Goal: Information Seeking & Learning: Compare options

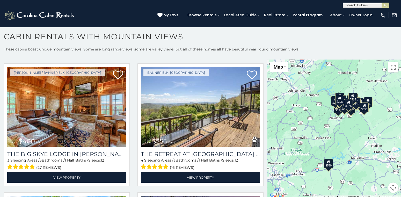
scroll to position [784, 0]
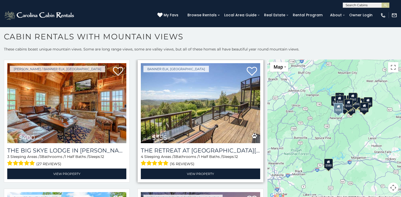
click at [253, 111] on img at bounding box center [200, 103] width 119 height 80
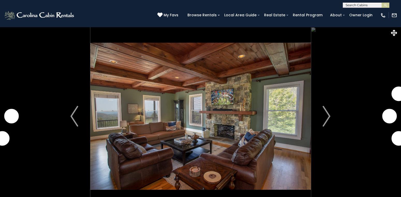
click at [327, 113] on img "Next" at bounding box center [327, 116] width 8 height 21
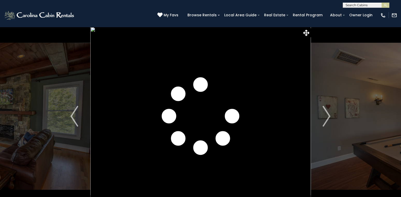
click at [327, 113] on img "Next" at bounding box center [327, 116] width 8 height 21
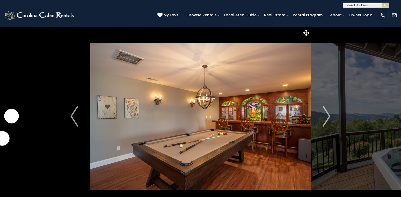
click at [327, 113] on img "Next" at bounding box center [327, 116] width 8 height 21
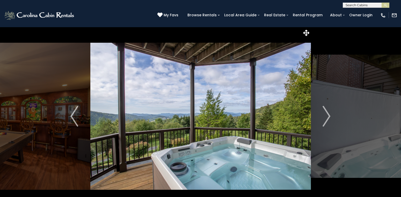
click at [327, 113] on img "Next" at bounding box center [327, 116] width 8 height 21
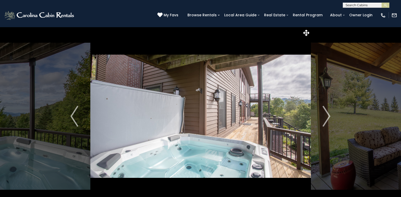
click at [327, 113] on img "Next" at bounding box center [327, 116] width 8 height 21
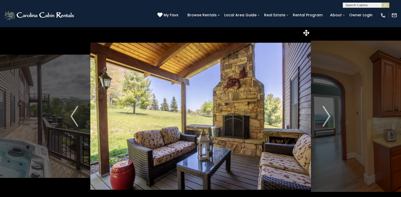
click at [327, 113] on img "Next" at bounding box center [327, 116] width 8 height 21
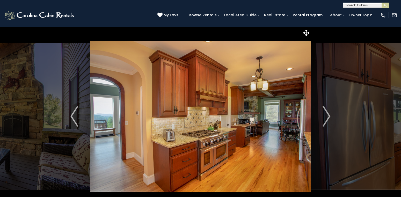
click at [327, 113] on img "Next" at bounding box center [327, 116] width 8 height 21
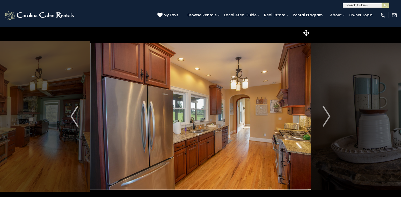
click at [327, 113] on img "Next" at bounding box center [327, 116] width 8 height 21
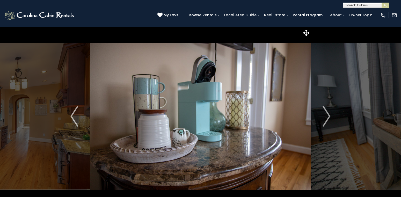
click at [327, 113] on img "Next" at bounding box center [327, 116] width 8 height 21
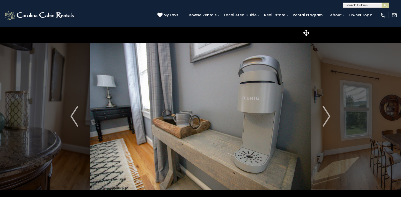
click at [327, 113] on img "Next" at bounding box center [327, 116] width 8 height 21
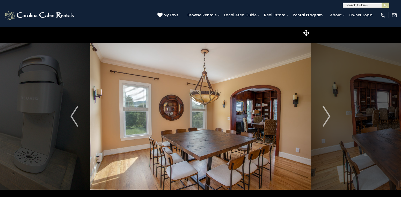
click at [327, 113] on img "Next" at bounding box center [327, 116] width 8 height 21
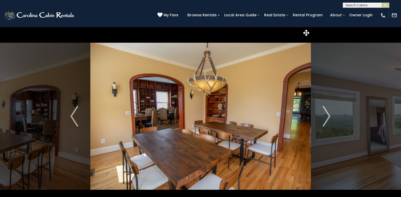
click at [327, 113] on img "Next" at bounding box center [327, 116] width 8 height 21
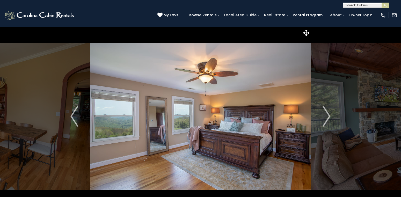
click at [327, 113] on img "Next" at bounding box center [327, 116] width 8 height 21
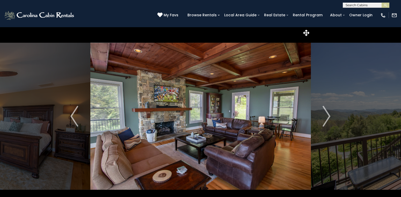
click at [327, 113] on img "Next" at bounding box center [327, 116] width 8 height 21
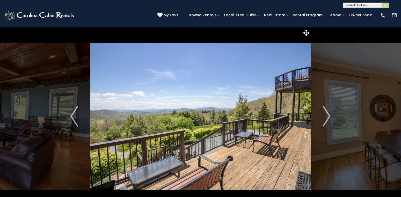
click at [327, 113] on img "Next" at bounding box center [327, 116] width 8 height 21
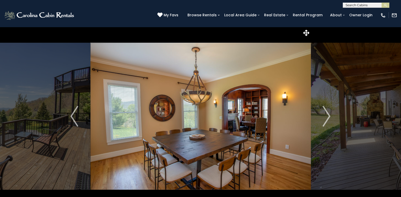
click at [327, 113] on img "Next" at bounding box center [327, 116] width 8 height 21
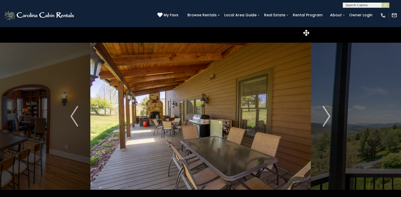
click at [327, 113] on img "Next" at bounding box center [327, 116] width 8 height 21
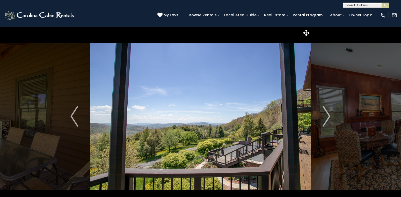
click at [327, 113] on img "Next" at bounding box center [327, 116] width 8 height 21
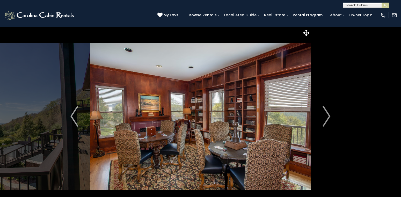
click at [327, 113] on img "Next" at bounding box center [327, 116] width 8 height 21
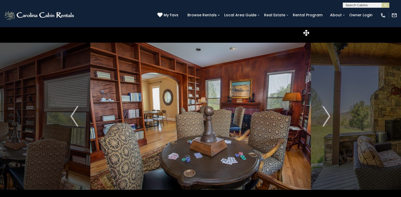
click at [327, 113] on img "Next" at bounding box center [327, 116] width 8 height 21
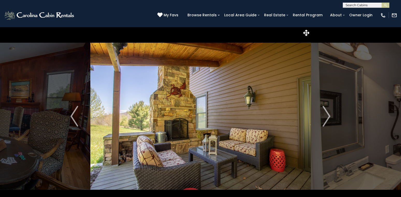
click at [327, 113] on img "Next" at bounding box center [327, 116] width 8 height 21
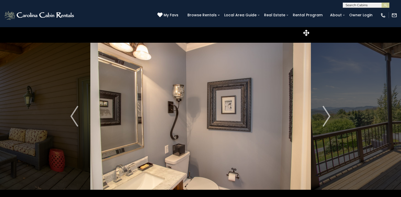
click at [327, 113] on img "Next" at bounding box center [327, 116] width 8 height 21
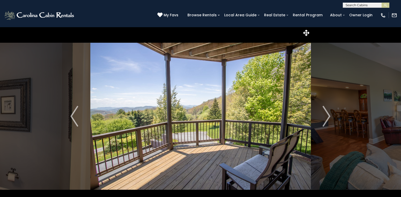
click at [327, 113] on img "Next" at bounding box center [327, 116] width 8 height 21
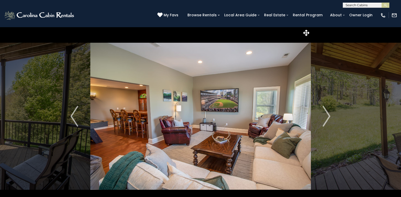
click at [327, 113] on img "Next" at bounding box center [327, 116] width 8 height 21
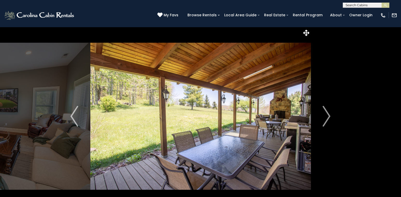
click at [327, 113] on img "Next" at bounding box center [327, 116] width 8 height 21
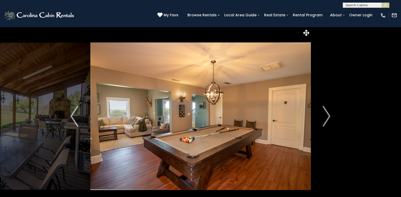
click at [327, 113] on img "Next" at bounding box center [327, 116] width 8 height 21
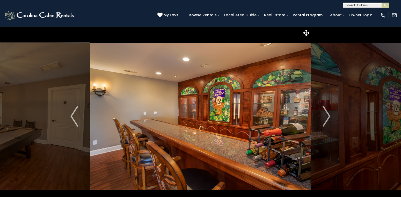
click at [327, 113] on img "Next" at bounding box center [327, 116] width 8 height 21
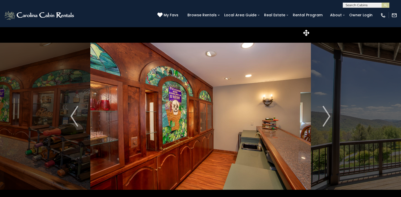
click at [327, 113] on img "Next" at bounding box center [327, 116] width 8 height 21
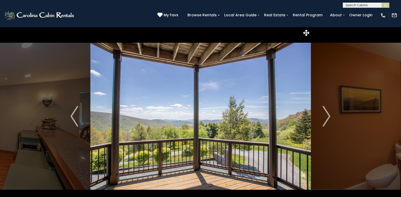
click at [327, 113] on img "Next" at bounding box center [327, 116] width 8 height 21
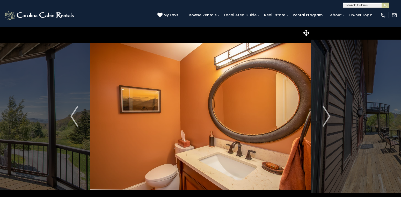
click at [327, 113] on img "Next" at bounding box center [327, 116] width 8 height 21
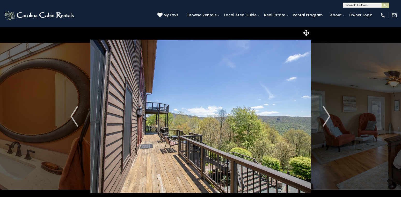
click at [327, 113] on img "Next" at bounding box center [327, 116] width 8 height 21
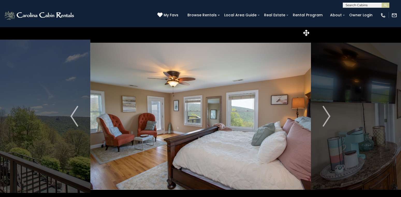
click at [327, 113] on img "Next" at bounding box center [327, 116] width 8 height 21
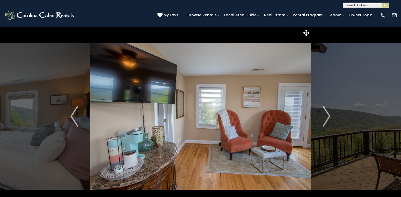
click at [327, 113] on img "Next" at bounding box center [327, 116] width 8 height 21
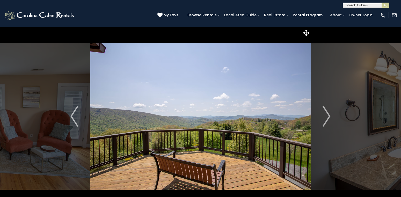
click at [327, 113] on img "Next" at bounding box center [327, 116] width 8 height 21
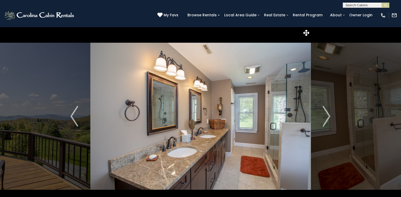
click at [327, 113] on img "Next" at bounding box center [327, 116] width 8 height 21
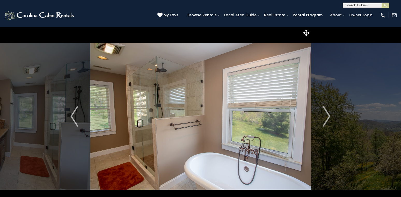
click at [327, 113] on img "Next" at bounding box center [327, 116] width 8 height 21
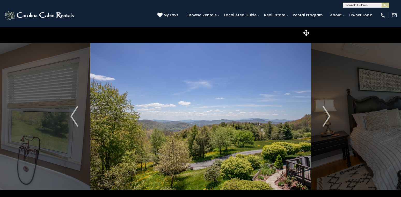
click at [327, 113] on img "Next" at bounding box center [327, 116] width 8 height 21
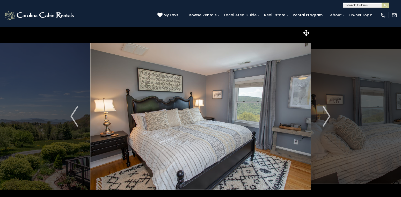
click at [327, 113] on img "Next" at bounding box center [327, 116] width 8 height 21
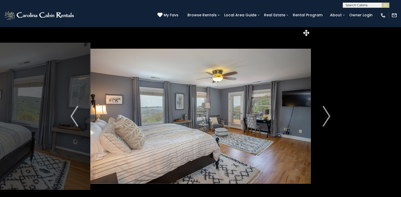
click at [327, 113] on img "Next" at bounding box center [327, 116] width 8 height 21
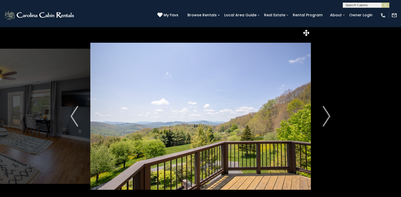
click at [327, 113] on img "Next" at bounding box center [327, 116] width 8 height 21
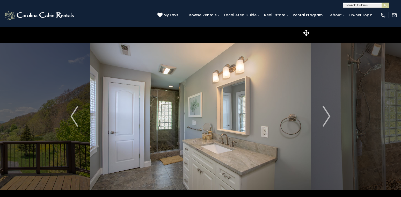
click at [327, 113] on img "Next" at bounding box center [327, 116] width 8 height 21
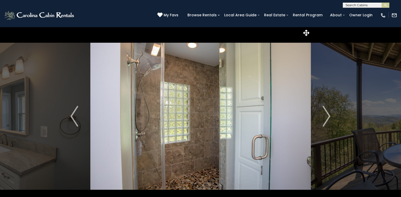
click at [327, 113] on img "Next" at bounding box center [327, 116] width 8 height 21
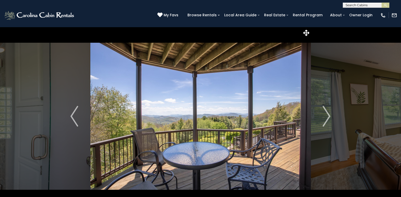
click at [327, 113] on img "Next" at bounding box center [327, 116] width 8 height 21
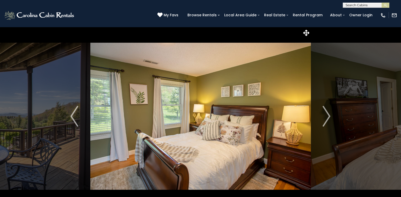
click at [327, 113] on img "Next" at bounding box center [327, 116] width 8 height 21
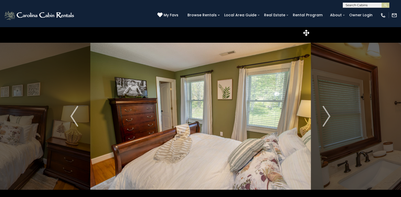
click at [327, 113] on img "Next" at bounding box center [327, 116] width 8 height 21
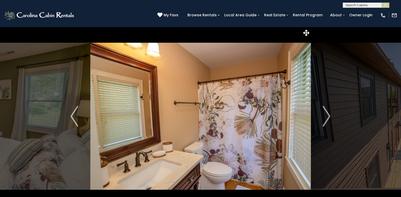
click at [327, 113] on img "Next" at bounding box center [327, 116] width 8 height 21
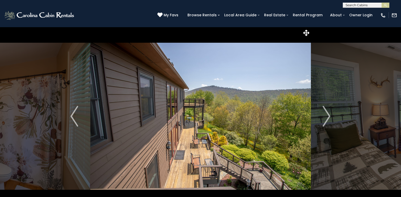
click at [327, 113] on img "Next" at bounding box center [327, 116] width 8 height 21
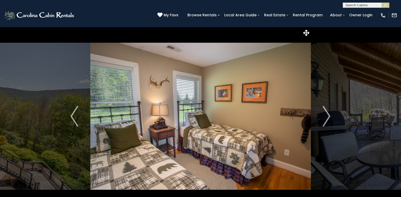
click at [327, 113] on img "Next" at bounding box center [327, 116] width 8 height 21
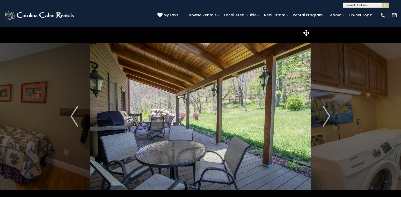
click at [327, 113] on img "Next" at bounding box center [327, 116] width 8 height 21
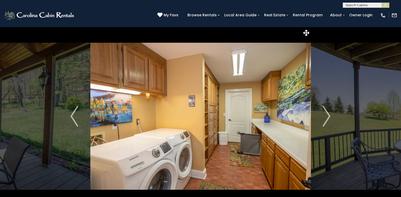
click at [327, 113] on img "Next" at bounding box center [327, 116] width 8 height 21
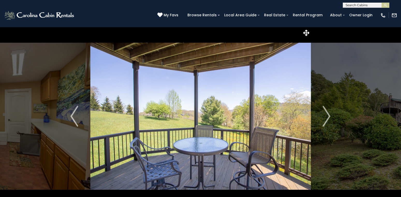
click at [327, 113] on img "Next" at bounding box center [327, 116] width 8 height 21
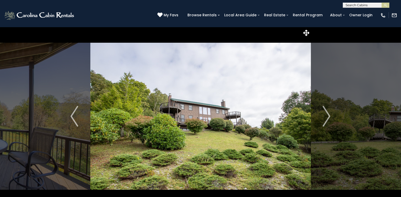
click at [327, 113] on img "Next" at bounding box center [327, 116] width 8 height 21
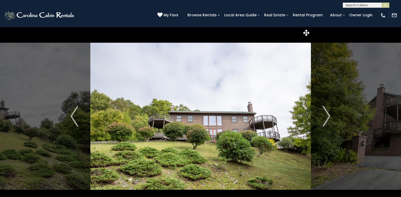
click at [327, 113] on img "Next" at bounding box center [327, 116] width 8 height 21
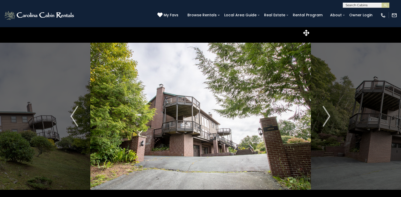
click at [327, 113] on img "Next" at bounding box center [327, 116] width 8 height 21
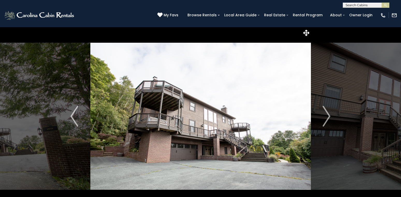
click at [327, 113] on img "Next" at bounding box center [327, 116] width 8 height 21
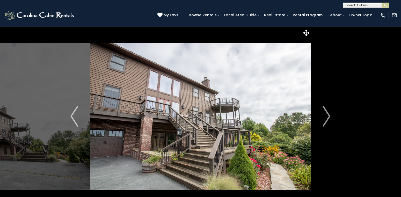
click at [327, 113] on img "Next" at bounding box center [327, 116] width 8 height 21
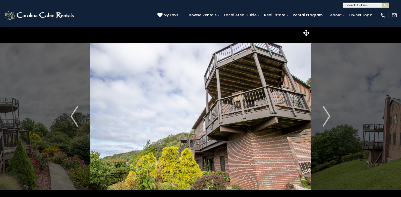
click at [327, 113] on img "Next" at bounding box center [327, 116] width 8 height 21
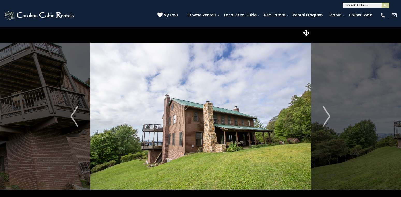
click at [327, 113] on img "Next" at bounding box center [327, 116] width 8 height 21
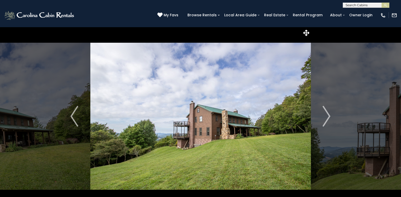
click at [327, 113] on img "Next" at bounding box center [327, 116] width 8 height 21
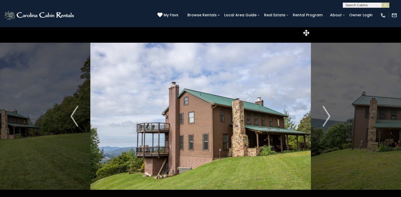
click at [327, 113] on img "Next" at bounding box center [327, 116] width 8 height 21
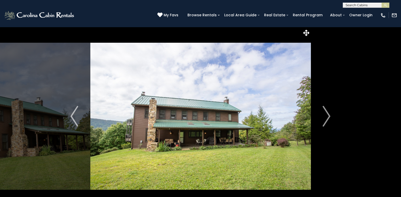
click at [327, 113] on img "Next" at bounding box center [327, 116] width 8 height 21
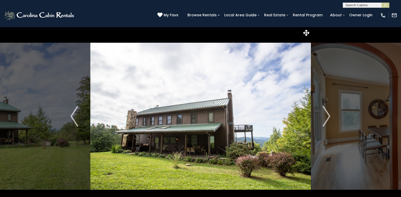
click at [327, 113] on img "Next" at bounding box center [327, 116] width 8 height 21
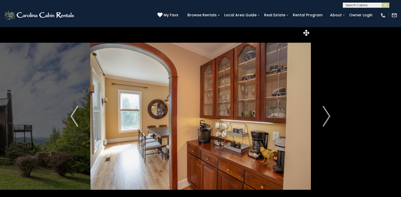
click at [327, 113] on img "Next" at bounding box center [327, 116] width 8 height 21
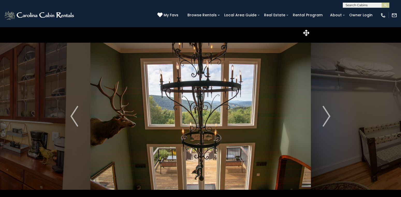
click at [327, 113] on img "Next" at bounding box center [327, 116] width 8 height 21
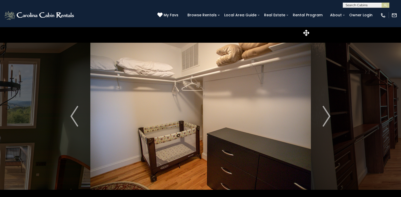
click at [327, 113] on img "Next" at bounding box center [327, 116] width 8 height 21
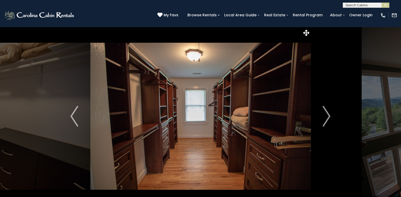
click at [327, 113] on img "Next" at bounding box center [327, 116] width 8 height 21
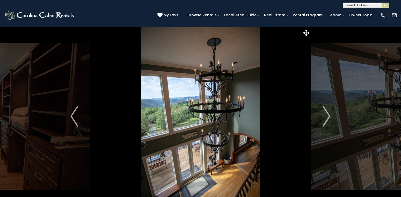
click at [327, 113] on img "Next" at bounding box center [327, 116] width 8 height 21
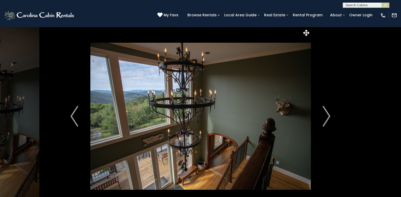
click at [327, 113] on img "Next" at bounding box center [327, 116] width 8 height 21
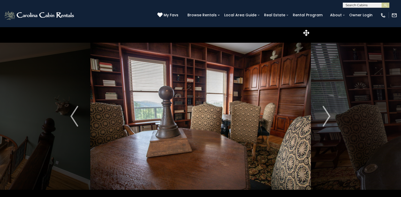
click at [327, 113] on img "Next" at bounding box center [327, 116] width 8 height 21
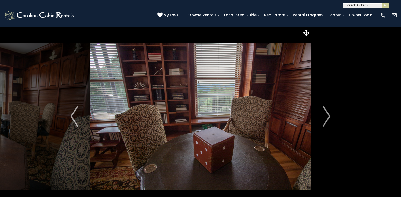
click at [327, 113] on img "Next" at bounding box center [327, 116] width 8 height 21
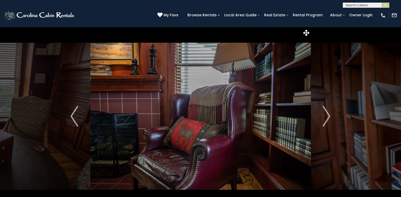
click at [327, 113] on img "Next" at bounding box center [327, 116] width 8 height 21
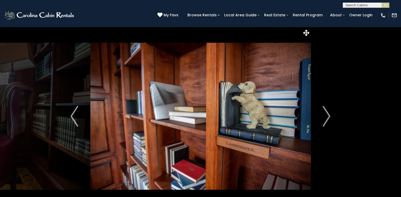
click at [327, 113] on img "Next" at bounding box center [327, 116] width 8 height 21
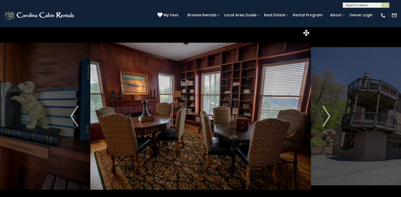
click at [327, 113] on img "Next" at bounding box center [327, 116] width 8 height 21
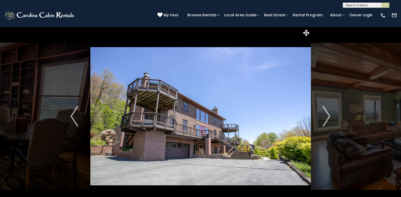
click at [327, 113] on img "Next" at bounding box center [327, 116] width 8 height 21
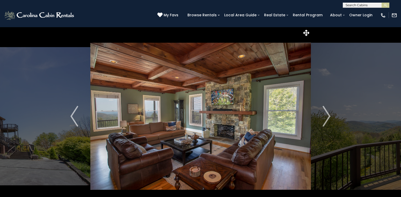
click at [327, 113] on img "Next" at bounding box center [327, 116] width 8 height 21
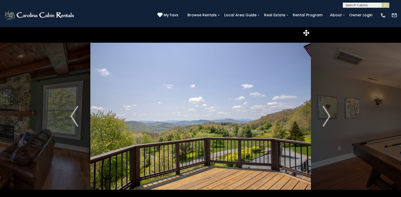
click at [327, 113] on img "Next" at bounding box center [327, 116] width 8 height 21
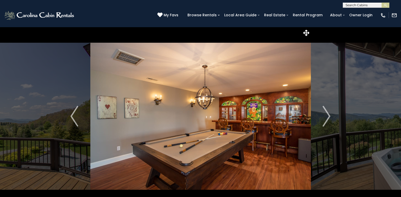
click at [327, 113] on img "Next" at bounding box center [327, 116] width 8 height 21
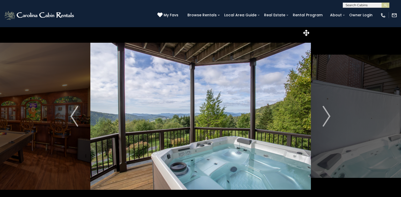
click at [327, 113] on img "Next" at bounding box center [327, 116] width 8 height 21
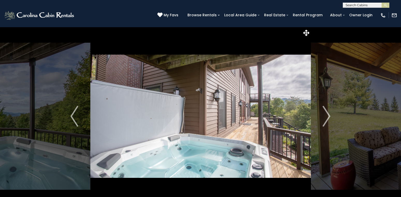
click at [327, 113] on img "Next" at bounding box center [327, 116] width 8 height 21
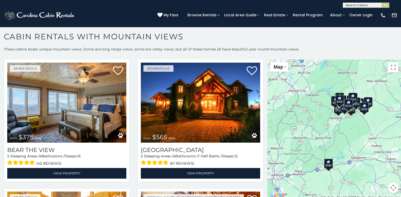
scroll to position [1805, 0]
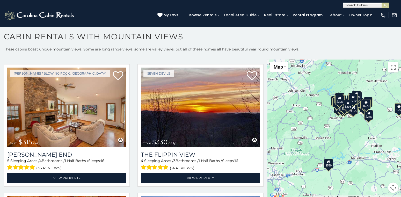
scroll to position [648, 0]
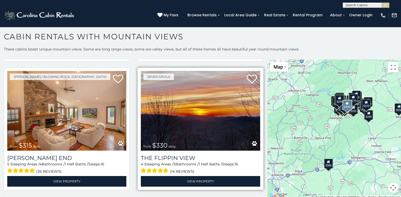
click at [184, 137] on img at bounding box center [200, 111] width 119 height 80
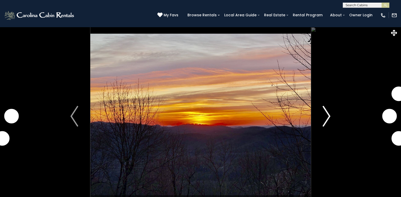
click at [328, 114] on img "Next" at bounding box center [327, 116] width 8 height 21
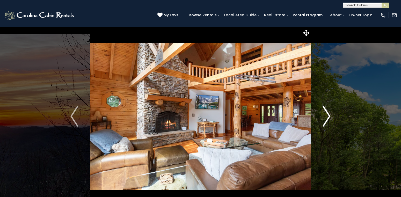
click at [328, 114] on img "Next" at bounding box center [327, 116] width 8 height 21
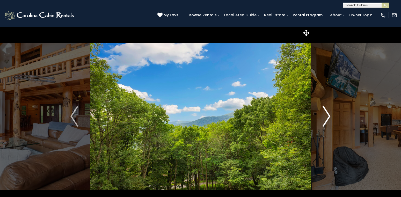
click at [328, 114] on img "Next" at bounding box center [327, 116] width 8 height 21
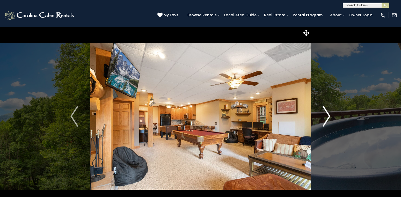
click at [328, 114] on img "Next" at bounding box center [327, 116] width 8 height 21
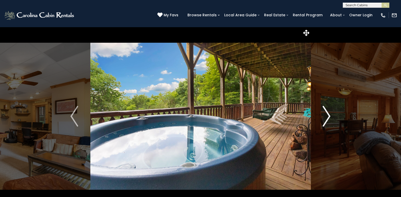
click at [328, 114] on img "Next" at bounding box center [327, 116] width 8 height 21
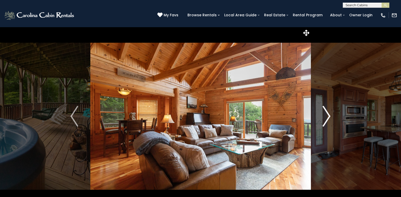
click at [328, 114] on img "Next" at bounding box center [327, 116] width 8 height 21
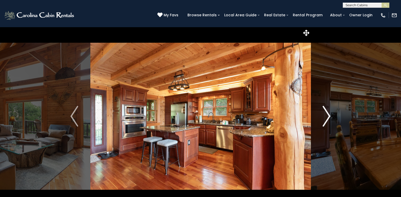
click at [328, 114] on img "Next" at bounding box center [327, 116] width 8 height 21
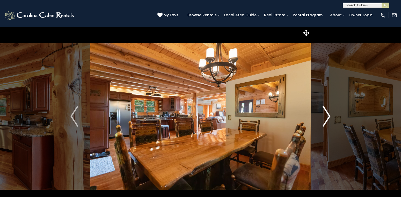
click at [328, 114] on img "Next" at bounding box center [327, 116] width 8 height 21
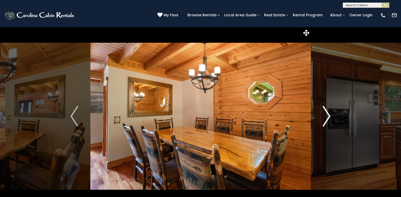
click at [328, 114] on img "Next" at bounding box center [327, 116] width 8 height 21
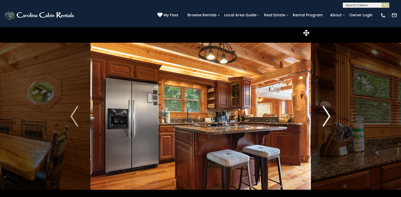
click at [328, 114] on img "Next" at bounding box center [327, 116] width 8 height 21
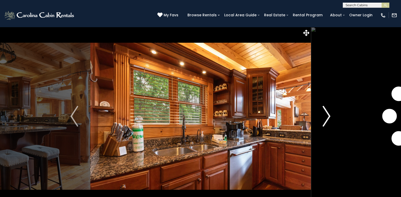
click at [328, 114] on img "Next" at bounding box center [327, 116] width 8 height 21
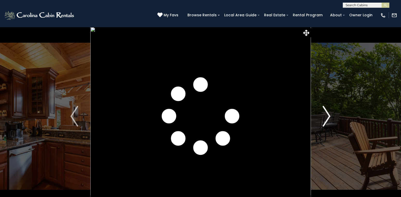
click at [328, 114] on img "Next" at bounding box center [327, 116] width 8 height 21
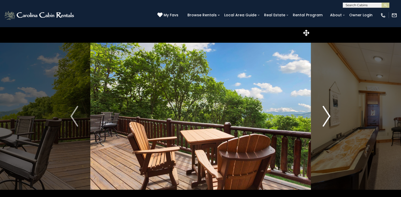
click at [328, 114] on img "Next" at bounding box center [327, 116] width 8 height 21
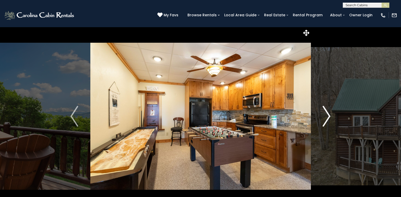
click at [328, 114] on img "Next" at bounding box center [327, 116] width 8 height 21
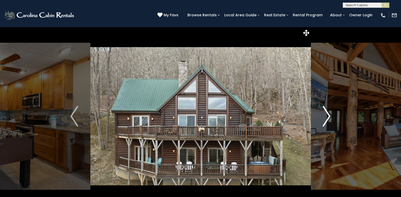
click at [328, 114] on img "Next" at bounding box center [327, 116] width 8 height 21
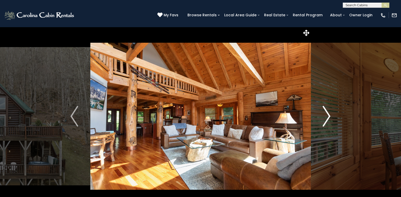
click at [328, 114] on img "Next" at bounding box center [327, 116] width 8 height 21
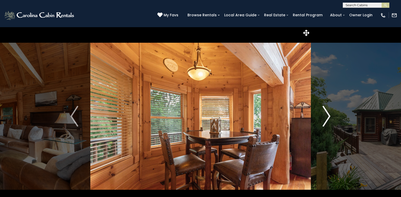
click at [328, 114] on img "Next" at bounding box center [327, 116] width 8 height 21
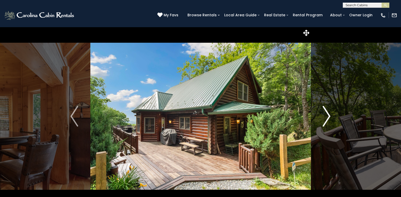
click at [328, 114] on img "Next" at bounding box center [327, 116] width 8 height 21
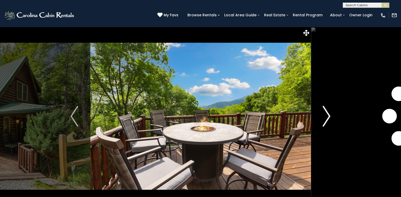
click at [328, 114] on img "Next" at bounding box center [327, 116] width 8 height 21
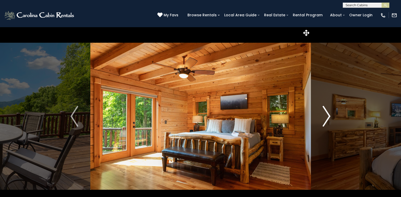
click at [328, 114] on img "Next" at bounding box center [327, 116] width 8 height 21
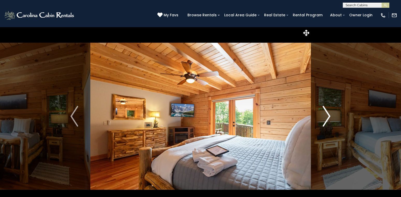
click at [328, 114] on img "Next" at bounding box center [327, 116] width 8 height 21
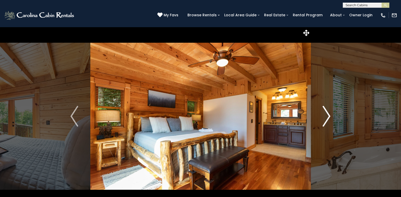
click at [328, 114] on img "Next" at bounding box center [327, 116] width 8 height 21
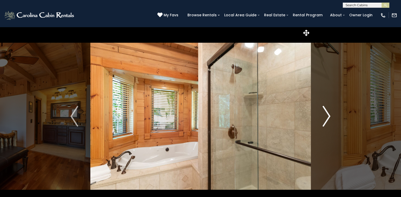
click at [328, 114] on img "Next" at bounding box center [327, 116] width 8 height 21
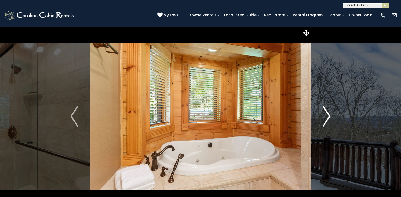
click at [328, 114] on img "Next" at bounding box center [327, 116] width 8 height 21
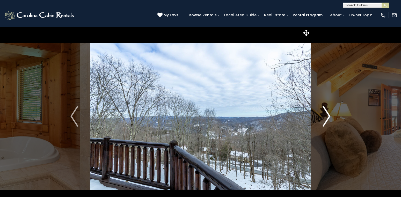
click at [328, 114] on img "Next" at bounding box center [327, 116] width 8 height 21
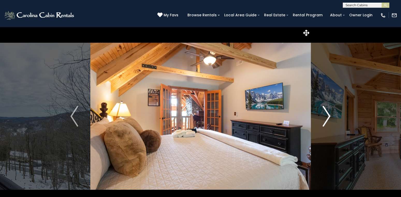
click at [328, 114] on img "Next" at bounding box center [327, 116] width 8 height 21
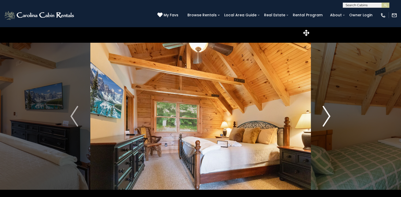
click at [328, 114] on img "Next" at bounding box center [327, 116] width 8 height 21
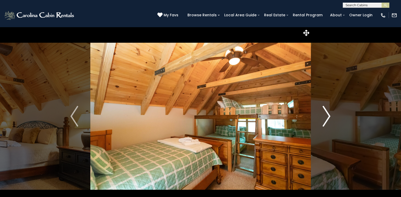
click at [328, 114] on img "Next" at bounding box center [327, 116] width 8 height 21
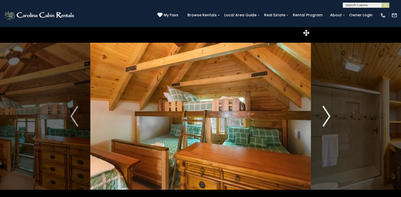
click at [328, 114] on img "Next" at bounding box center [327, 116] width 8 height 21
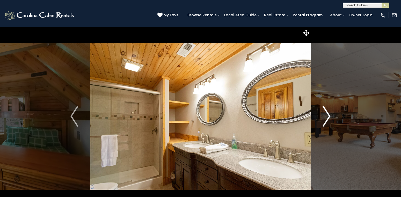
click at [328, 114] on img "Next" at bounding box center [327, 116] width 8 height 21
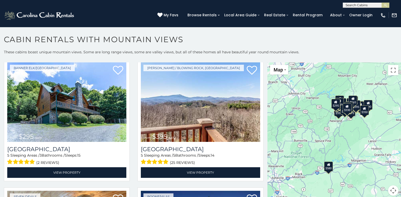
scroll to position [1568, 0]
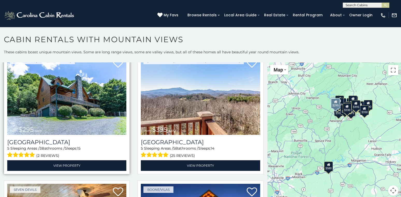
click at [82, 99] on img at bounding box center [66, 95] width 119 height 80
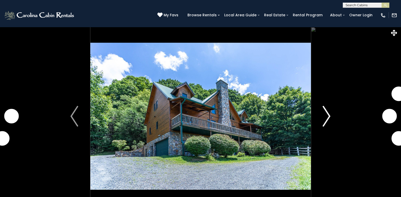
click at [329, 115] on img "Next" at bounding box center [327, 116] width 8 height 21
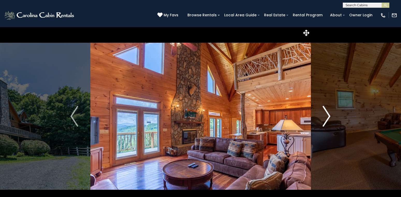
click at [329, 115] on img "Next" at bounding box center [327, 116] width 8 height 21
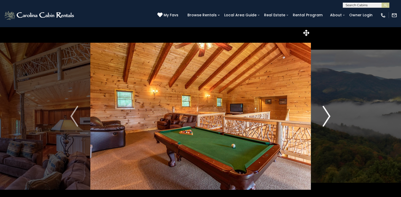
click at [329, 115] on img "Next" at bounding box center [327, 116] width 8 height 21
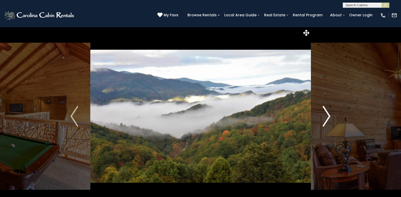
click at [329, 115] on img "Next" at bounding box center [327, 116] width 8 height 21
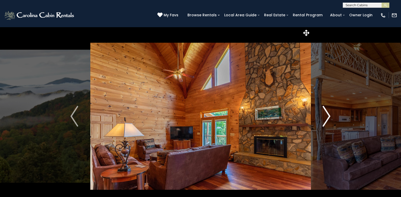
click at [329, 115] on img "Next" at bounding box center [327, 116] width 8 height 21
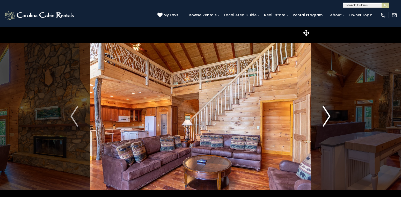
click at [329, 115] on img "Next" at bounding box center [327, 116] width 8 height 21
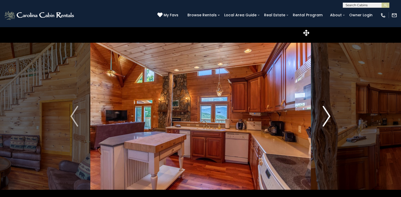
click at [329, 115] on img "Next" at bounding box center [327, 116] width 8 height 21
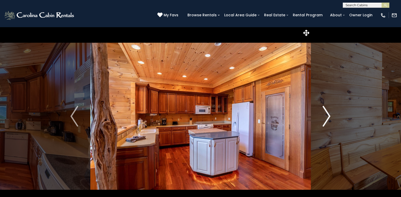
click at [329, 115] on img "Next" at bounding box center [327, 116] width 8 height 21
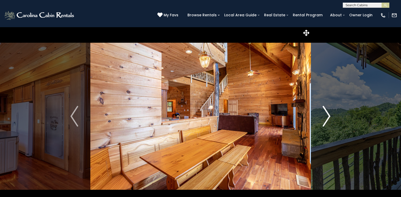
click at [329, 115] on img "Next" at bounding box center [327, 116] width 8 height 21
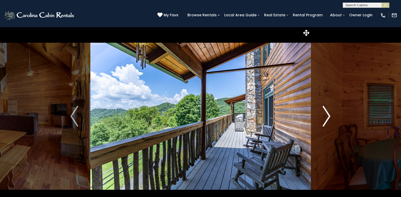
click at [329, 115] on img "Next" at bounding box center [327, 116] width 8 height 21
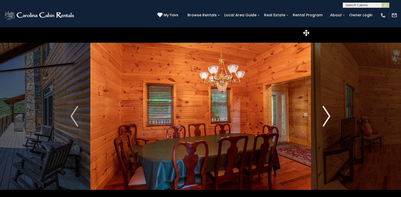
click at [329, 115] on img "Next" at bounding box center [327, 116] width 8 height 21
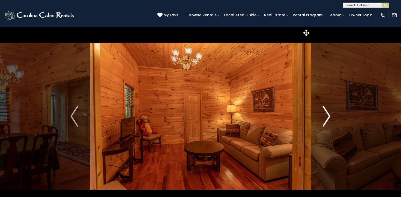
click at [329, 115] on img "Next" at bounding box center [327, 116] width 8 height 21
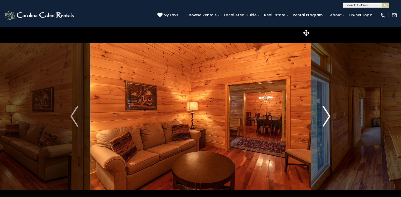
click at [329, 115] on img "Next" at bounding box center [327, 116] width 8 height 21
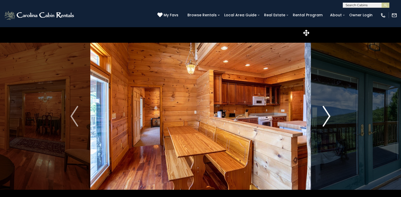
click at [329, 115] on img "Next" at bounding box center [327, 116] width 8 height 21
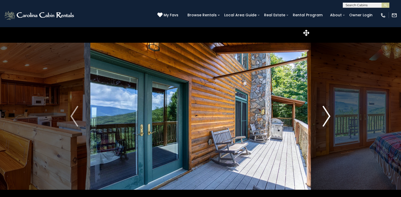
click at [329, 115] on img "Next" at bounding box center [327, 116] width 8 height 21
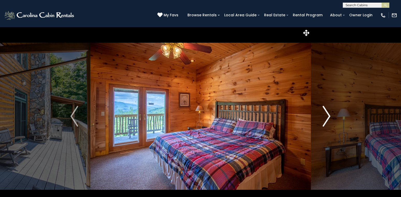
click at [329, 115] on img "Next" at bounding box center [327, 116] width 8 height 21
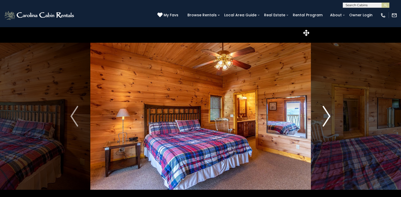
click at [329, 115] on img "Next" at bounding box center [327, 116] width 8 height 21
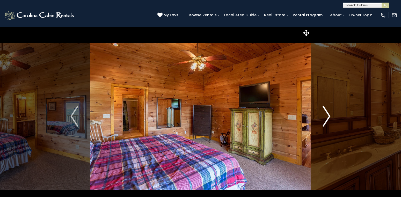
click at [329, 115] on img "Next" at bounding box center [327, 116] width 8 height 21
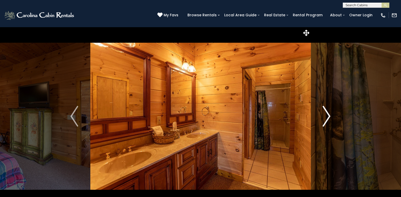
click at [329, 115] on img "Next" at bounding box center [327, 116] width 8 height 21
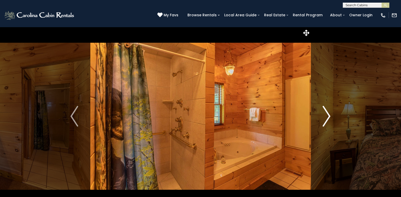
click at [329, 115] on img "Next" at bounding box center [327, 116] width 8 height 21
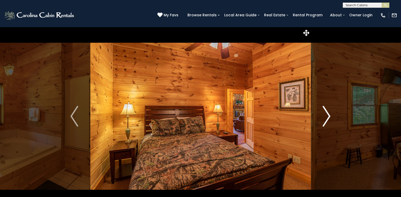
click at [329, 115] on img "Next" at bounding box center [327, 116] width 8 height 21
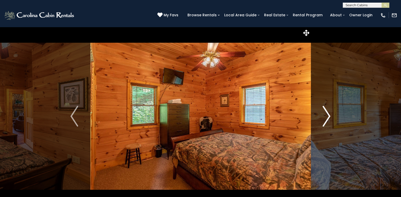
click at [329, 115] on img "Next" at bounding box center [327, 116] width 8 height 21
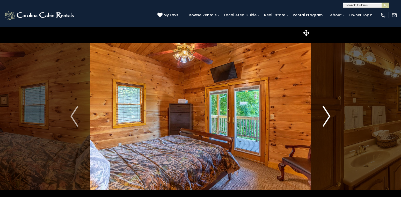
click at [329, 115] on img "Next" at bounding box center [327, 116] width 8 height 21
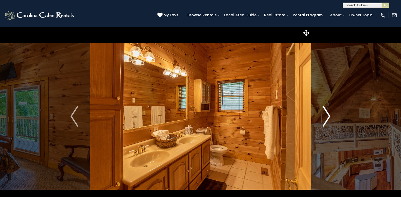
click at [329, 115] on img "Next" at bounding box center [327, 116] width 8 height 21
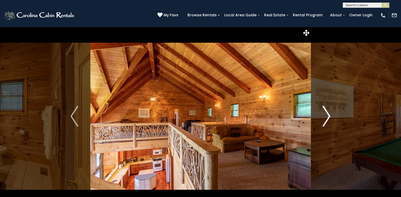
click at [329, 115] on img "Next" at bounding box center [327, 116] width 8 height 21
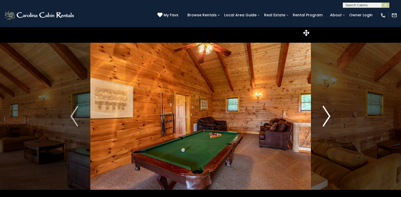
click at [329, 115] on img "Next" at bounding box center [327, 116] width 8 height 21
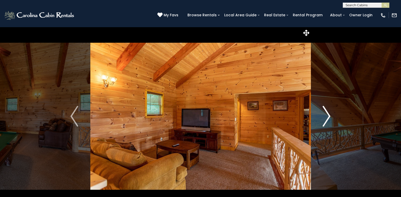
click at [329, 115] on img "Next" at bounding box center [327, 116] width 8 height 21
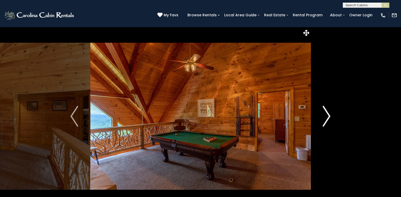
click at [329, 115] on img "Next" at bounding box center [327, 116] width 8 height 21
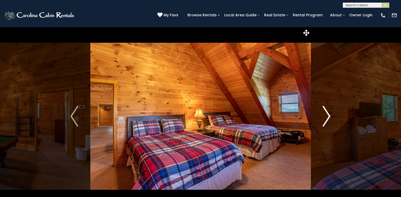
click at [329, 115] on img "Next" at bounding box center [327, 116] width 8 height 21
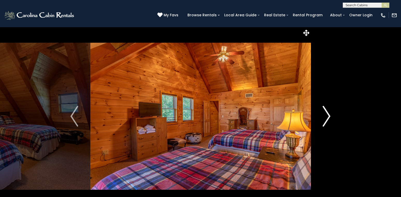
click at [329, 115] on img "Next" at bounding box center [327, 116] width 8 height 21
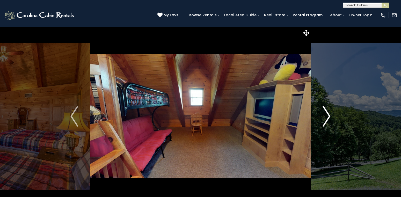
click at [329, 115] on img "Next" at bounding box center [327, 116] width 8 height 21
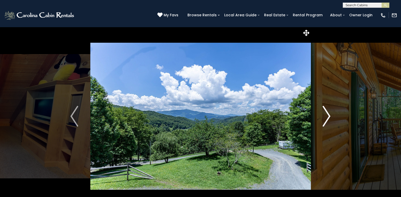
click at [329, 115] on img "Next" at bounding box center [327, 116] width 8 height 21
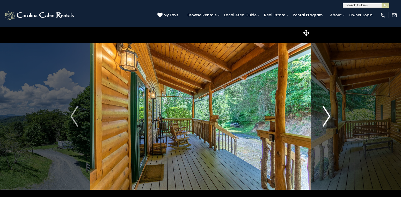
click at [329, 115] on img "Next" at bounding box center [327, 116] width 8 height 21
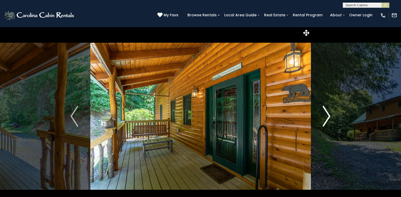
click at [329, 115] on img "Next" at bounding box center [327, 116] width 8 height 21
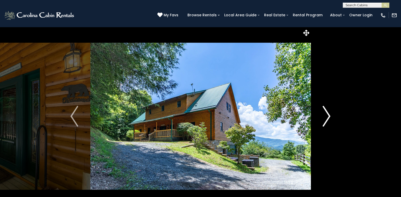
click at [329, 115] on img "Next" at bounding box center [327, 116] width 8 height 21
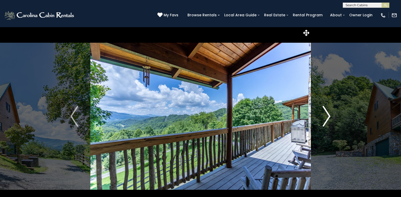
click at [329, 115] on img "Next" at bounding box center [327, 116] width 8 height 21
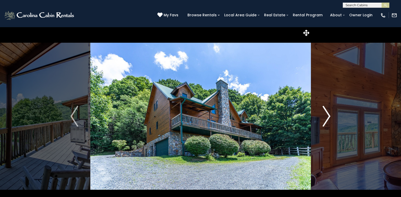
click at [329, 115] on img "Next" at bounding box center [327, 116] width 8 height 21
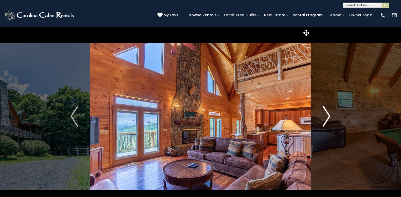
click at [329, 115] on img "Next" at bounding box center [327, 116] width 8 height 21
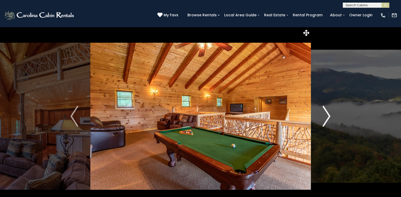
click at [329, 115] on img "Next" at bounding box center [327, 116] width 8 height 21
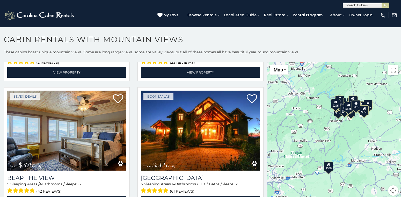
scroll to position [1665, 0]
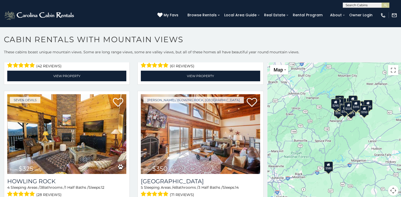
scroll to position [1805, 0]
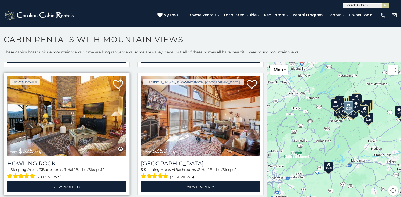
click at [112, 125] on img at bounding box center [66, 116] width 119 height 80
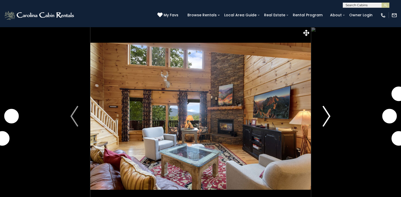
click at [326, 115] on img "Next" at bounding box center [327, 116] width 8 height 21
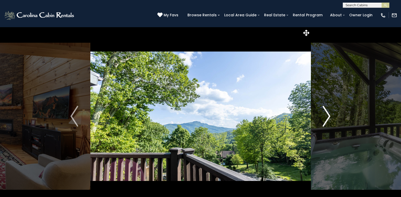
click at [326, 115] on img "Next" at bounding box center [327, 116] width 8 height 21
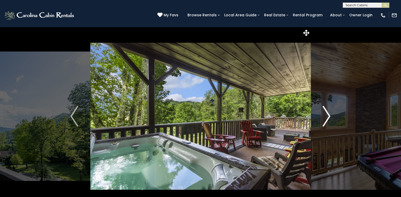
click at [326, 115] on img "Next" at bounding box center [327, 116] width 8 height 21
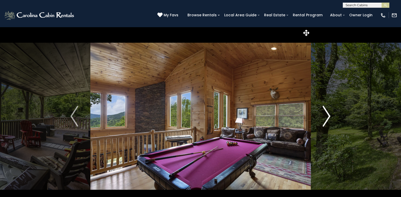
click at [326, 115] on img "Next" at bounding box center [327, 116] width 8 height 21
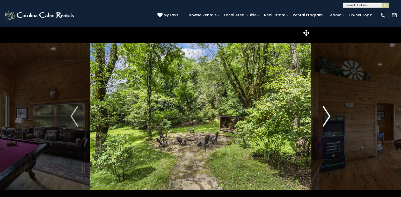
click at [326, 115] on img "Next" at bounding box center [327, 116] width 8 height 21
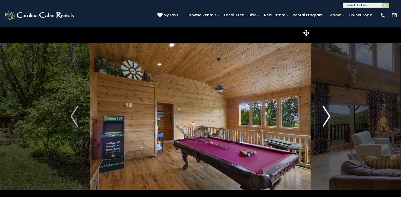
click at [326, 115] on img "Next" at bounding box center [327, 116] width 8 height 21
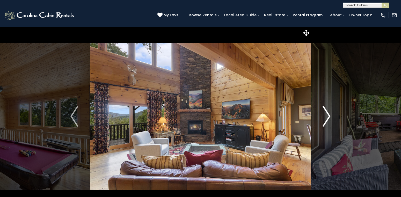
click at [326, 115] on img "Next" at bounding box center [327, 116] width 8 height 21
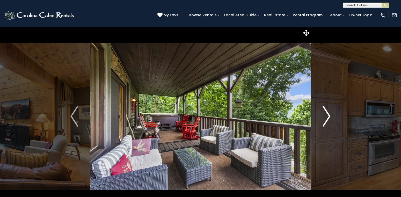
click at [326, 115] on img "Next" at bounding box center [327, 116] width 8 height 21
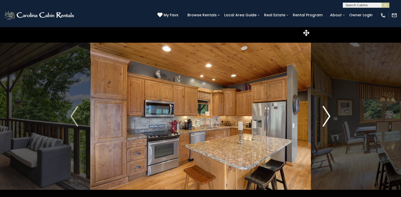
click at [326, 115] on img "Next" at bounding box center [327, 116] width 8 height 21
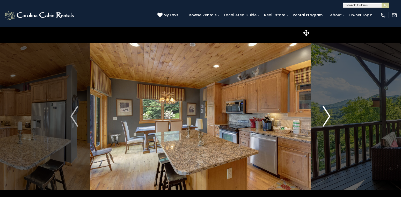
click at [326, 115] on img "Next" at bounding box center [327, 116] width 8 height 21
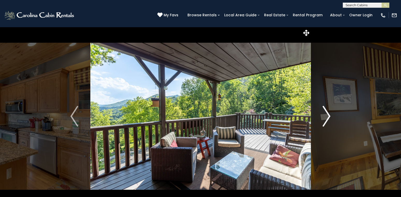
click at [326, 115] on img "Next" at bounding box center [327, 116] width 8 height 21
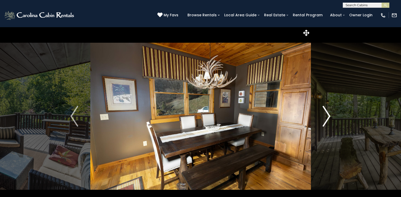
click at [326, 115] on img "Next" at bounding box center [327, 116] width 8 height 21
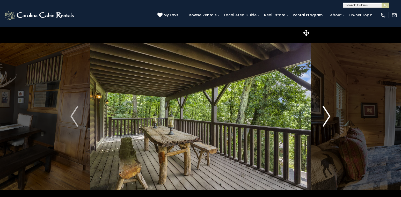
click at [326, 115] on img "Next" at bounding box center [327, 116] width 8 height 21
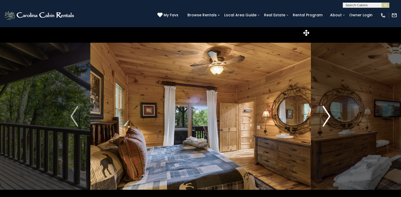
click at [326, 115] on img "Next" at bounding box center [327, 116] width 8 height 21
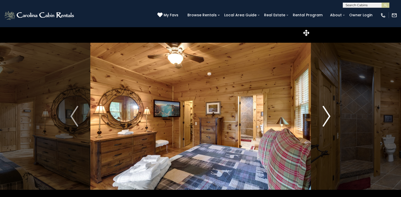
click at [326, 115] on img "Next" at bounding box center [327, 116] width 8 height 21
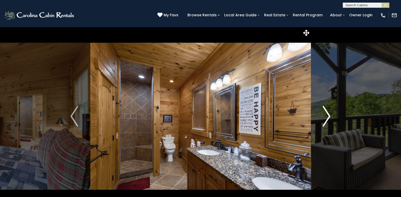
click at [326, 115] on img "Next" at bounding box center [327, 116] width 8 height 21
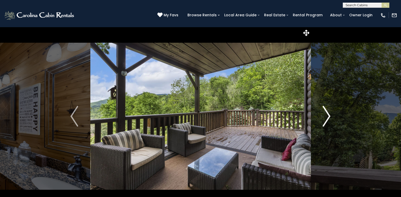
click at [326, 115] on img "Next" at bounding box center [327, 116] width 8 height 21
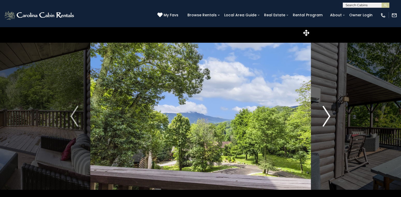
click at [326, 115] on img "Next" at bounding box center [327, 116] width 8 height 21
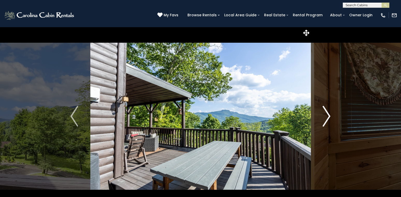
click at [326, 115] on img "Next" at bounding box center [327, 116] width 8 height 21
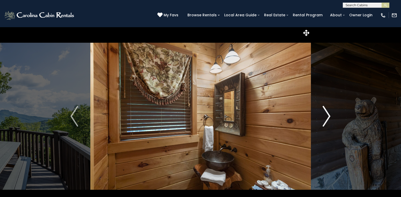
click at [326, 115] on img "Next" at bounding box center [327, 116] width 8 height 21
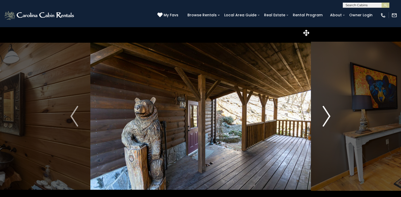
click at [326, 115] on img "Next" at bounding box center [327, 116] width 8 height 21
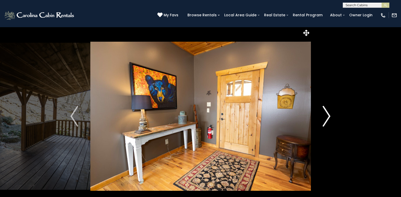
click at [326, 115] on img "Next" at bounding box center [327, 116] width 8 height 21
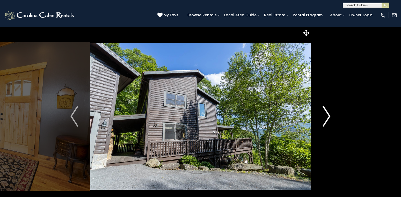
click at [326, 115] on img "Next" at bounding box center [327, 116] width 8 height 21
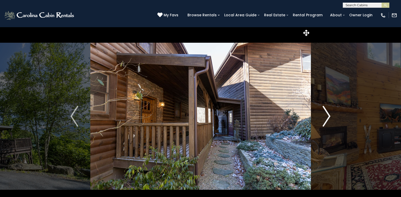
click at [326, 115] on img "Next" at bounding box center [327, 116] width 8 height 21
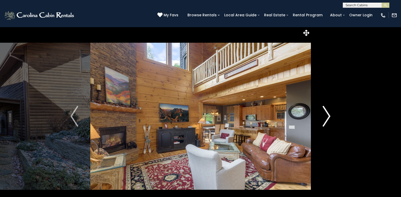
click at [326, 115] on img "Next" at bounding box center [327, 116] width 8 height 21
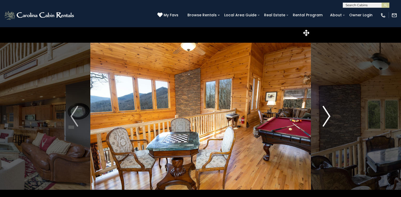
click at [326, 115] on img "Next" at bounding box center [327, 116] width 8 height 21
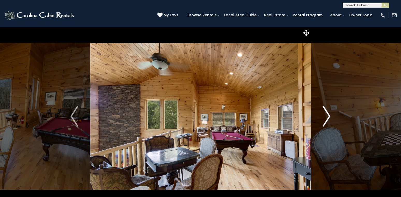
click at [326, 115] on img "Next" at bounding box center [327, 116] width 8 height 21
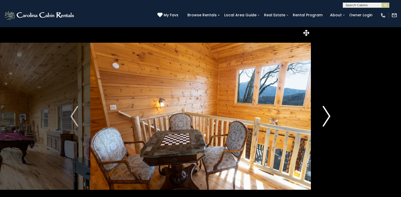
click at [326, 115] on img "Next" at bounding box center [327, 116] width 8 height 21
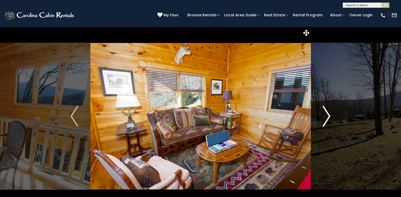
click at [326, 115] on img "Next" at bounding box center [327, 116] width 8 height 21
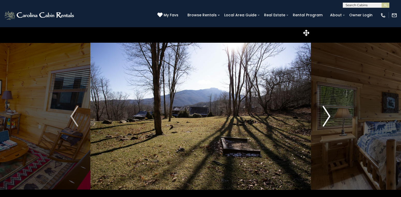
click at [326, 115] on img "Next" at bounding box center [327, 116] width 8 height 21
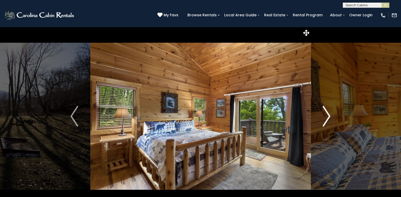
click at [326, 115] on img "Next" at bounding box center [327, 116] width 8 height 21
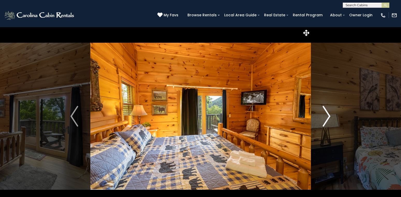
click at [326, 115] on img "Next" at bounding box center [327, 116] width 8 height 21
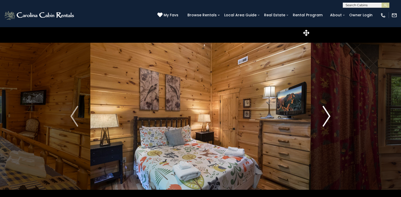
click at [326, 115] on img "Next" at bounding box center [327, 116] width 8 height 21
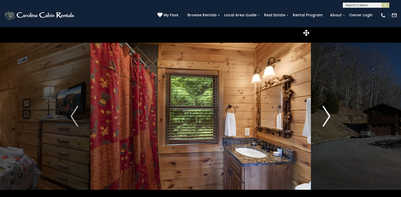
click at [326, 115] on img "Next" at bounding box center [327, 116] width 8 height 21
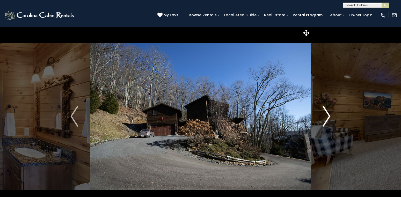
click at [326, 115] on img "Next" at bounding box center [327, 116] width 8 height 21
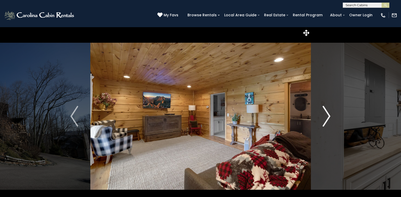
click at [326, 115] on img "Next" at bounding box center [327, 116] width 8 height 21
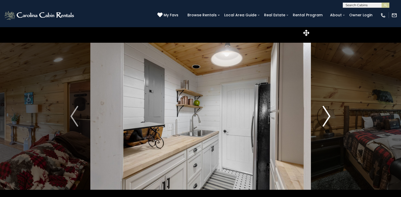
click at [326, 115] on img "Next" at bounding box center [327, 116] width 8 height 21
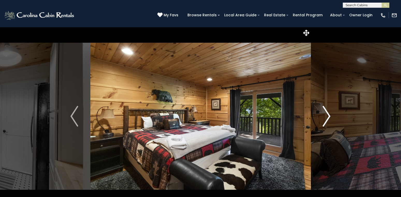
click at [326, 115] on img "Next" at bounding box center [327, 116] width 8 height 21
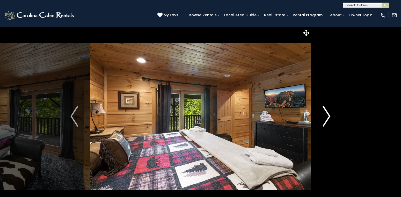
click at [326, 115] on img "Next" at bounding box center [327, 116] width 8 height 21
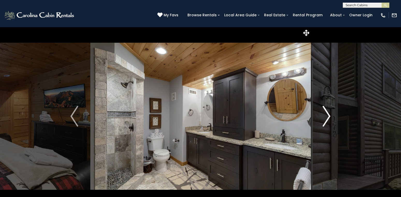
click at [326, 115] on img "Next" at bounding box center [327, 116] width 8 height 21
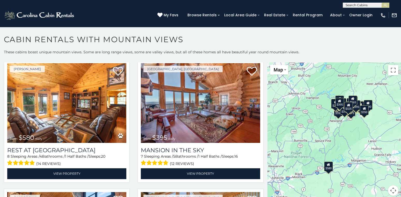
scroll to position [21, 0]
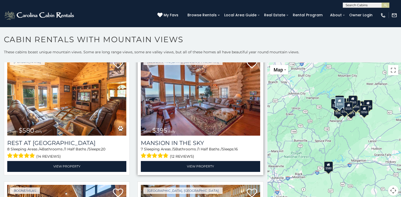
click at [204, 97] on img at bounding box center [200, 96] width 119 height 80
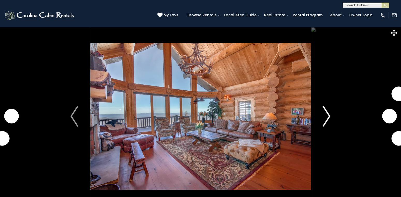
click at [328, 115] on img "Next" at bounding box center [327, 116] width 8 height 21
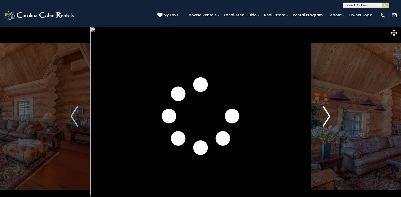
click at [328, 115] on img "Next" at bounding box center [327, 116] width 8 height 21
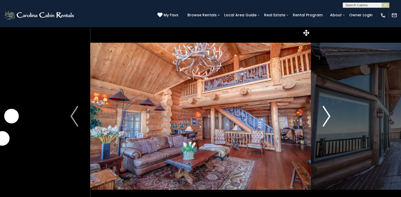
click at [328, 115] on img "Next" at bounding box center [327, 116] width 8 height 21
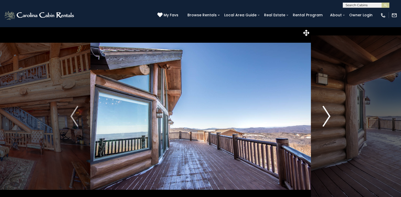
click at [328, 115] on img "Next" at bounding box center [327, 116] width 8 height 21
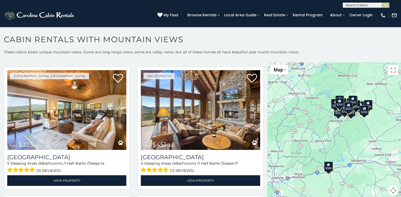
scroll to position [390, 0]
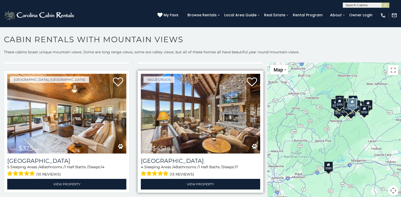
click at [180, 99] on img at bounding box center [200, 114] width 119 height 80
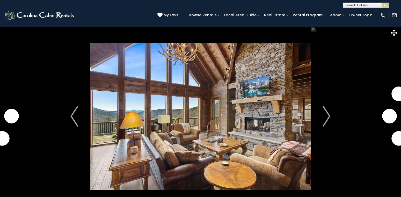
click at [330, 115] on img "Next" at bounding box center [327, 116] width 8 height 21
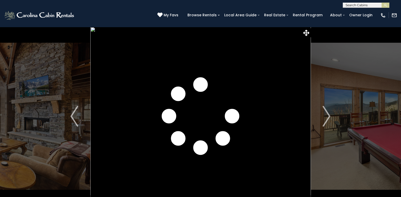
click at [330, 115] on img "Next" at bounding box center [327, 116] width 8 height 21
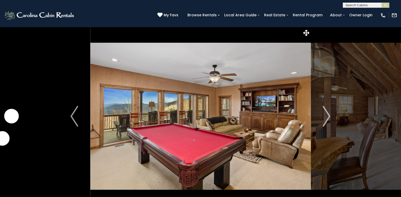
click at [330, 115] on img "Next" at bounding box center [327, 116] width 8 height 21
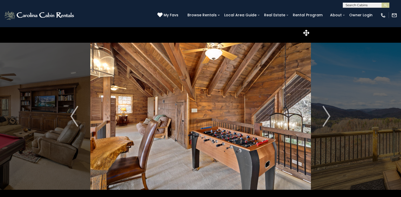
click at [330, 115] on img "Next" at bounding box center [327, 116] width 8 height 21
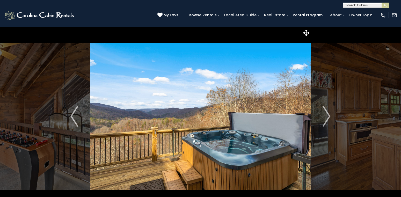
click at [330, 115] on img "Next" at bounding box center [327, 116] width 8 height 21
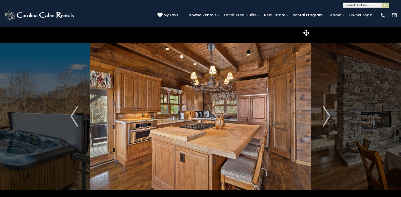
click at [330, 115] on img "Next" at bounding box center [327, 116] width 8 height 21
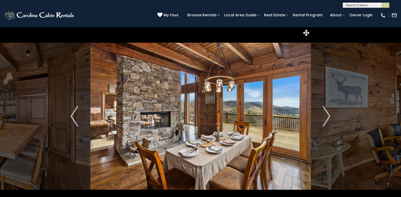
click at [330, 115] on img "Next" at bounding box center [327, 116] width 8 height 21
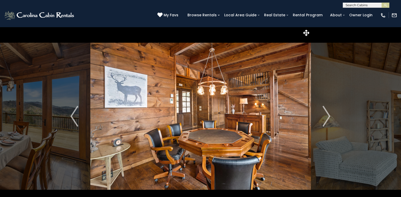
click at [330, 115] on img "Next" at bounding box center [327, 116] width 8 height 21
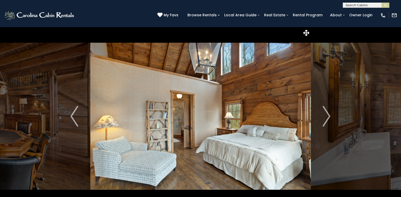
click at [330, 115] on img "Next" at bounding box center [327, 116] width 8 height 21
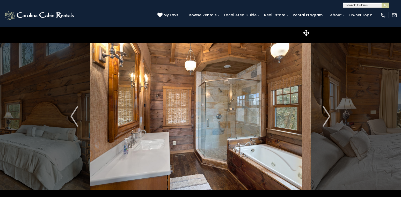
click at [330, 115] on img "Next" at bounding box center [327, 116] width 8 height 21
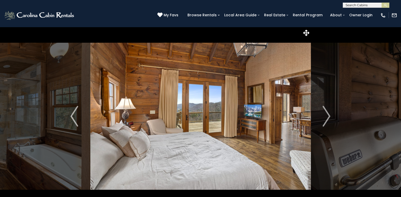
click at [330, 115] on img "Next" at bounding box center [327, 116] width 8 height 21
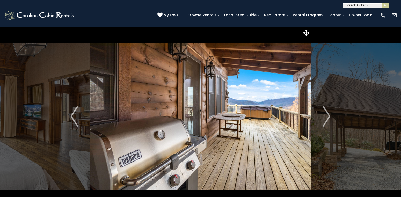
click at [330, 115] on img "Next" at bounding box center [327, 116] width 8 height 21
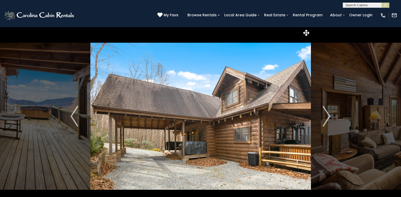
click at [330, 115] on img "Next" at bounding box center [327, 116] width 8 height 21
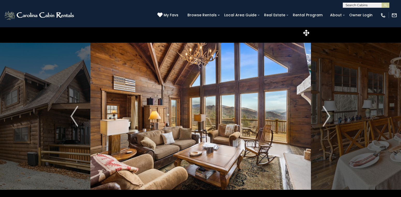
click at [330, 115] on img "Next" at bounding box center [327, 116] width 8 height 21
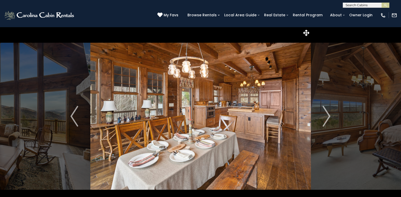
click at [330, 115] on img "Next" at bounding box center [327, 116] width 8 height 21
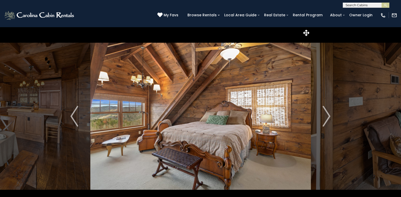
click at [330, 115] on img "Next" at bounding box center [327, 116] width 8 height 21
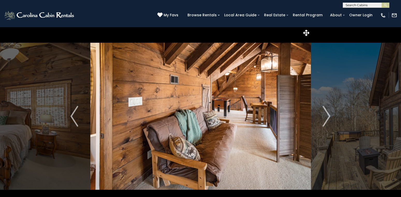
click at [330, 115] on img "Next" at bounding box center [327, 116] width 8 height 21
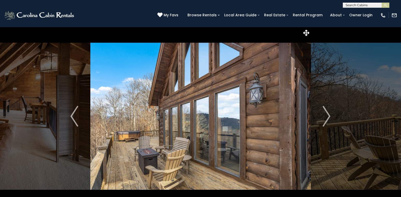
click at [330, 115] on img "Next" at bounding box center [327, 116] width 8 height 21
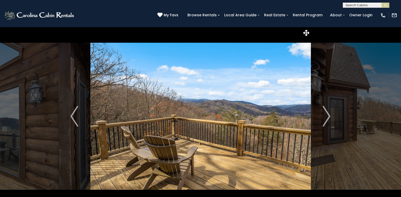
click at [330, 115] on img "Next" at bounding box center [327, 116] width 8 height 21
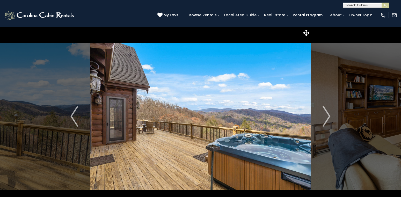
click at [330, 115] on img "Next" at bounding box center [327, 116] width 8 height 21
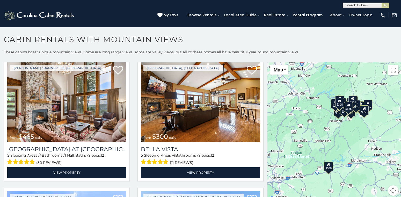
scroll to position [1439, 0]
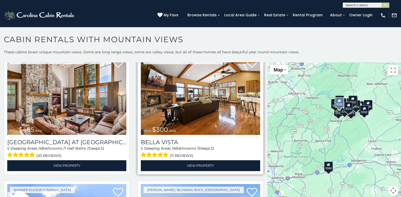
click at [203, 111] on img at bounding box center [200, 95] width 119 height 80
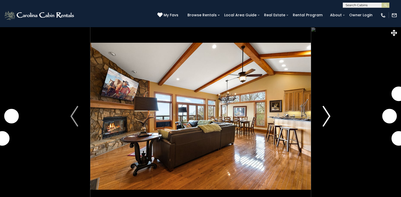
click at [323, 114] on img "Next" at bounding box center [327, 116] width 8 height 21
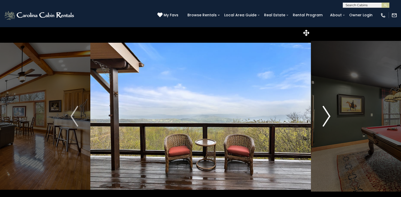
click at [323, 114] on img "Next" at bounding box center [327, 116] width 8 height 21
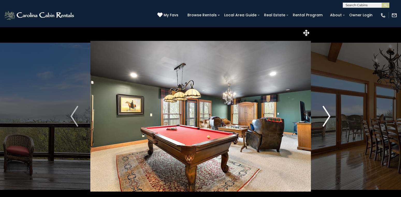
click at [323, 114] on img "Next" at bounding box center [327, 116] width 8 height 21
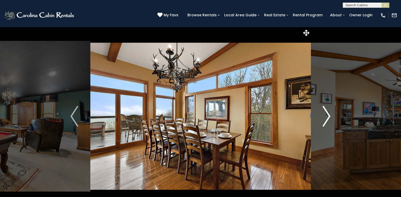
click at [323, 114] on img "Next" at bounding box center [327, 116] width 8 height 21
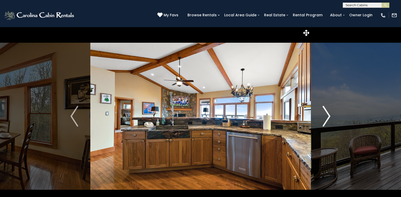
click at [323, 114] on img "Next" at bounding box center [327, 116] width 8 height 21
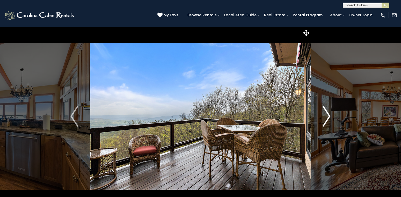
click at [323, 114] on img "Next" at bounding box center [327, 116] width 8 height 21
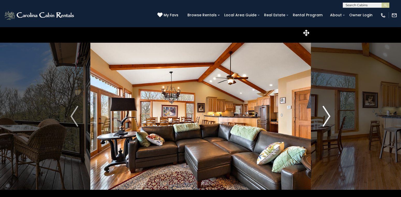
click at [323, 114] on img "Next" at bounding box center [327, 116] width 8 height 21
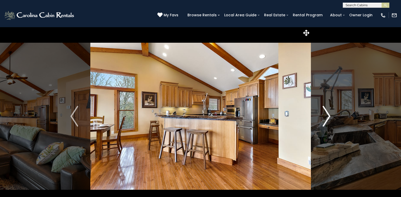
click at [323, 114] on img "Next" at bounding box center [327, 116] width 8 height 21
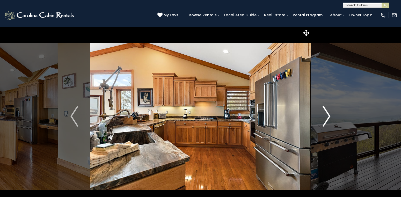
click at [323, 114] on img "Next" at bounding box center [327, 116] width 8 height 21
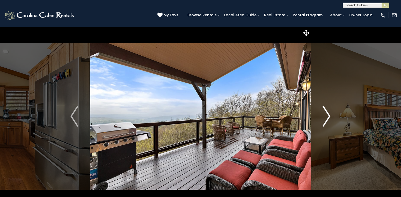
click at [323, 114] on img "Next" at bounding box center [327, 116] width 8 height 21
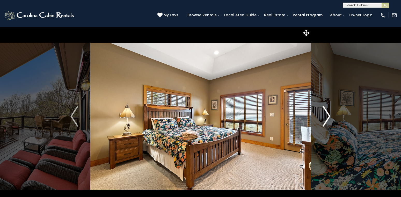
click at [323, 114] on img "Next" at bounding box center [327, 116] width 8 height 21
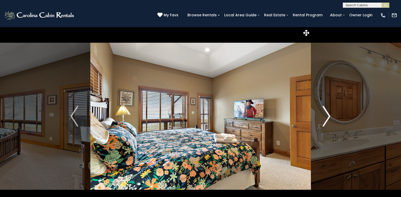
click at [323, 114] on img "Next" at bounding box center [327, 116] width 8 height 21
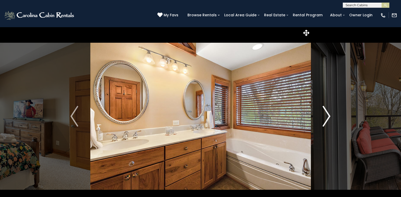
click at [323, 114] on img "Next" at bounding box center [327, 116] width 8 height 21
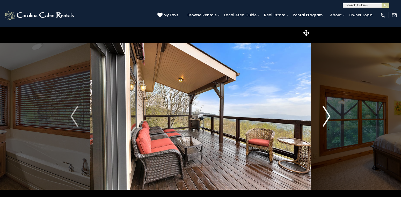
click at [323, 114] on img "Next" at bounding box center [327, 116] width 8 height 21
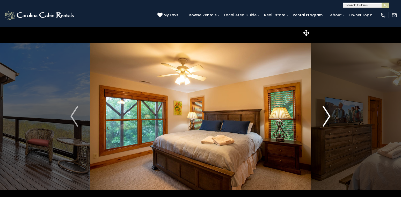
click at [323, 114] on img "Next" at bounding box center [327, 116] width 8 height 21
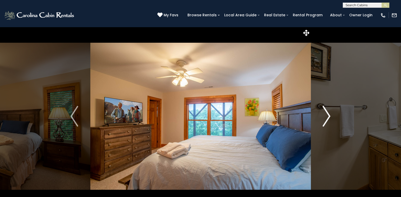
click at [323, 114] on img "Next" at bounding box center [327, 116] width 8 height 21
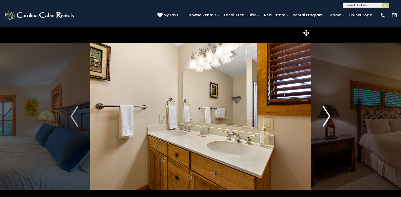
click at [323, 114] on img "Next" at bounding box center [327, 116] width 8 height 21
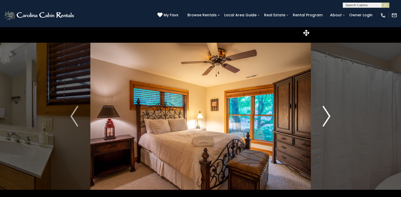
click at [323, 114] on img "Next" at bounding box center [327, 116] width 8 height 21
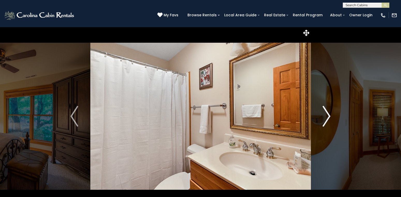
click at [323, 114] on img "Next" at bounding box center [327, 116] width 8 height 21
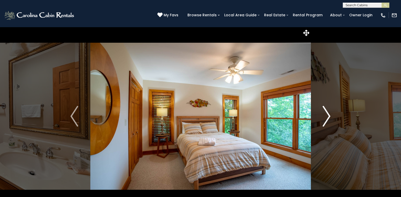
click at [323, 114] on img "Next" at bounding box center [327, 116] width 8 height 21
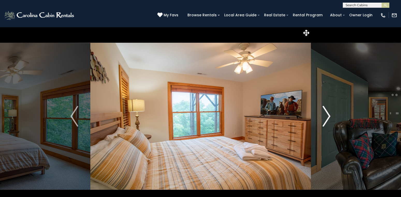
click at [323, 114] on img "Next" at bounding box center [327, 116] width 8 height 21
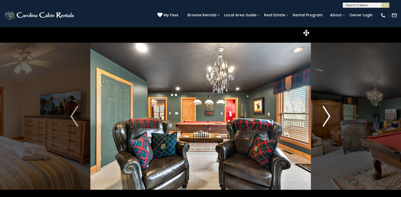
click at [323, 114] on img "Next" at bounding box center [327, 116] width 8 height 21
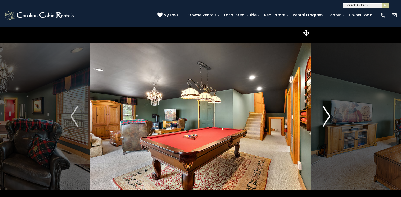
click at [323, 114] on img "Next" at bounding box center [327, 116] width 8 height 21
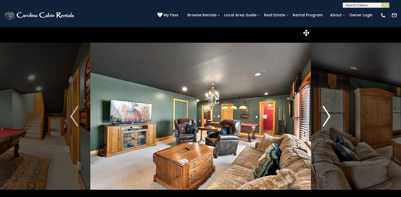
click at [323, 114] on img "Next" at bounding box center [327, 116] width 8 height 21
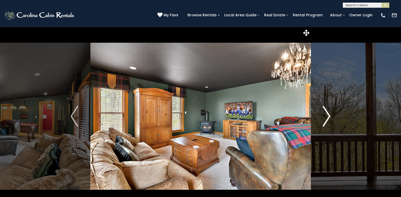
click at [323, 114] on img "Next" at bounding box center [327, 116] width 8 height 21
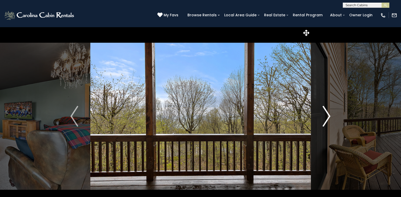
click at [323, 114] on img "Next" at bounding box center [327, 116] width 8 height 21
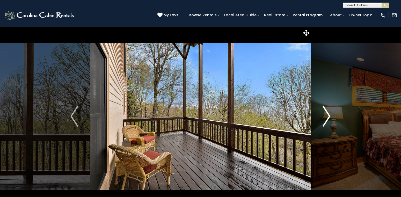
click at [323, 114] on img "Next" at bounding box center [327, 116] width 8 height 21
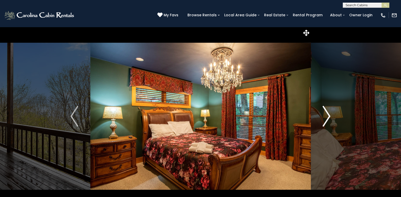
click at [323, 114] on img "Next" at bounding box center [327, 116] width 8 height 21
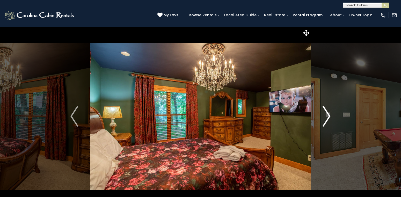
click at [323, 114] on img "Next" at bounding box center [327, 116] width 8 height 21
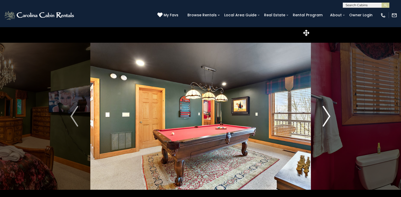
click at [323, 114] on img "Next" at bounding box center [327, 116] width 8 height 21
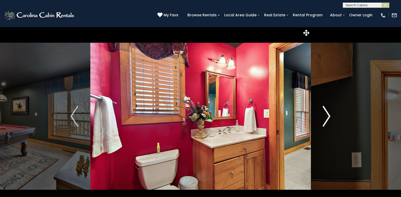
click at [323, 114] on img "Next" at bounding box center [327, 116] width 8 height 21
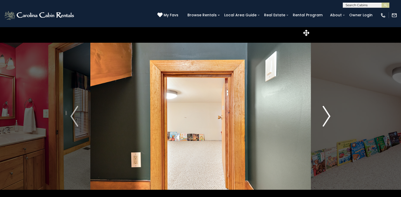
click at [323, 114] on img "Next" at bounding box center [327, 116] width 8 height 21
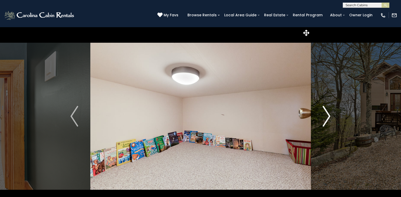
click at [323, 114] on img "Next" at bounding box center [327, 116] width 8 height 21
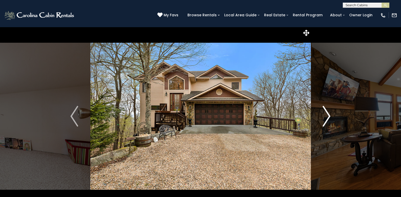
click at [323, 114] on img "Next" at bounding box center [327, 116] width 8 height 21
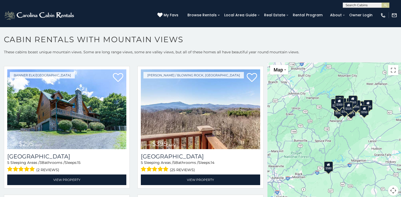
scroll to position [1565, 0]
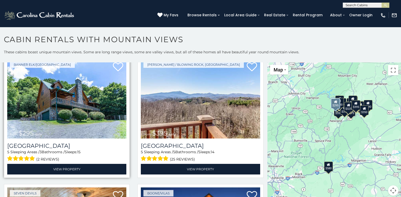
click at [54, 120] on img at bounding box center [66, 99] width 119 height 80
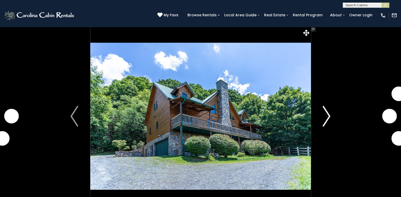
click at [328, 114] on img "Next" at bounding box center [327, 116] width 8 height 21
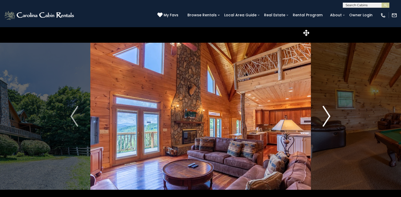
click at [328, 114] on img "Next" at bounding box center [327, 116] width 8 height 21
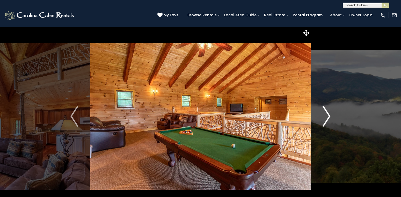
click at [328, 114] on img "Next" at bounding box center [327, 116] width 8 height 21
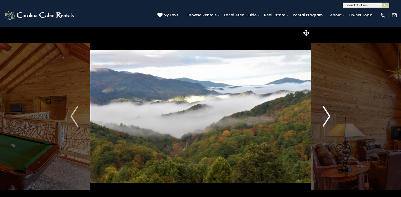
click at [328, 114] on img "Next" at bounding box center [327, 116] width 8 height 21
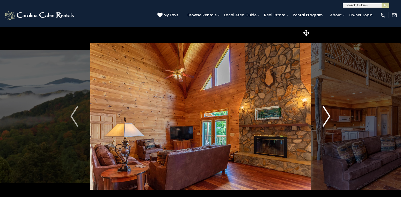
click at [328, 114] on img "Next" at bounding box center [327, 116] width 8 height 21
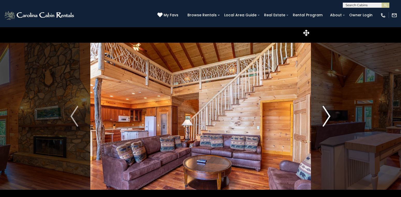
click at [328, 114] on img "Next" at bounding box center [327, 116] width 8 height 21
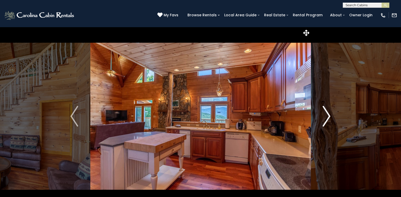
click at [328, 114] on img "Next" at bounding box center [327, 116] width 8 height 21
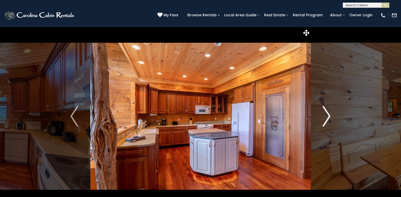
click at [328, 114] on img "Next" at bounding box center [327, 116] width 8 height 21
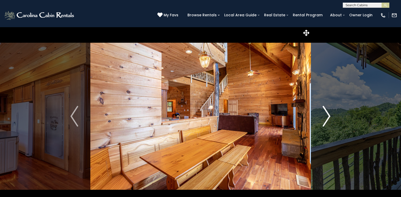
click at [328, 114] on img "Next" at bounding box center [327, 116] width 8 height 21
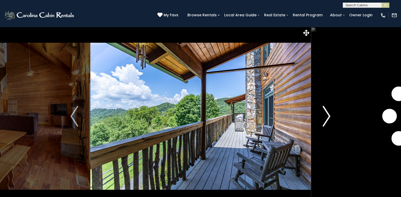
click at [328, 114] on img "Next" at bounding box center [327, 116] width 8 height 21
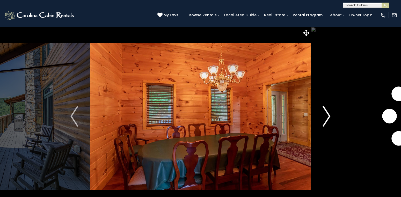
click at [328, 114] on img "Next" at bounding box center [327, 116] width 8 height 21
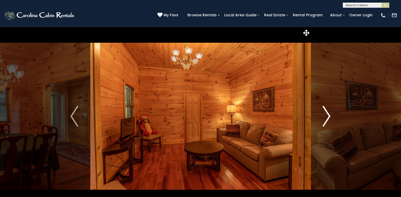
click at [328, 114] on img "Next" at bounding box center [327, 116] width 8 height 21
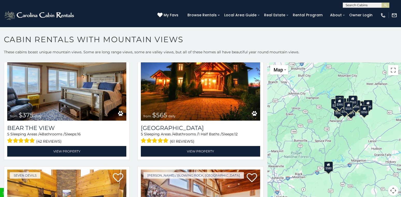
scroll to position [1715, 0]
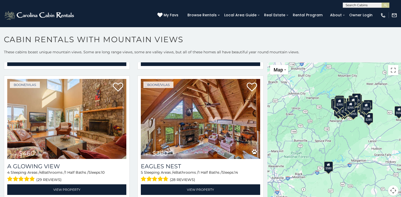
scroll to position [2453, 0]
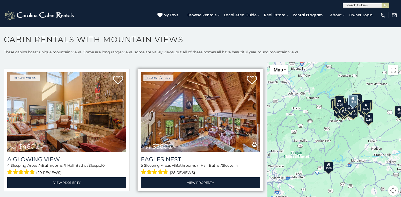
click at [207, 125] on img at bounding box center [200, 112] width 119 height 80
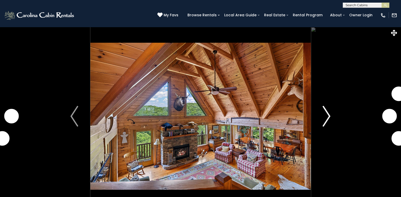
click at [329, 115] on img "Next" at bounding box center [327, 116] width 8 height 21
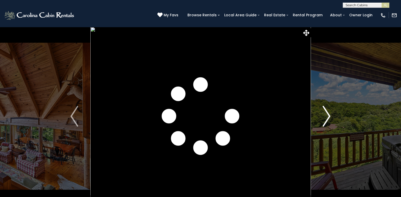
click at [329, 115] on img "Next" at bounding box center [327, 116] width 8 height 21
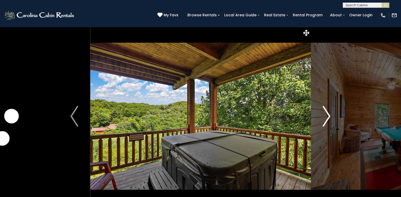
click at [329, 115] on img "Next" at bounding box center [327, 116] width 8 height 21
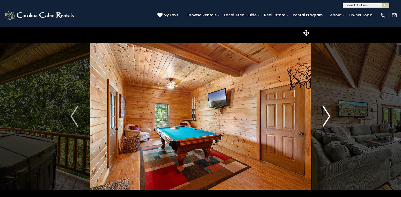
click at [329, 115] on img "Next" at bounding box center [327, 116] width 8 height 21
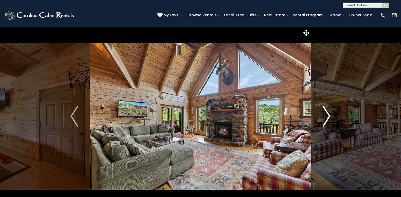
click at [329, 115] on img "Next" at bounding box center [327, 116] width 8 height 21
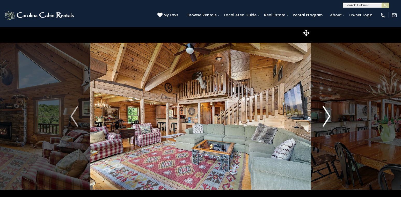
click at [329, 115] on img "Next" at bounding box center [327, 116] width 8 height 21
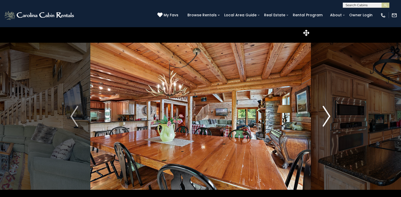
click at [329, 115] on img "Next" at bounding box center [327, 116] width 8 height 21
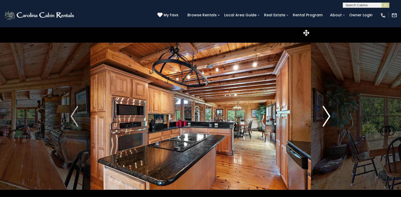
click at [329, 115] on img "Next" at bounding box center [327, 116] width 8 height 21
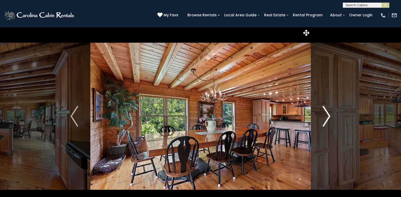
click at [329, 115] on img "Next" at bounding box center [327, 116] width 8 height 21
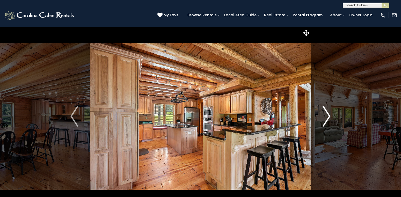
click at [329, 115] on img "Next" at bounding box center [327, 116] width 8 height 21
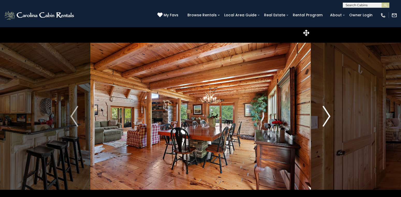
click at [329, 115] on img "Next" at bounding box center [327, 116] width 8 height 21
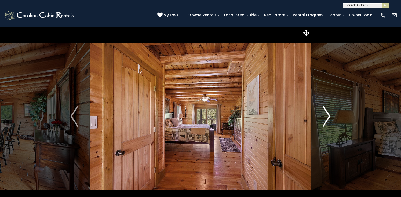
click at [329, 115] on img "Next" at bounding box center [327, 116] width 8 height 21
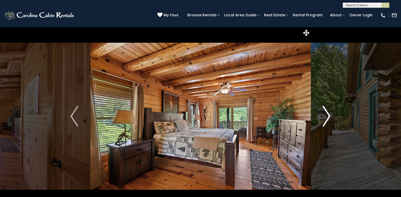
click at [329, 115] on img "Next" at bounding box center [327, 116] width 8 height 21
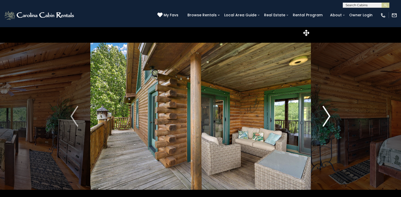
click at [329, 115] on img "Next" at bounding box center [327, 116] width 8 height 21
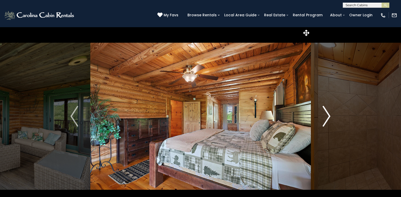
click at [329, 115] on img "Next" at bounding box center [327, 116] width 8 height 21
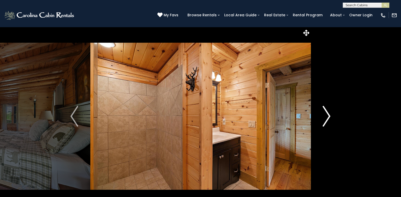
click at [329, 115] on img "Next" at bounding box center [327, 116] width 8 height 21
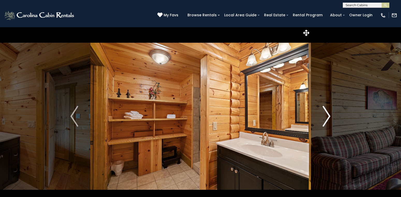
click at [329, 115] on img "Next" at bounding box center [327, 116] width 8 height 21
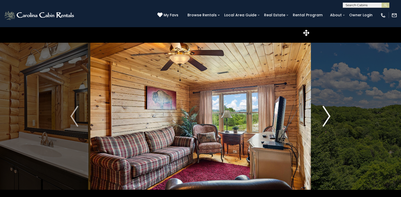
click at [329, 115] on img "Next" at bounding box center [327, 116] width 8 height 21
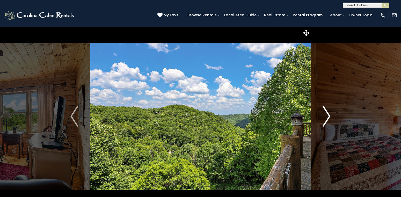
click at [329, 115] on img "Next" at bounding box center [327, 116] width 8 height 21
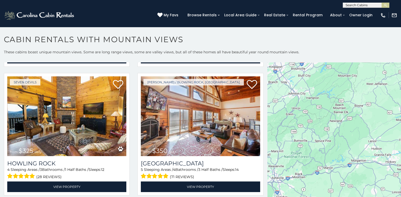
scroll to position [2453, 0]
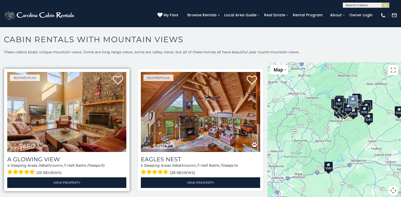
click at [108, 123] on img at bounding box center [66, 112] width 119 height 80
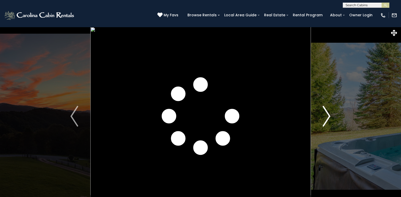
click at [328, 114] on img "Next" at bounding box center [327, 116] width 8 height 21
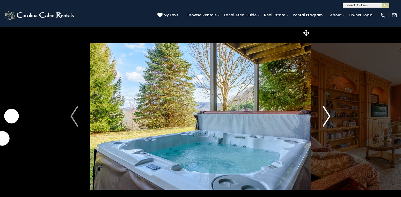
click at [328, 114] on img "Next" at bounding box center [327, 116] width 8 height 21
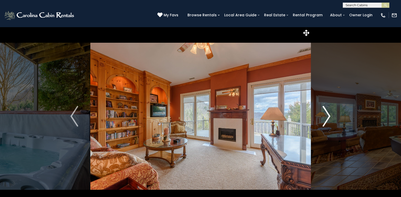
click at [328, 114] on img "Next" at bounding box center [327, 116] width 8 height 21
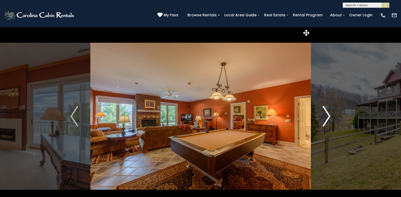
click at [328, 114] on img "Next" at bounding box center [327, 116] width 8 height 21
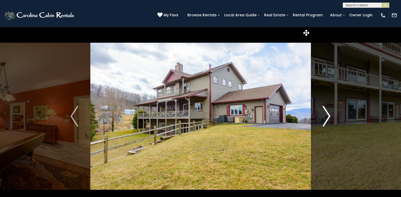
click at [328, 114] on img "Next" at bounding box center [327, 116] width 8 height 21
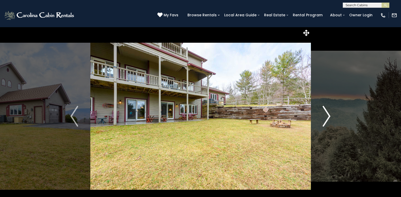
click at [328, 114] on img "Next" at bounding box center [327, 116] width 8 height 21
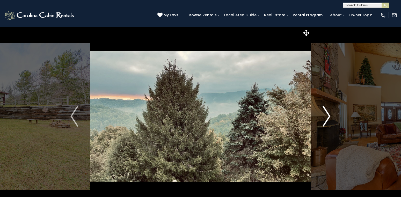
click at [328, 114] on img "Next" at bounding box center [327, 116] width 8 height 21
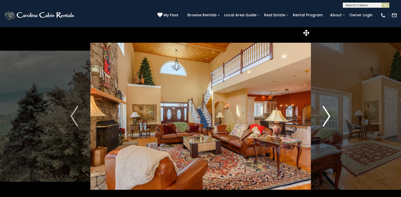
click at [328, 114] on img "Next" at bounding box center [327, 116] width 8 height 21
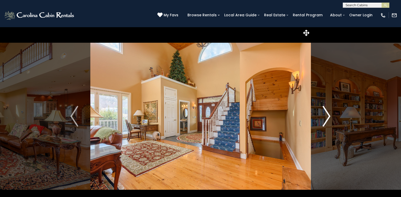
click at [328, 114] on img "Next" at bounding box center [327, 116] width 8 height 21
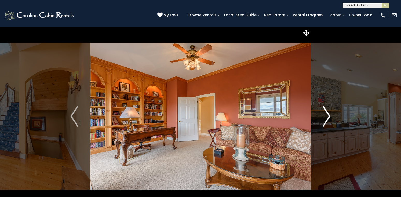
click at [328, 114] on img "Next" at bounding box center [327, 116] width 8 height 21
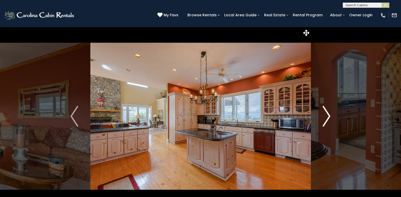
click at [328, 114] on img "Next" at bounding box center [327, 116] width 8 height 21
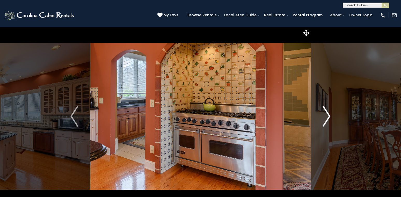
click at [328, 114] on img "Next" at bounding box center [327, 116] width 8 height 21
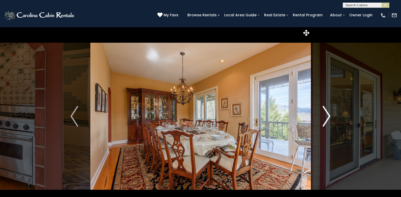
click at [328, 114] on img "Next" at bounding box center [327, 116] width 8 height 21
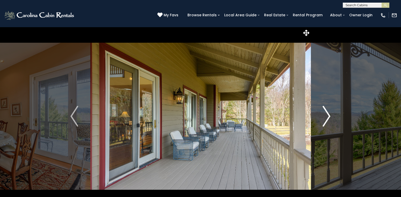
click at [328, 114] on img "Next" at bounding box center [327, 116] width 8 height 21
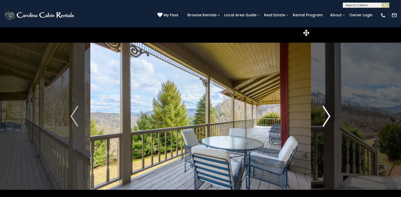
click at [328, 114] on img "Next" at bounding box center [327, 116] width 8 height 21
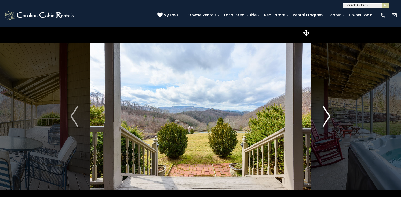
click at [328, 114] on img "Next" at bounding box center [327, 116] width 8 height 21
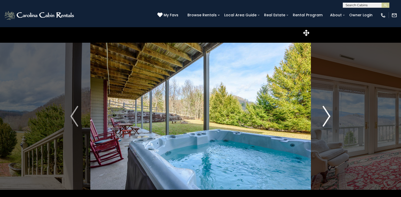
click at [328, 114] on img "Next" at bounding box center [327, 116] width 8 height 21
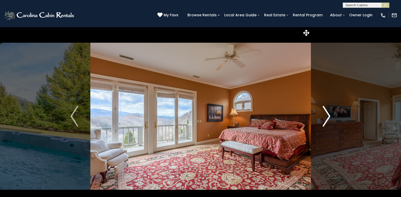
click at [328, 114] on img "Next" at bounding box center [327, 116] width 8 height 21
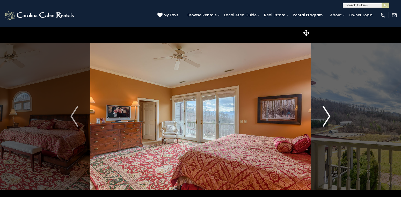
click at [328, 114] on img "Next" at bounding box center [327, 116] width 8 height 21
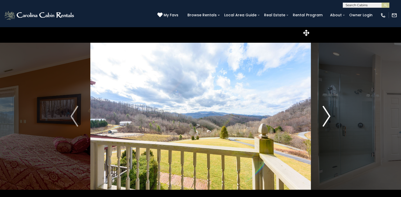
click at [328, 114] on img "Next" at bounding box center [327, 116] width 8 height 21
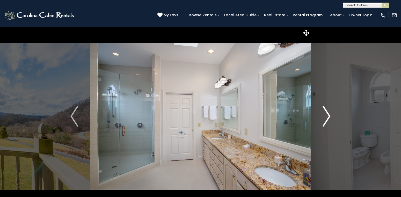
click at [328, 114] on img "Next" at bounding box center [327, 116] width 8 height 21
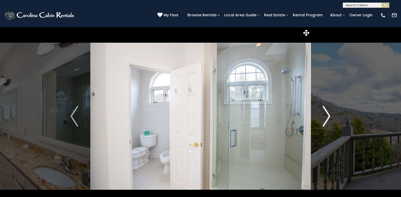
click at [328, 114] on img "Next" at bounding box center [327, 116] width 8 height 21
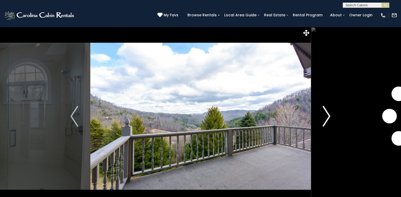
click at [328, 114] on img "Next" at bounding box center [327, 116] width 8 height 21
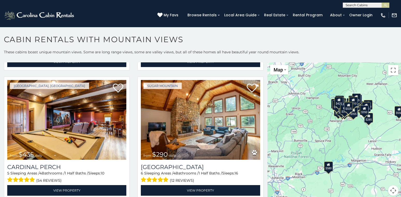
scroll to position [2066, 0]
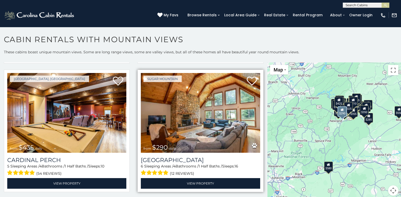
click at [183, 125] on img at bounding box center [200, 113] width 119 height 80
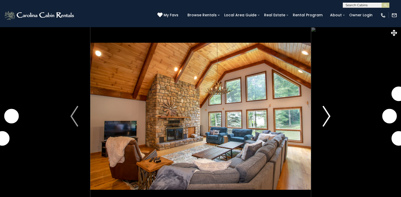
click at [328, 114] on img "Next" at bounding box center [327, 116] width 8 height 21
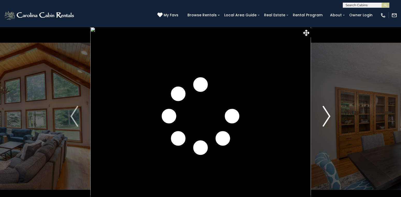
click at [328, 114] on img "Next" at bounding box center [327, 116] width 8 height 21
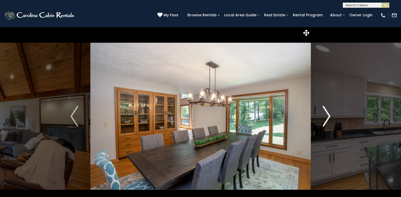
click at [328, 114] on img "Next" at bounding box center [327, 116] width 8 height 21
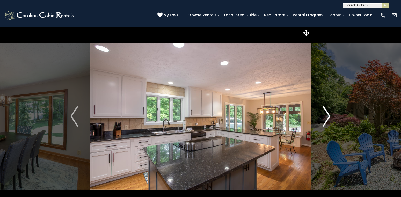
click at [328, 114] on img "Next" at bounding box center [327, 116] width 8 height 21
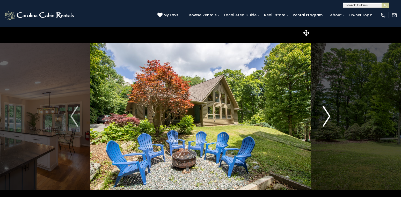
click at [328, 114] on img "Next" at bounding box center [327, 116] width 8 height 21
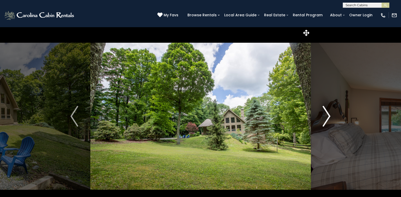
click at [328, 114] on img "Next" at bounding box center [327, 116] width 8 height 21
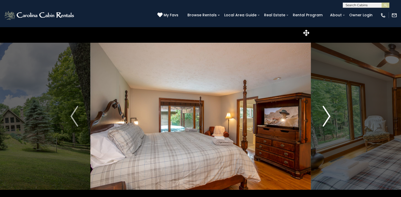
click at [328, 114] on img "Next" at bounding box center [327, 116] width 8 height 21
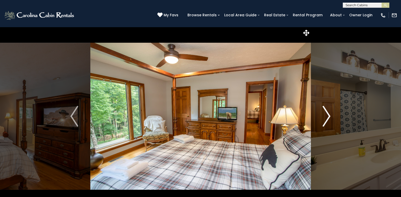
click at [328, 114] on img "Next" at bounding box center [327, 116] width 8 height 21
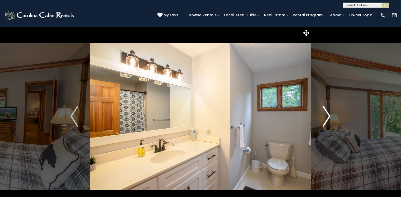
click at [328, 114] on img "Next" at bounding box center [327, 116] width 8 height 21
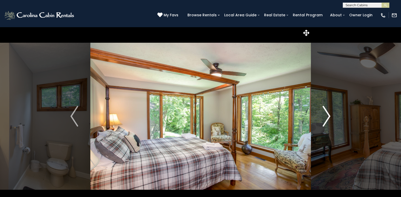
click at [328, 114] on img "Next" at bounding box center [327, 116] width 8 height 21
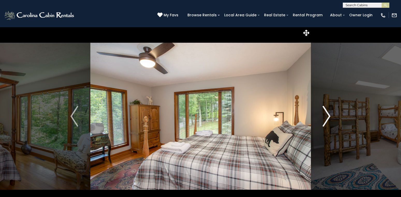
click at [328, 114] on img "Next" at bounding box center [327, 116] width 8 height 21
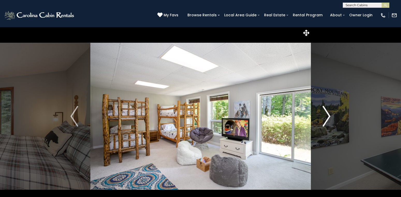
click at [328, 114] on img "Next" at bounding box center [327, 116] width 8 height 21
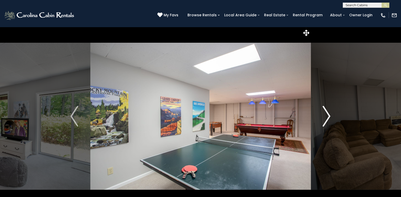
click at [328, 114] on img "Next" at bounding box center [327, 116] width 8 height 21
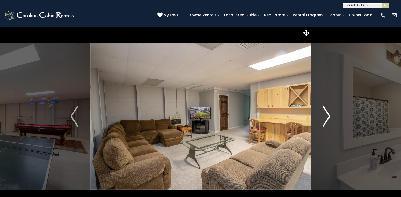
click at [328, 114] on img "Next" at bounding box center [327, 116] width 8 height 21
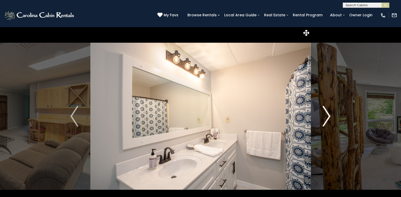
click at [328, 114] on img "Next" at bounding box center [327, 116] width 8 height 21
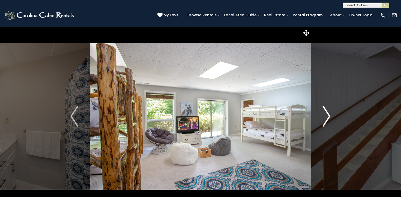
click at [328, 114] on img "Next" at bounding box center [327, 116] width 8 height 21
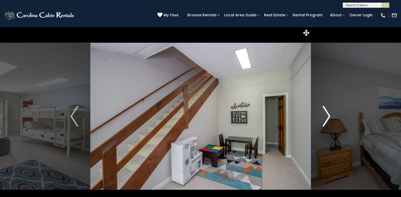
click at [328, 114] on img "Next" at bounding box center [327, 116] width 8 height 21
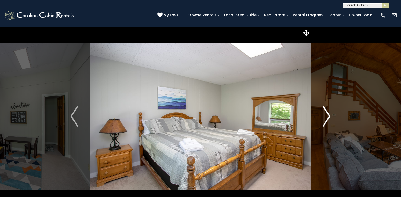
click at [328, 114] on img "Next" at bounding box center [327, 116] width 8 height 21
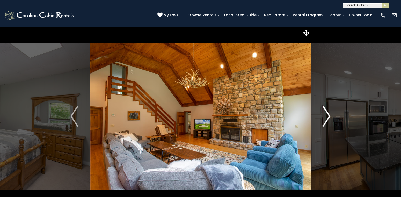
click at [328, 114] on img "Next" at bounding box center [327, 116] width 8 height 21
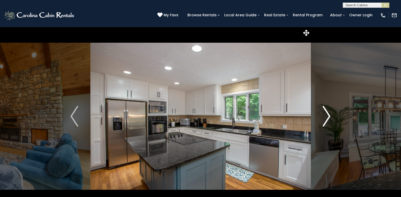
click at [328, 114] on img "Next" at bounding box center [327, 116] width 8 height 21
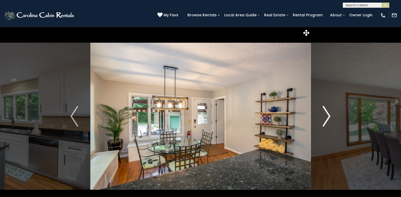
click at [328, 114] on img "Next" at bounding box center [327, 116] width 8 height 21
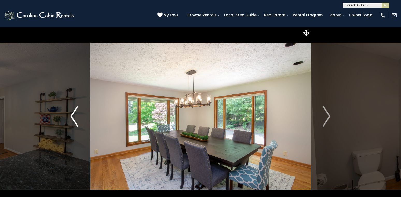
click at [73, 108] on img "Previous" at bounding box center [74, 116] width 8 height 21
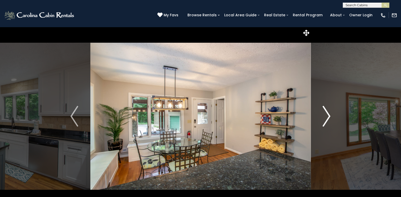
click at [328, 115] on img "Next" at bounding box center [327, 116] width 8 height 21
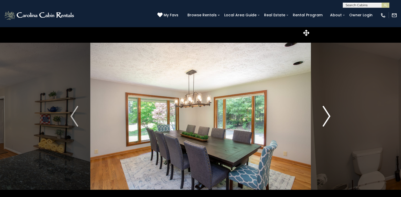
click at [328, 115] on img "Next" at bounding box center [327, 116] width 8 height 21
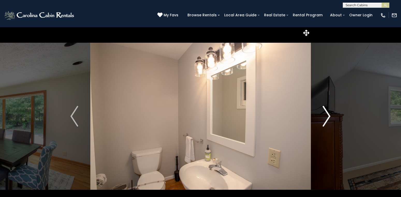
click at [328, 115] on img "Next" at bounding box center [327, 116] width 8 height 21
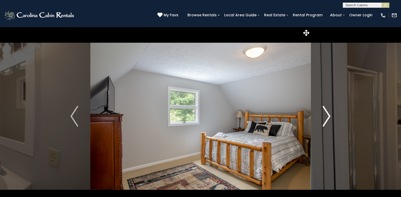
click at [328, 115] on img "Next" at bounding box center [327, 116] width 8 height 21
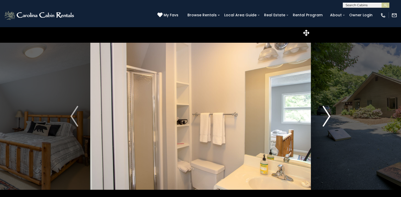
click at [328, 115] on img "Next" at bounding box center [327, 116] width 8 height 21
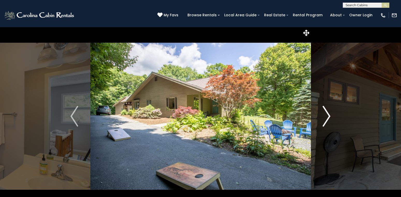
click at [328, 115] on img "Next" at bounding box center [327, 116] width 8 height 21
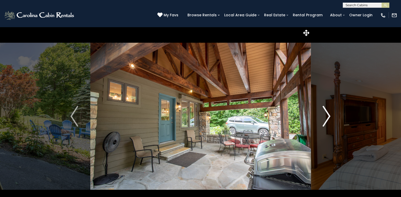
click at [328, 115] on img "Next" at bounding box center [327, 116] width 8 height 21
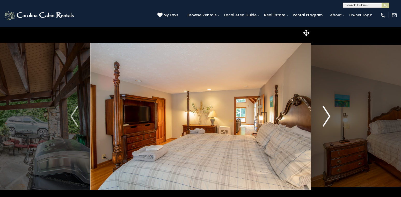
click at [328, 115] on img "Next" at bounding box center [327, 116] width 8 height 21
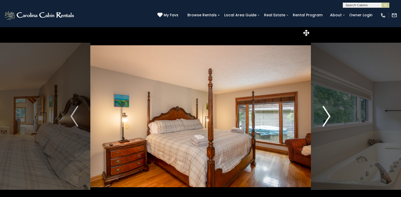
click at [328, 115] on img "Next" at bounding box center [327, 116] width 8 height 21
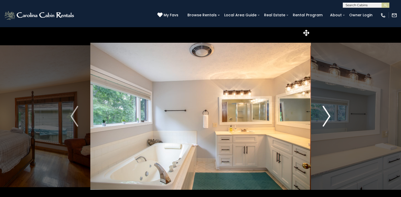
click at [328, 115] on img "Next" at bounding box center [327, 116] width 8 height 21
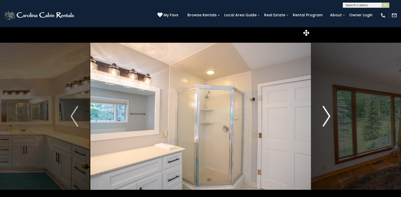
click at [328, 115] on img "Next" at bounding box center [327, 116] width 8 height 21
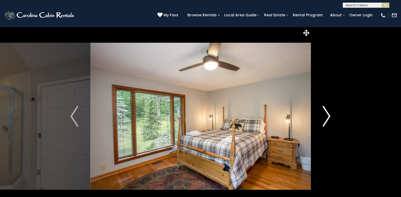
click at [328, 115] on img "Next" at bounding box center [327, 116] width 8 height 21
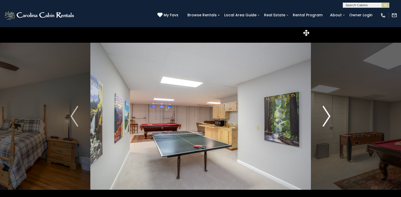
click at [328, 115] on img "Next" at bounding box center [327, 116] width 8 height 21
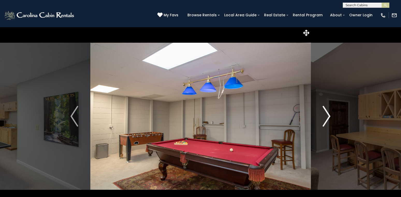
click at [328, 115] on img "Next" at bounding box center [327, 116] width 8 height 21
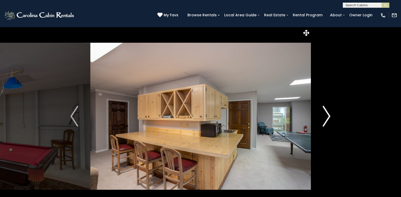
click at [328, 115] on img "Next" at bounding box center [327, 116] width 8 height 21
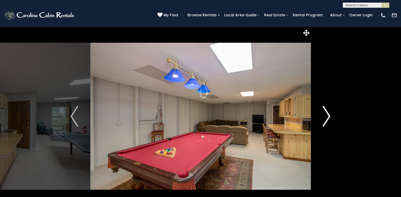
click at [328, 115] on img "Next" at bounding box center [327, 116] width 8 height 21
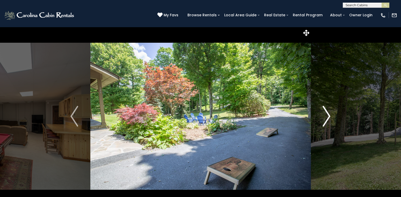
click at [328, 115] on img "Next" at bounding box center [327, 116] width 8 height 21
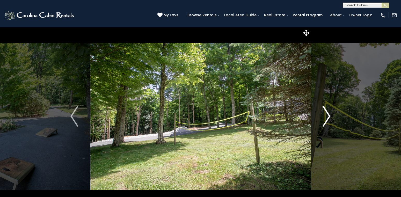
click at [328, 115] on img "Next" at bounding box center [327, 116] width 8 height 21
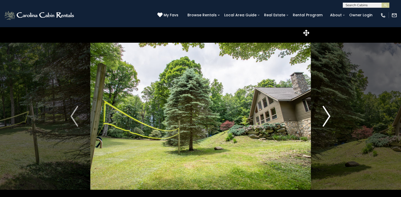
click at [328, 115] on img "Next" at bounding box center [327, 116] width 8 height 21
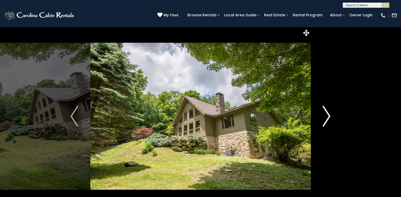
click at [328, 115] on img "Next" at bounding box center [327, 116] width 8 height 21
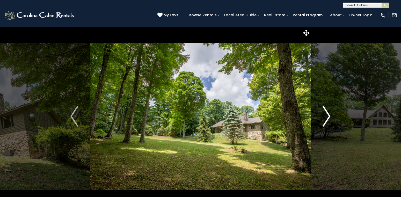
click at [328, 115] on img "Next" at bounding box center [327, 116] width 8 height 21
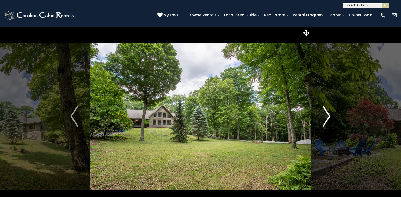
click at [328, 115] on img "Next" at bounding box center [327, 116] width 8 height 21
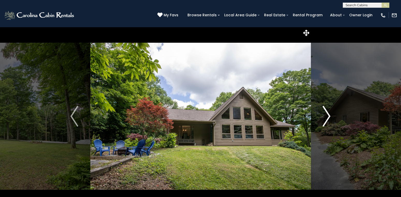
click at [328, 115] on img "Next" at bounding box center [327, 116] width 8 height 21
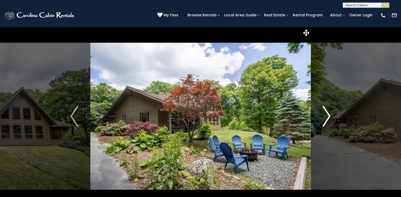
click at [328, 115] on img "Next" at bounding box center [327, 116] width 8 height 21
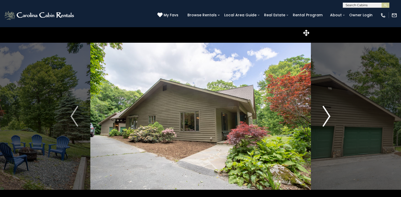
click at [328, 115] on img "Next" at bounding box center [327, 116] width 8 height 21
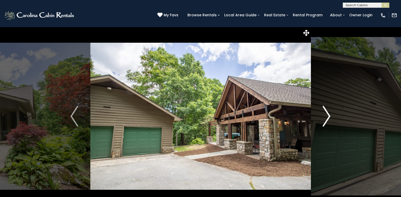
click at [328, 115] on img "Next" at bounding box center [327, 116] width 8 height 21
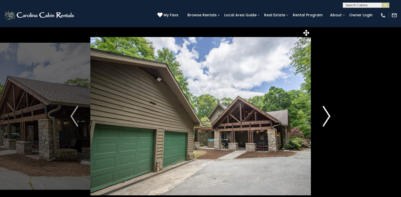
click at [328, 115] on img "Next" at bounding box center [327, 116] width 8 height 21
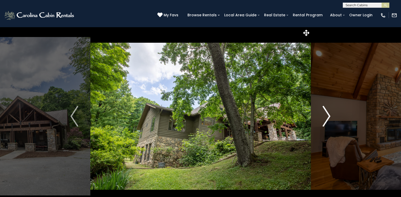
click at [328, 115] on img "Next" at bounding box center [327, 116] width 8 height 21
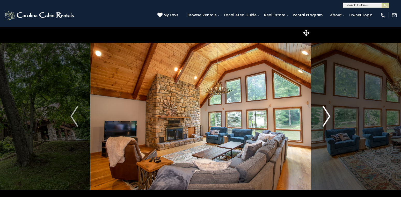
click at [328, 115] on img "Next" at bounding box center [327, 116] width 8 height 21
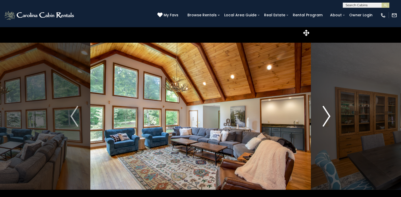
click at [328, 115] on img "Next" at bounding box center [327, 116] width 8 height 21
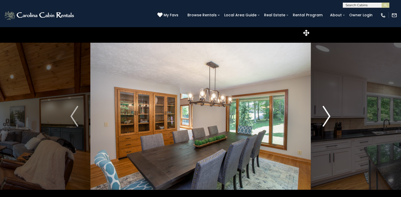
click at [328, 115] on img "Next" at bounding box center [327, 116] width 8 height 21
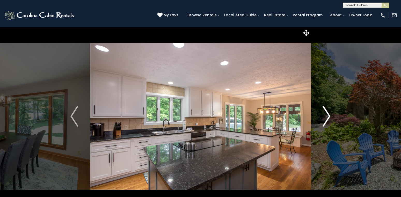
click at [328, 115] on img "Next" at bounding box center [327, 116] width 8 height 21
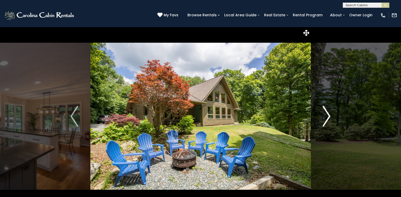
click at [328, 115] on img "Next" at bounding box center [327, 116] width 8 height 21
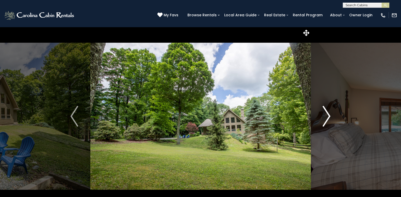
click at [328, 115] on img "Next" at bounding box center [327, 116] width 8 height 21
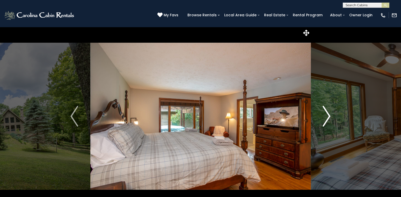
click at [328, 115] on img "Next" at bounding box center [327, 116] width 8 height 21
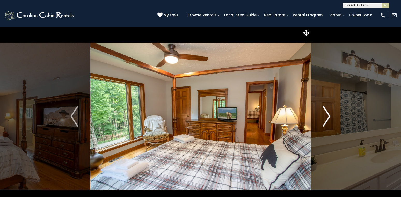
click at [328, 115] on img "Next" at bounding box center [327, 116] width 8 height 21
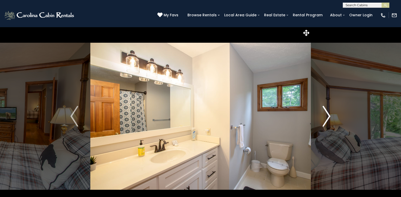
click at [328, 115] on img "Next" at bounding box center [327, 116] width 8 height 21
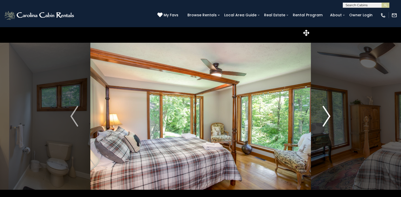
click at [328, 115] on img "Next" at bounding box center [327, 116] width 8 height 21
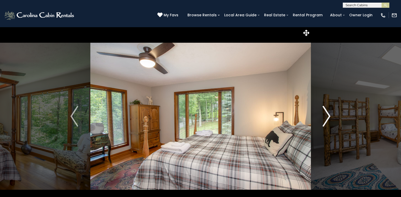
click at [328, 115] on img "Next" at bounding box center [327, 116] width 8 height 21
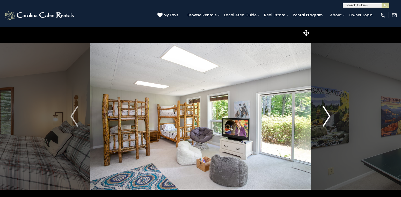
click at [328, 115] on img "Next" at bounding box center [327, 116] width 8 height 21
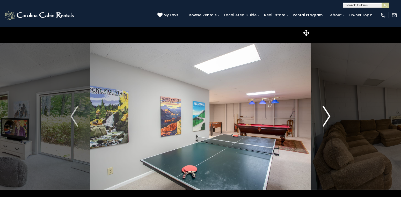
click at [328, 115] on img "Next" at bounding box center [327, 116] width 8 height 21
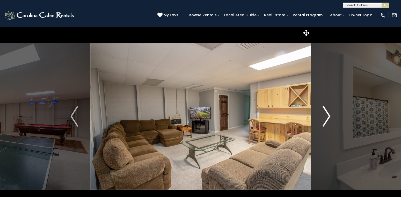
click at [328, 115] on img "Next" at bounding box center [327, 116] width 8 height 21
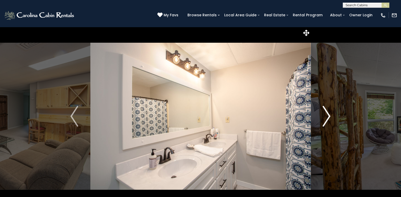
click at [328, 115] on img "Next" at bounding box center [327, 116] width 8 height 21
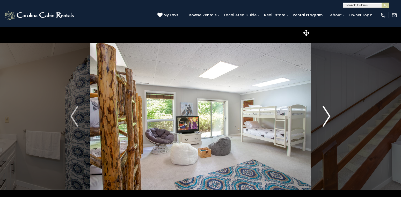
click at [328, 115] on img "Next" at bounding box center [327, 116] width 8 height 21
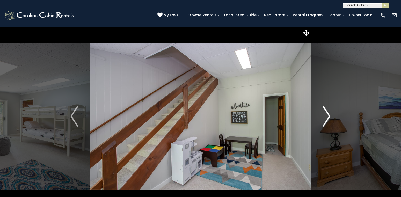
click at [328, 115] on img "Next" at bounding box center [327, 116] width 8 height 21
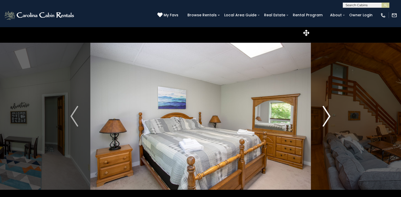
click at [328, 115] on img "Next" at bounding box center [327, 116] width 8 height 21
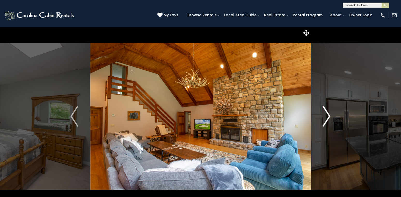
click at [328, 115] on img "Next" at bounding box center [327, 116] width 8 height 21
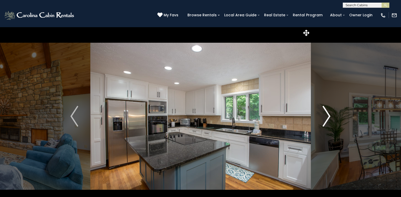
click at [328, 115] on img "Next" at bounding box center [327, 116] width 8 height 21
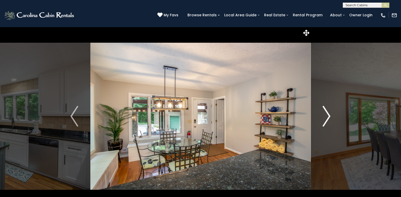
click at [328, 115] on img "Next" at bounding box center [327, 116] width 8 height 21
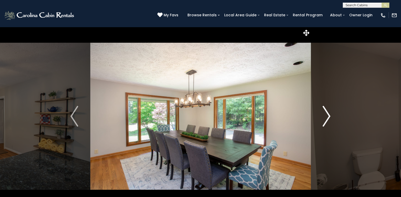
click at [328, 115] on img "Next" at bounding box center [327, 116] width 8 height 21
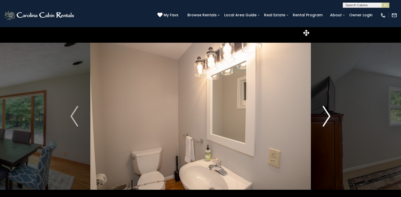
click at [328, 115] on img "Next" at bounding box center [327, 116] width 8 height 21
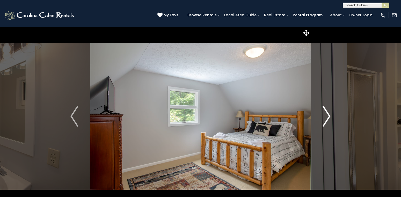
click at [328, 115] on img "Next" at bounding box center [327, 116] width 8 height 21
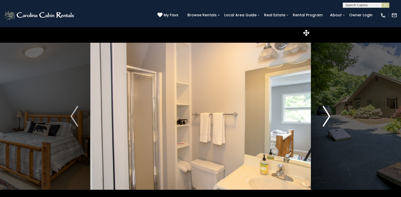
click at [328, 115] on img "Next" at bounding box center [327, 116] width 8 height 21
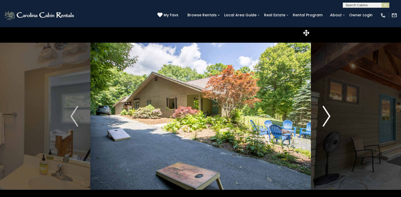
click at [328, 115] on img "Next" at bounding box center [327, 116] width 8 height 21
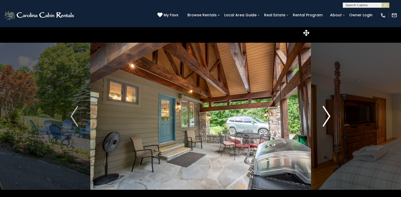
click at [328, 115] on img "Next" at bounding box center [327, 116] width 8 height 21
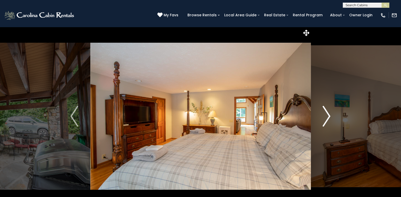
click at [328, 115] on img "Next" at bounding box center [327, 116] width 8 height 21
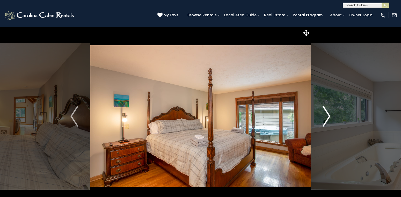
click at [328, 115] on img "Next" at bounding box center [327, 116] width 8 height 21
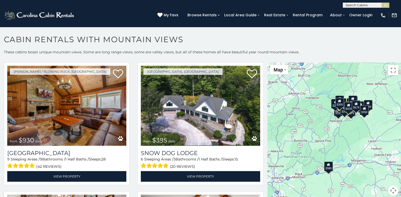
scroll to position [1307, 0]
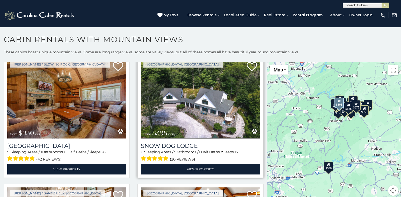
click at [221, 110] on img at bounding box center [200, 99] width 119 height 80
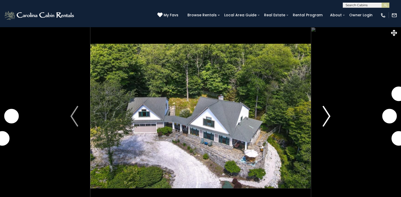
click at [326, 114] on img "Next" at bounding box center [327, 116] width 8 height 21
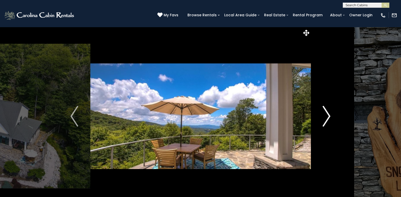
click at [326, 114] on img "Next" at bounding box center [327, 116] width 8 height 21
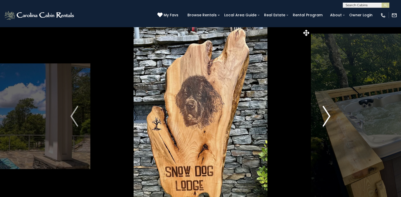
click at [326, 114] on img "Next" at bounding box center [327, 116] width 8 height 21
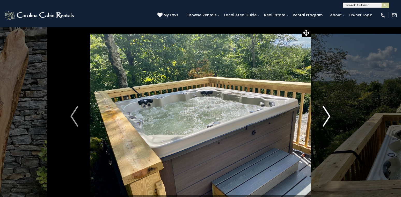
click at [326, 114] on img "Next" at bounding box center [327, 116] width 8 height 21
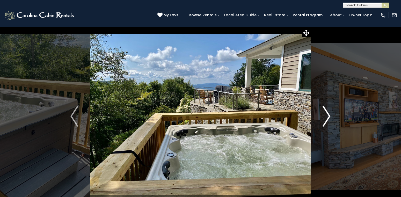
click at [326, 114] on img "Next" at bounding box center [327, 116] width 8 height 21
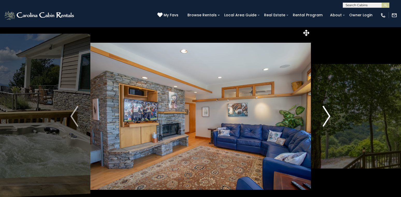
click at [326, 114] on img "Next" at bounding box center [327, 116] width 8 height 21
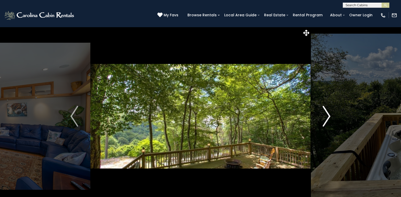
click at [326, 114] on img "Next" at bounding box center [327, 116] width 8 height 21
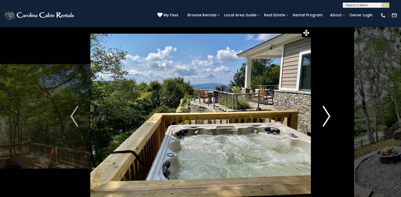
click at [326, 114] on img "Next" at bounding box center [327, 116] width 8 height 21
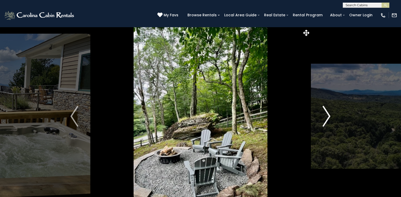
click at [326, 114] on img "Next" at bounding box center [327, 116] width 8 height 21
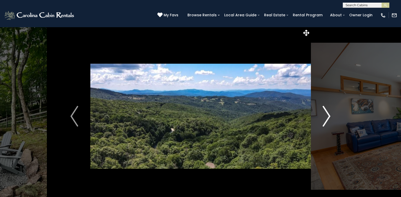
click at [326, 114] on img "Next" at bounding box center [327, 116] width 8 height 21
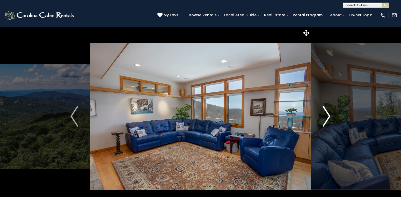
click at [326, 114] on img "Next" at bounding box center [327, 116] width 8 height 21
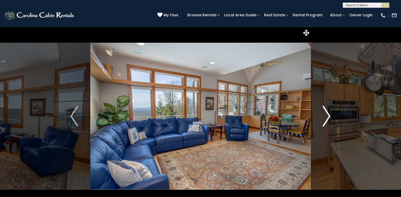
click at [326, 114] on img "Next" at bounding box center [327, 116] width 8 height 21
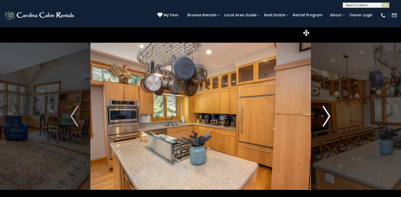
click at [326, 114] on img "Next" at bounding box center [327, 116] width 8 height 21
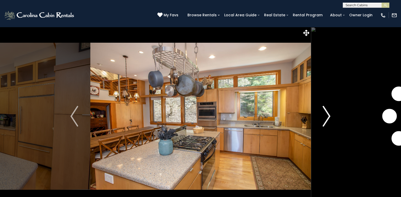
click at [326, 114] on img "Next" at bounding box center [327, 116] width 8 height 21
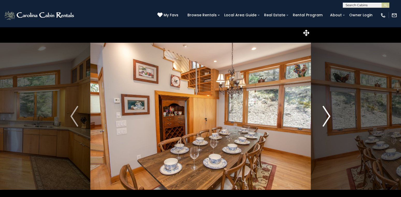
click at [326, 114] on img "Next" at bounding box center [327, 116] width 8 height 21
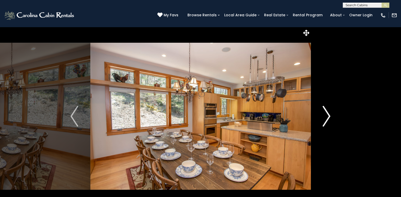
click at [326, 114] on img "Next" at bounding box center [327, 116] width 8 height 21
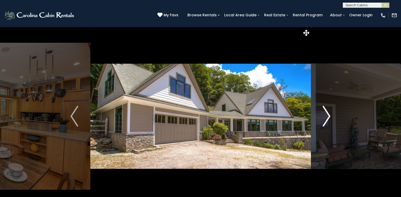
click at [326, 114] on img "Next" at bounding box center [327, 116] width 8 height 21
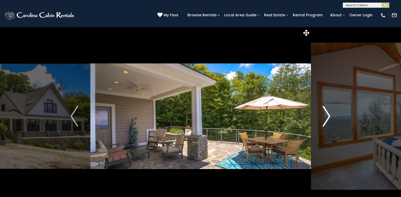
click at [326, 114] on img "Next" at bounding box center [327, 116] width 8 height 21
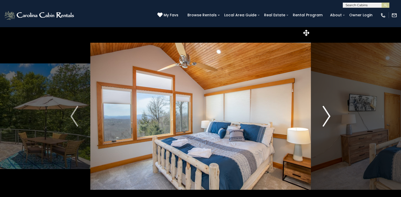
click at [326, 114] on img "Next" at bounding box center [327, 116] width 8 height 21
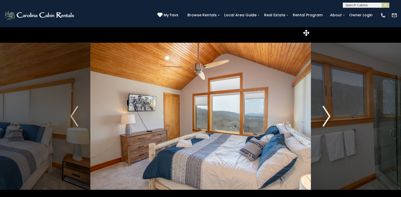
click at [326, 114] on img "Next" at bounding box center [327, 116] width 8 height 21
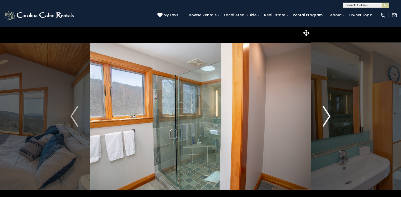
click at [326, 114] on img "Next" at bounding box center [327, 116] width 8 height 21
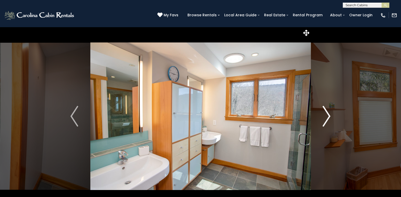
click at [326, 114] on img "Next" at bounding box center [327, 116] width 8 height 21
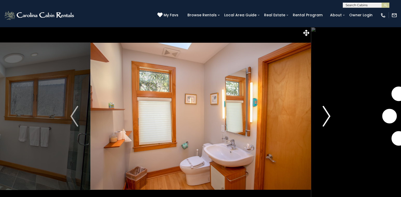
click at [326, 114] on img "Next" at bounding box center [327, 116] width 8 height 21
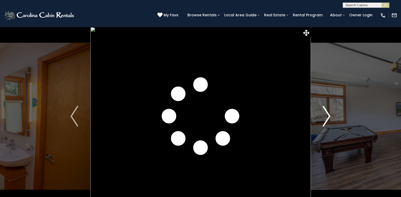
click at [326, 114] on img "Next" at bounding box center [327, 116] width 8 height 21
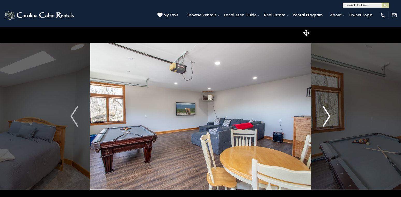
click at [326, 114] on img "Next" at bounding box center [327, 116] width 8 height 21
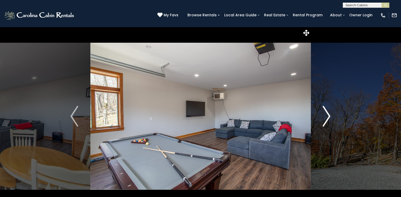
click at [326, 114] on img "Next" at bounding box center [327, 116] width 8 height 21
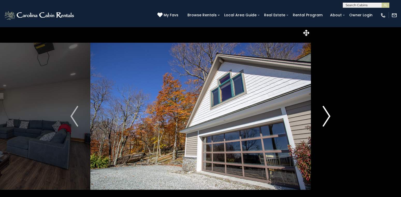
click at [326, 114] on img "Next" at bounding box center [327, 116] width 8 height 21
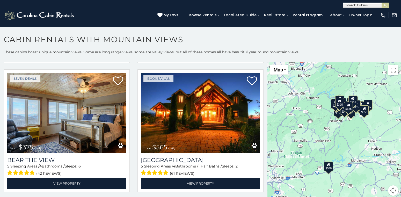
scroll to position [1694, 0]
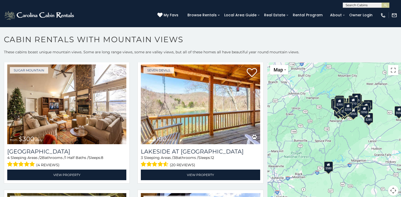
scroll to position [2596, 0]
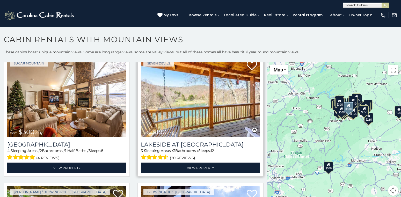
click at [191, 117] on img at bounding box center [200, 97] width 119 height 80
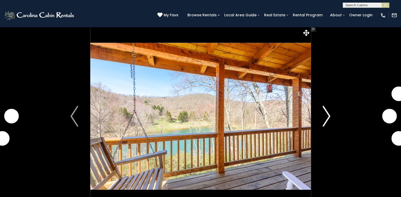
click at [326, 113] on img "Next" at bounding box center [327, 116] width 8 height 21
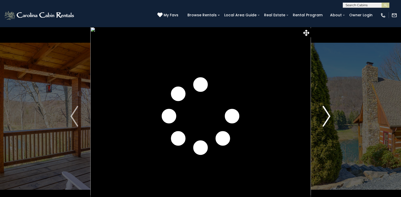
click at [326, 113] on img "Next" at bounding box center [327, 116] width 8 height 21
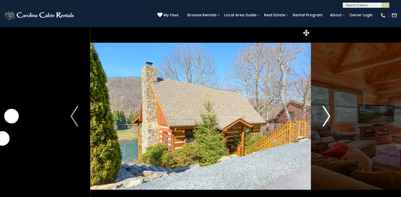
click at [326, 113] on img "Next" at bounding box center [327, 116] width 8 height 21
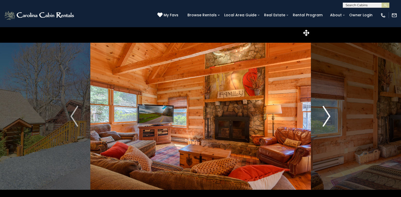
click at [326, 113] on img "Next" at bounding box center [327, 116] width 8 height 21
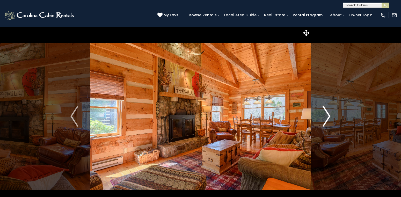
click at [326, 113] on img "Next" at bounding box center [327, 116] width 8 height 21
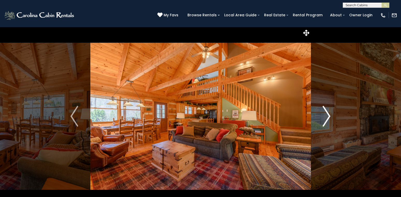
click at [326, 113] on img "Next" at bounding box center [327, 116] width 8 height 21
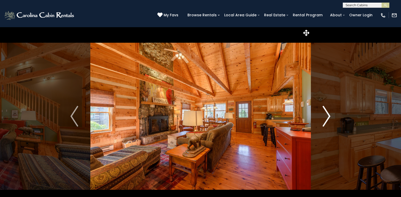
click at [326, 113] on img "Next" at bounding box center [327, 116] width 8 height 21
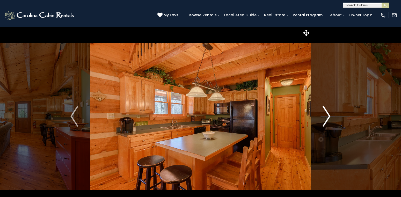
click at [326, 113] on img "Next" at bounding box center [327, 116] width 8 height 21
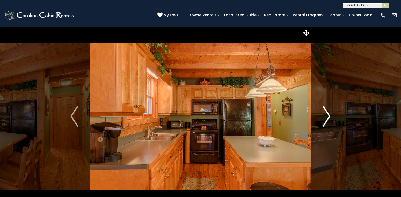
click at [326, 113] on img "Next" at bounding box center [327, 116] width 8 height 21
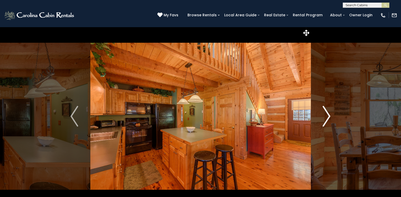
click at [326, 113] on img "Next" at bounding box center [327, 116] width 8 height 21
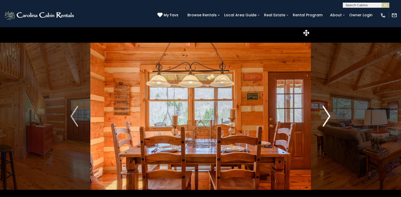
click at [326, 113] on img "Next" at bounding box center [327, 116] width 8 height 21
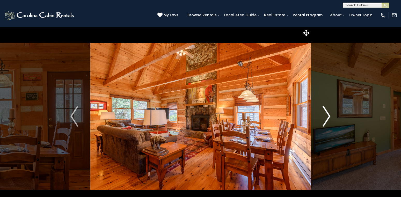
click at [326, 113] on img "Next" at bounding box center [327, 116] width 8 height 21
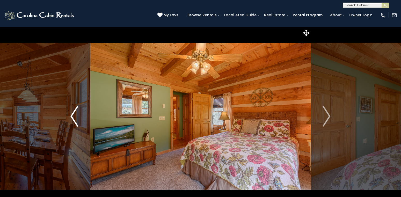
click at [74, 114] on img "Previous" at bounding box center [74, 116] width 8 height 21
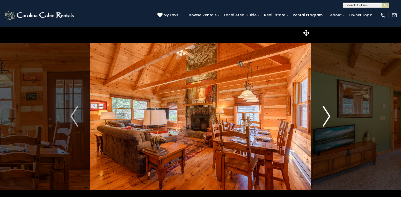
click at [329, 114] on img "Next" at bounding box center [327, 116] width 8 height 21
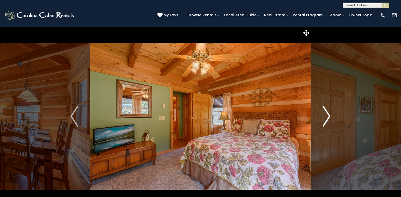
click at [329, 114] on img "Next" at bounding box center [327, 116] width 8 height 21
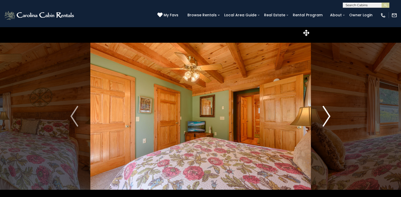
click at [329, 114] on img "Next" at bounding box center [327, 116] width 8 height 21
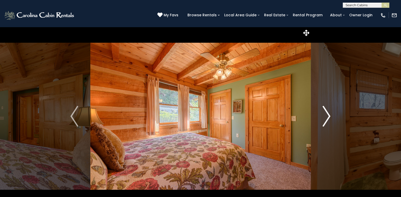
click at [329, 114] on img "Next" at bounding box center [327, 116] width 8 height 21
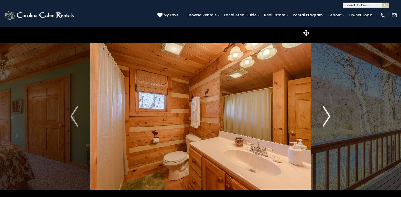
click at [329, 114] on img "Next" at bounding box center [327, 116] width 8 height 21
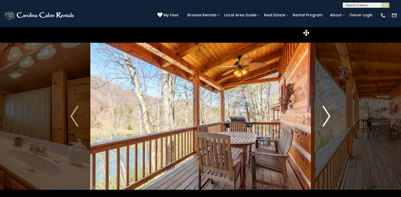
click at [329, 114] on img "Next" at bounding box center [327, 116] width 8 height 21
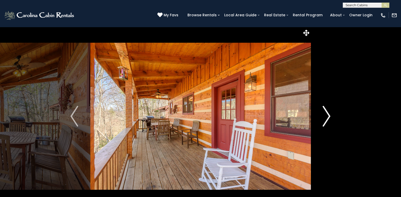
click at [329, 114] on img "Next" at bounding box center [327, 116] width 8 height 21
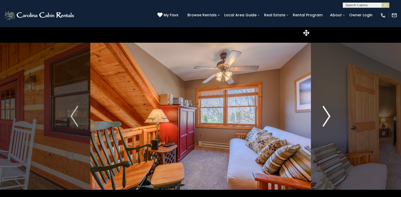
click at [329, 114] on img "Next" at bounding box center [327, 116] width 8 height 21
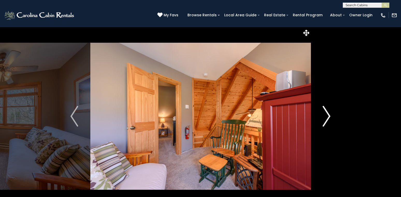
click at [329, 114] on img "Next" at bounding box center [327, 116] width 8 height 21
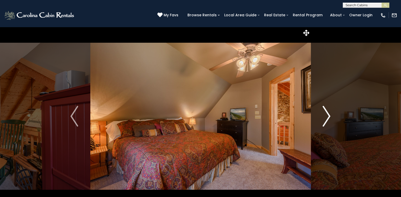
click at [329, 114] on img "Next" at bounding box center [327, 116] width 8 height 21
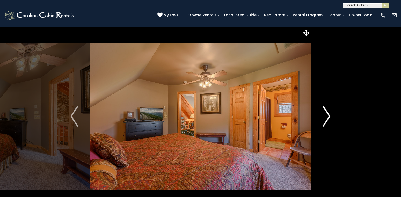
click at [329, 114] on img "Next" at bounding box center [327, 116] width 8 height 21
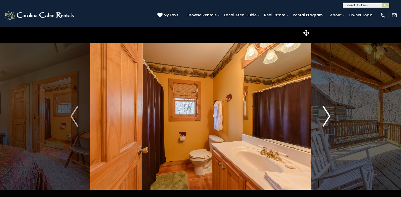
click at [329, 114] on img "Next" at bounding box center [327, 116] width 8 height 21
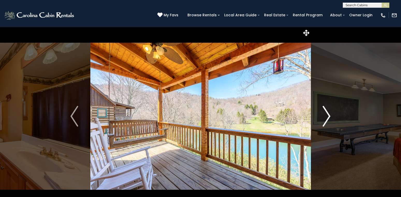
click at [329, 114] on img "Next" at bounding box center [327, 116] width 8 height 21
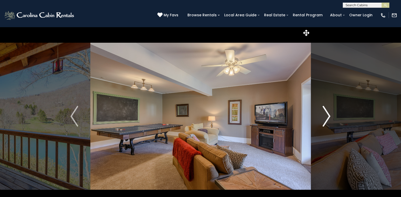
click at [329, 114] on img "Next" at bounding box center [327, 116] width 8 height 21
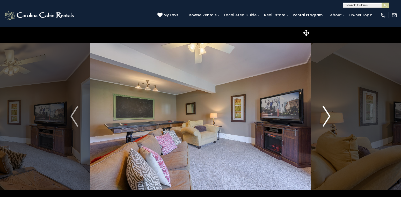
click at [329, 114] on img "Next" at bounding box center [327, 116] width 8 height 21
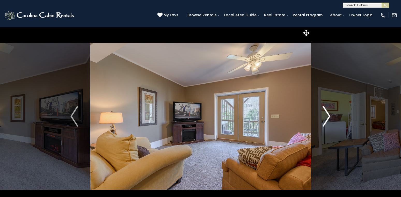
click at [329, 114] on img "Next" at bounding box center [327, 116] width 8 height 21
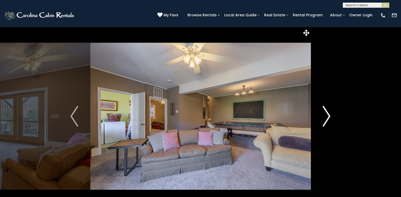
click at [329, 114] on img "Next" at bounding box center [327, 116] width 8 height 21
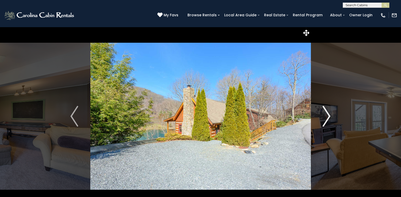
click at [329, 114] on img "Next" at bounding box center [327, 116] width 8 height 21
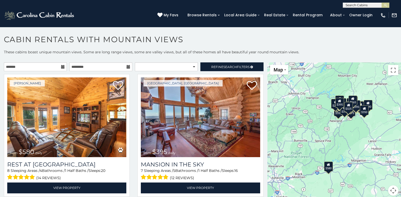
drag, startPoint x: 266, startPoint y: 39, endPoint x: 268, endPoint y: 65, distance: 26.0
click at [268, 65] on div "**********" at bounding box center [200, 117] width 401 height 165
click at [259, 55] on p "These cabins boast unique mountain views. Some are long range views, some are v…" at bounding box center [200, 54] width 401 height 10
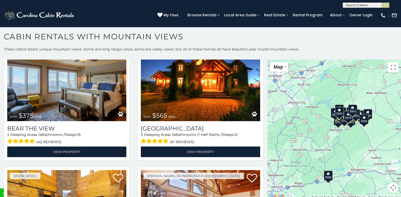
scroll to position [2, 0]
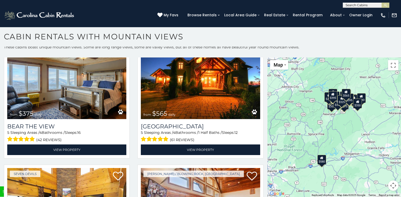
drag, startPoint x: 268, startPoint y: 184, endPoint x: 261, endPoint y: 181, distance: 7.4
click at [267, 181] on div "$580 $395 $349 $535 $375 $400 $325 $451 $460 $1,095 $315 $330 $400 $355 $650 $5…" at bounding box center [334, 127] width 134 height 140
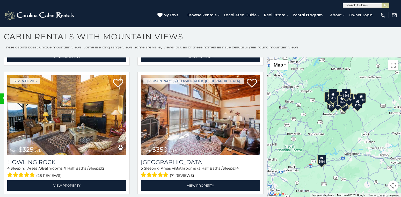
scroll to position [1805, 0]
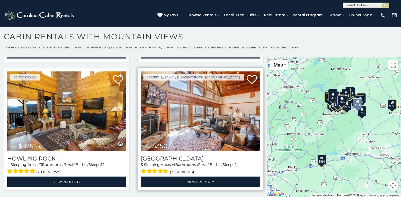
click at [197, 141] on img at bounding box center [200, 111] width 119 height 80
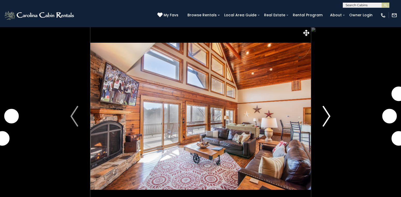
click at [325, 118] on img "Next" at bounding box center [327, 116] width 8 height 21
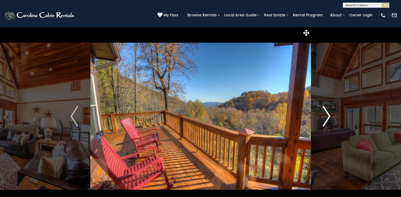
click at [325, 118] on img "Next" at bounding box center [327, 116] width 8 height 21
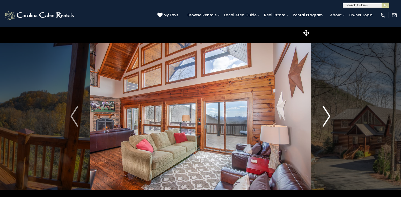
click at [325, 118] on img "Next" at bounding box center [327, 116] width 8 height 21
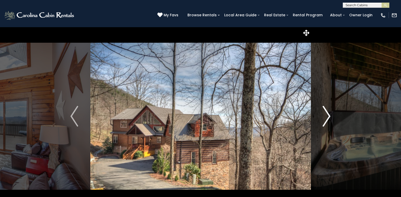
click at [325, 118] on img "Next" at bounding box center [327, 116] width 8 height 21
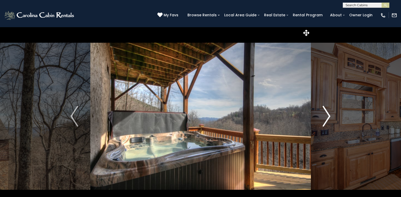
click at [325, 118] on img "Next" at bounding box center [327, 116] width 8 height 21
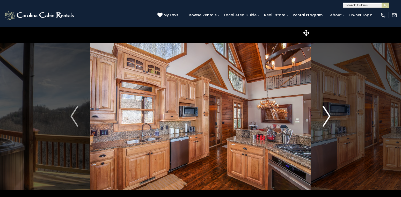
click at [325, 118] on img "Next" at bounding box center [327, 116] width 8 height 21
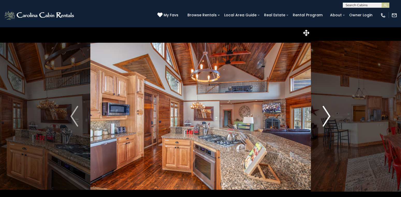
click at [325, 118] on img "Next" at bounding box center [327, 116] width 8 height 21
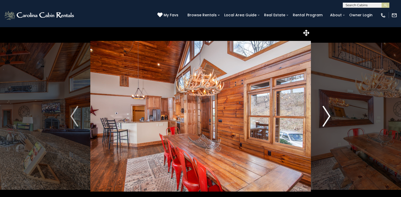
click at [325, 118] on img "Next" at bounding box center [327, 116] width 8 height 21
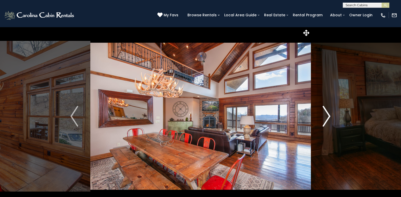
click at [325, 118] on img "Next" at bounding box center [327, 116] width 8 height 21
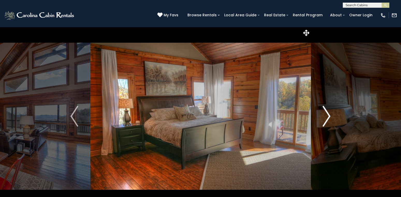
click at [325, 118] on img "Next" at bounding box center [327, 116] width 8 height 21
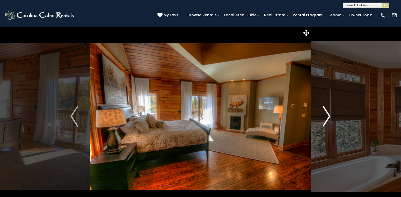
click at [325, 118] on img "Next" at bounding box center [327, 116] width 8 height 21
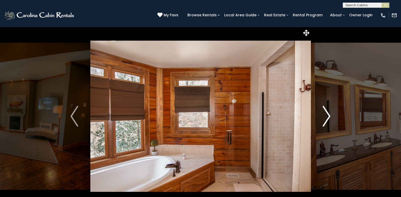
click at [325, 118] on img "Next" at bounding box center [327, 116] width 8 height 21
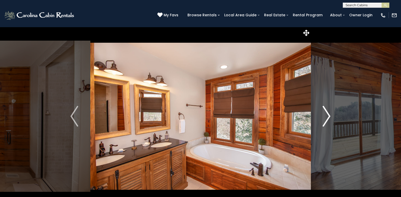
click at [325, 118] on img "Next" at bounding box center [327, 116] width 8 height 21
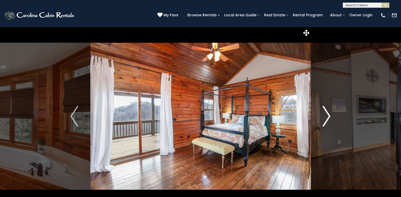
click at [325, 118] on img "Next" at bounding box center [327, 116] width 8 height 21
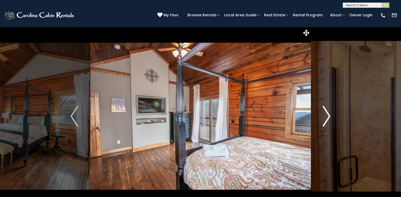
click at [325, 118] on img "Next" at bounding box center [327, 116] width 8 height 21
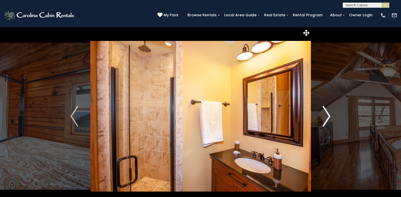
click at [325, 118] on img "Next" at bounding box center [327, 116] width 8 height 21
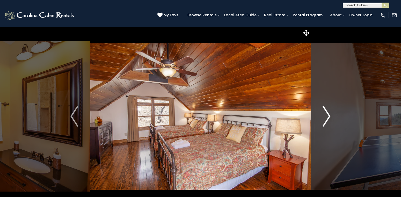
click at [325, 118] on img "Next" at bounding box center [327, 116] width 8 height 21
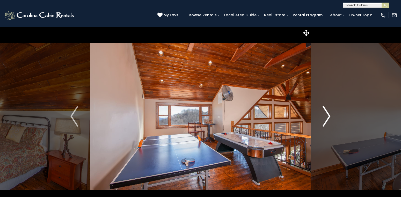
click at [325, 118] on img "Next" at bounding box center [327, 116] width 8 height 21
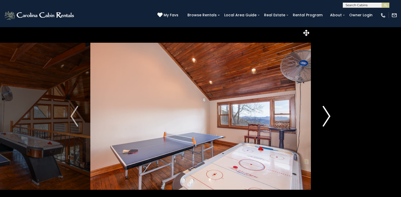
click at [325, 118] on img "Next" at bounding box center [327, 116] width 8 height 21
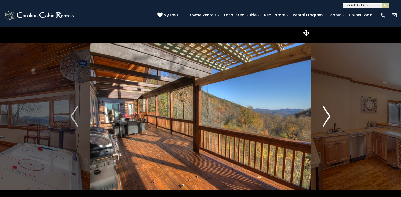
click at [325, 118] on img "Next" at bounding box center [327, 116] width 8 height 21
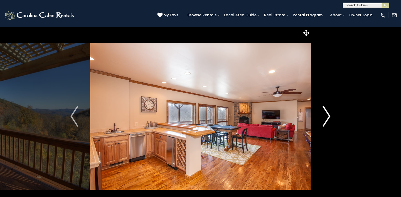
click at [325, 118] on img "Next" at bounding box center [327, 116] width 8 height 21
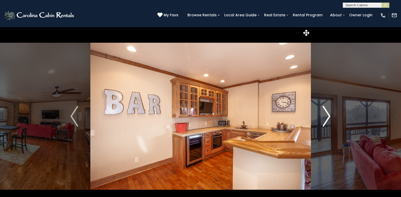
click at [325, 118] on img "Next" at bounding box center [327, 116] width 8 height 21
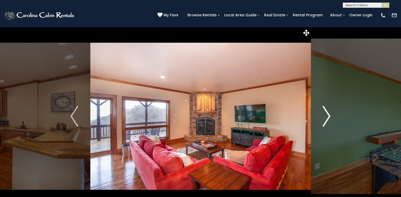
click at [325, 118] on img "Next" at bounding box center [327, 116] width 8 height 21
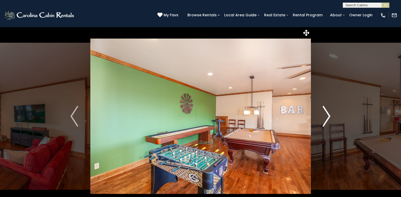
click at [325, 118] on img "Next" at bounding box center [327, 116] width 8 height 21
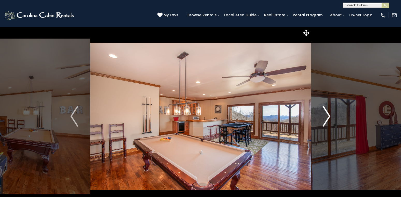
click at [325, 118] on img "Next" at bounding box center [327, 116] width 8 height 21
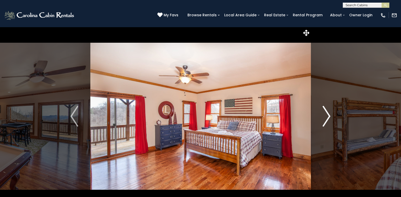
click at [325, 118] on img "Next" at bounding box center [327, 116] width 8 height 21
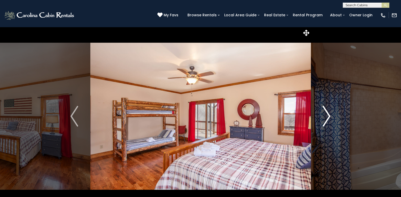
click at [325, 118] on img "Next" at bounding box center [327, 116] width 8 height 21
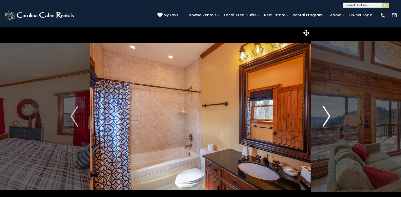
click at [325, 118] on img "Next" at bounding box center [327, 116] width 8 height 21
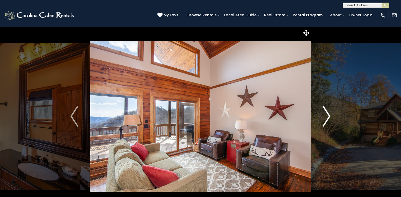
click at [325, 118] on img "Next" at bounding box center [327, 116] width 8 height 21
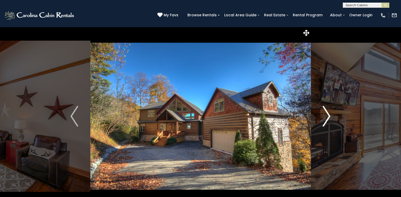
click at [325, 118] on img "Next" at bounding box center [327, 116] width 8 height 21
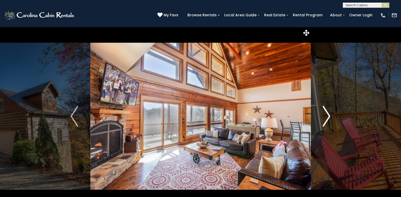
click at [325, 118] on img "Next" at bounding box center [327, 116] width 8 height 21
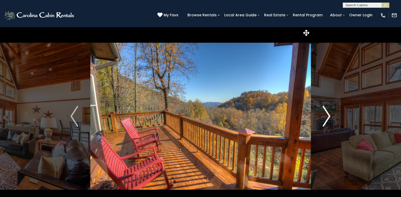
click at [325, 118] on img "Next" at bounding box center [327, 116] width 8 height 21
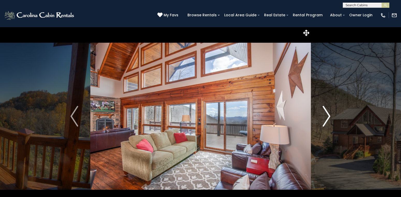
click at [325, 118] on img "Next" at bounding box center [327, 116] width 8 height 21
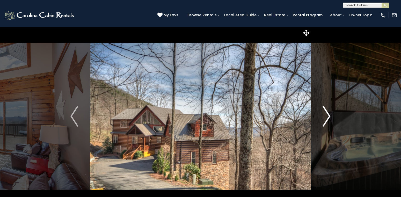
click at [325, 118] on img "Next" at bounding box center [327, 116] width 8 height 21
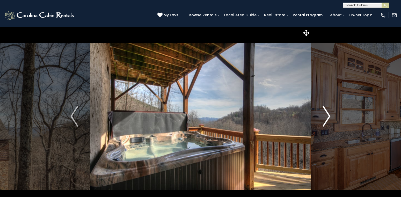
click at [325, 118] on img "Next" at bounding box center [327, 116] width 8 height 21
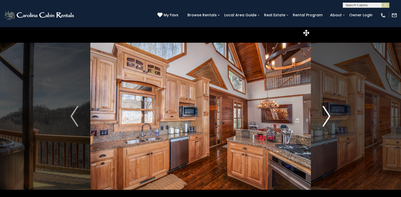
click at [325, 118] on img "Next" at bounding box center [327, 116] width 8 height 21
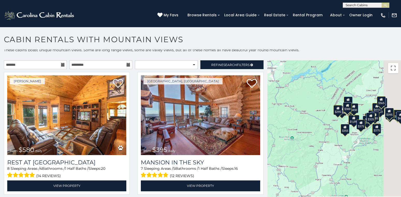
scroll to position [1805, 0]
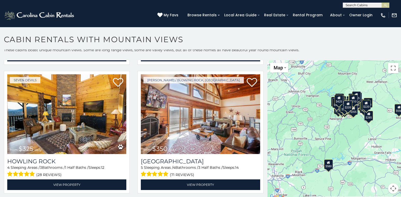
click at [391, 186] on button "Map camera controls" at bounding box center [393, 188] width 10 height 10
click at [378, 164] on button "Zoom in" at bounding box center [380, 162] width 10 height 10
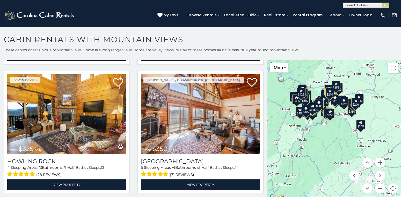
drag, startPoint x: 369, startPoint y: 130, endPoint x: 326, endPoint y: 148, distance: 46.9
click at [326, 148] on div "$580 $395 $349 $535 $375 $400 $325 $451 $460 $1,095 $315 $330 $400 $355 $650 $5…" at bounding box center [334, 130] width 134 height 140
click at [378, 188] on button "Zoom out" at bounding box center [380, 188] width 10 height 10
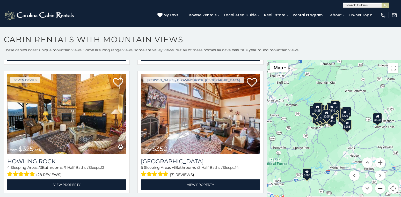
click at [382, 187] on button "Zoom out" at bounding box center [380, 188] width 10 height 10
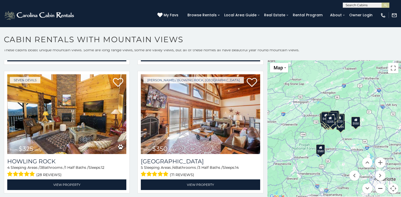
click at [382, 187] on button "Zoom out" at bounding box center [380, 188] width 10 height 10
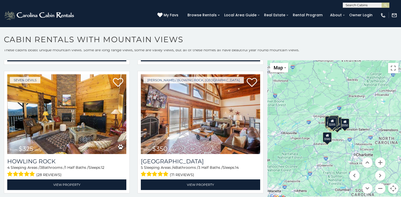
click at [326, 141] on div "$580" at bounding box center [327, 137] width 9 height 10
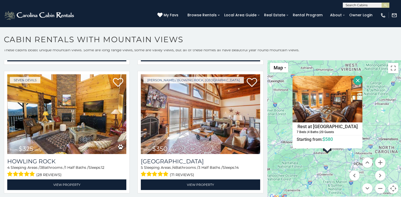
click at [358, 80] on button "Close" at bounding box center [357, 80] width 9 height 9
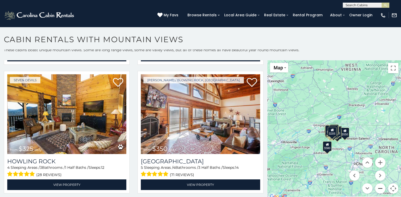
click at [381, 187] on button "Zoom out" at bounding box center [380, 188] width 10 height 10
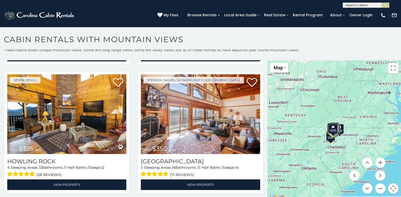
click at [358, 122] on div "$580 $395 $349 $535 $375 $400 $325 $451 $460 $1,095 $315 $330 $400 $355 $650 $5…" at bounding box center [334, 130] width 134 height 140
click at [378, 163] on button "Zoom in" at bounding box center [380, 162] width 10 height 10
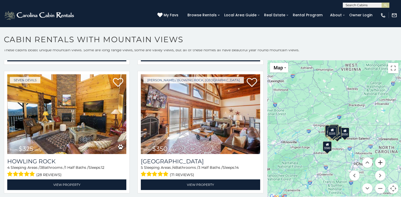
click at [378, 163] on button "Zoom in" at bounding box center [380, 162] width 10 height 10
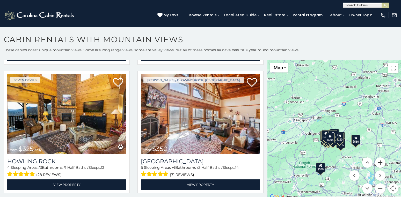
click at [378, 163] on button "Zoom in" at bounding box center [380, 162] width 10 height 10
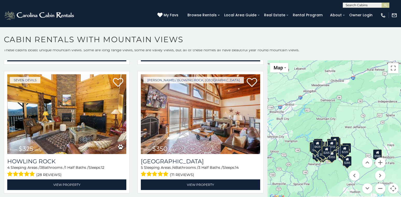
click at [378, 156] on div "$550" at bounding box center [377, 154] width 9 height 10
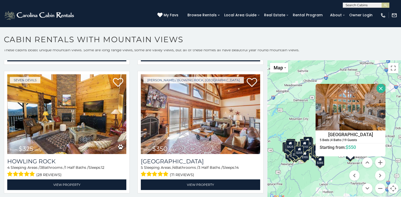
click at [382, 89] on button "Close" at bounding box center [380, 88] width 9 height 9
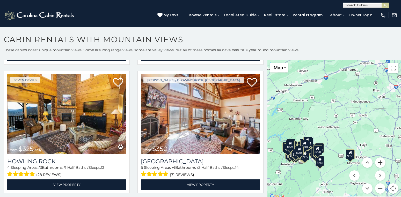
click at [380, 161] on button "Zoom in" at bounding box center [380, 162] width 10 height 10
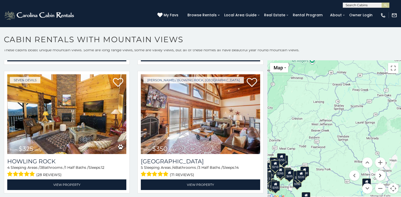
click at [378, 173] on button "Move right" at bounding box center [380, 175] width 10 height 10
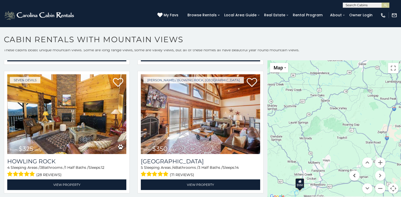
click at [351, 174] on button "Move left" at bounding box center [354, 175] width 10 height 10
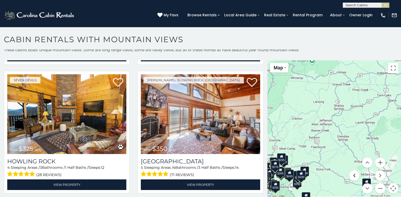
click at [351, 174] on button "Move left" at bounding box center [354, 175] width 10 height 10
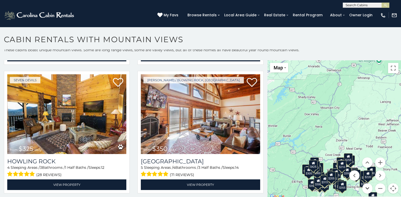
click at [369, 187] on button "Move down" at bounding box center [367, 188] width 10 height 10
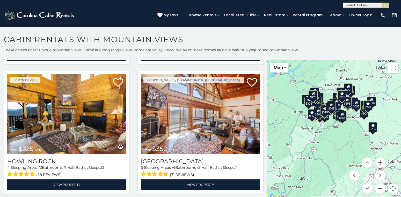
click at [369, 187] on button "Move down" at bounding box center [367, 188] width 10 height 10
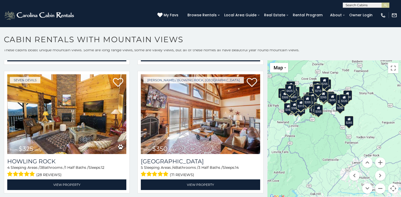
drag, startPoint x: 360, startPoint y: 122, endPoint x: 336, endPoint y: 186, distance: 67.9
click at [336, 186] on div "$580 $395 $349 $535 $375 $400 $325 $451 $460 $1,095 $315 $330 $400 $355 $650 $5…" at bounding box center [334, 130] width 134 height 140
click at [350, 124] on div "$285" at bounding box center [349, 121] width 9 height 10
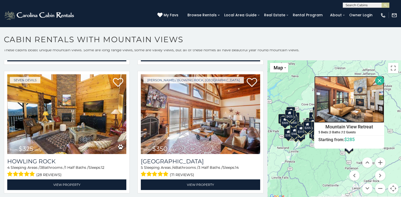
click at [347, 110] on img at bounding box center [349, 99] width 70 height 47
click at [379, 82] on button "Close" at bounding box center [379, 80] width 9 height 9
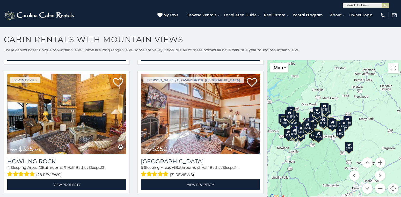
click at [345, 127] on div "$220" at bounding box center [344, 125] width 9 height 10
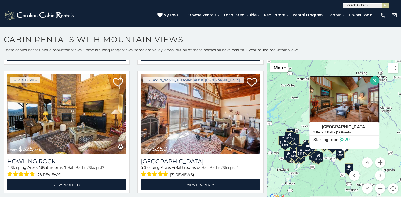
click at [355, 99] on img at bounding box center [344, 99] width 70 height 47
click at [373, 81] on button "Close" at bounding box center [374, 80] width 9 height 9
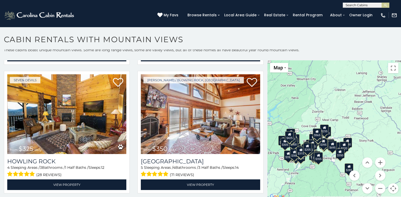
click at [310, 150] on div "$205" at bounding box center [307, 148] width 9 height 10
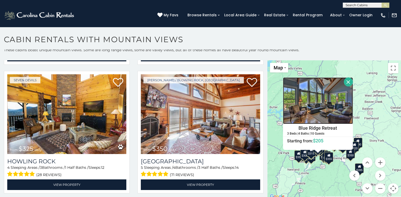
click at [313, 114] on img at bounding box center [318, 100] width 70 height 47
click at [347, 83] on button "Close" at bounding box center [348, 81] width 9 height 9
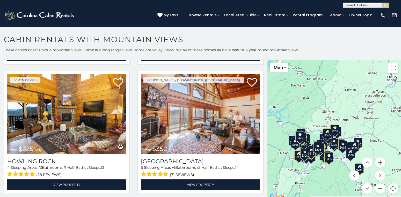
click at [335, 132] on div "$255" at bounding box center [334, 130] width 9 height 10
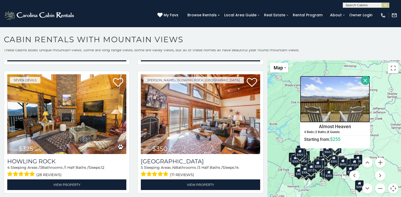
click at [327, 104] on img at bounding box center [335, 99] width 70 height 47
click at [365, 80] on button "Close" at bounding box center [365, 80] width 9 height 9
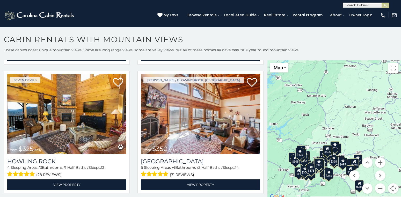
click at [327, 165] on div "$395" at bounding box center [323, 161] width 9 height 10
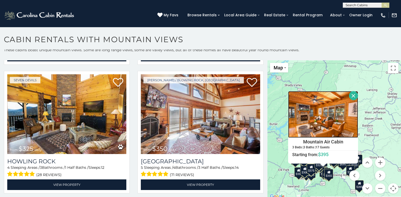
click at [337, 120] on img at bounding box center [323, 114] width 70 height 47
click at [354, 94] on button "Close" at bounding box center [353, 95] width 9 height 9
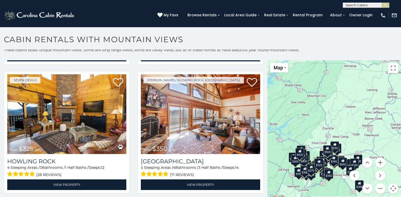
click at [296, 164] on div "$305" at bounding box center [295, 160] width 9 height 10
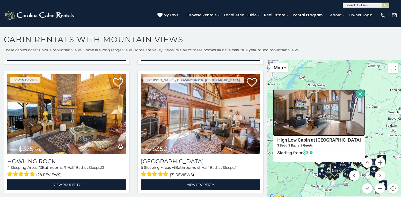
click at [319, 119] on img at bounding box center [319, 112] width 92 height 47
click at [356, 92] on button "Close" at bounding box center [360, 93] width 9 height 9
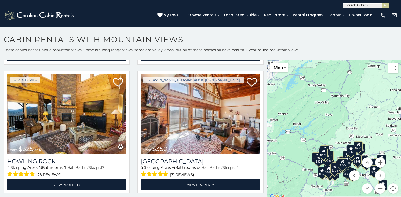
click at [345, 154] on div "$410" at bounding box center [347, 156] width 9 height 10
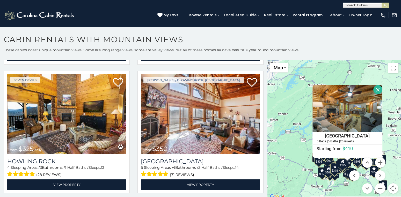
click at [331, 163] on div "$300" at bounding box center [327, 159] width 9 height 10
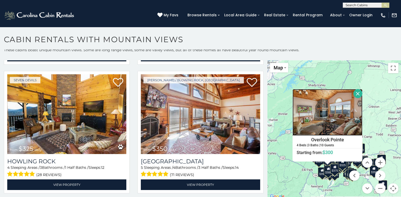
click at [340, 118] on img at bounding box center [328, 112] width 70 height 47
click at [356, 92] on button "Close" at bounding box center [357, 93] width 9 height 9
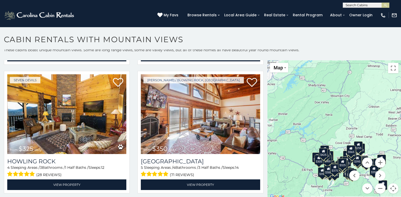
click at [359, 149] on div "$255" at bounding box center [358, 146] width 9 height 10
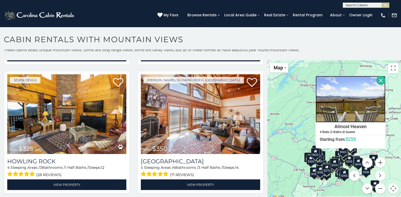
click at [354, 109] on img at bounding box center [351, 99] width 70 height 47
click at [379, 77] on button "Close" at bounding box center [380, 80] width 9 height 9
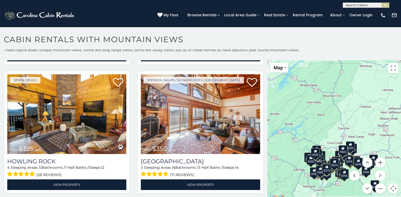
click at [312, 163] on div "$305" at bounding box center [310, 160] width 9 height 10
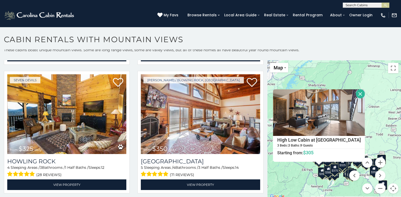
click at [356, 93] on button "Close" at bounding box center [360, 93] width 9 height 9
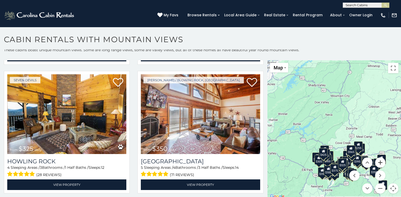
click at [379, 160] on button "Zoom in" at bounding box center [380, 162] width 10 height 10
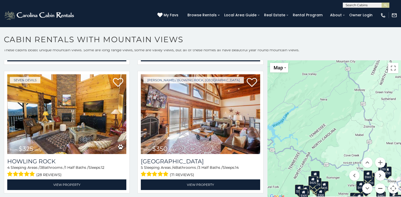
click at [380, 186] on button "Zoom out" at bounding box center [380, 188] width 10 height 10
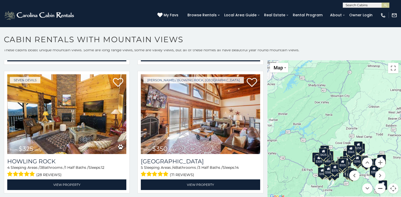
click at [380, 186] on button "Zoom out" at bounding box center [380, 188] width 10 height 10
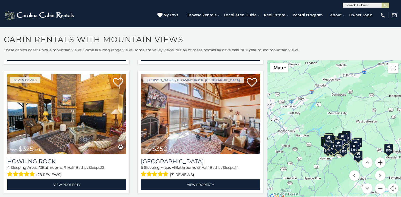
click at [377, 161] on button "Zoom in" at bounding box center [380, 162] width 10 height 10
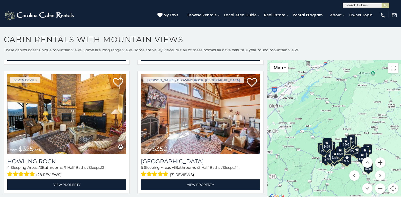
click at [377, 161] on button "Zoom in" at bounding box center [380, 162] width 10 height 10
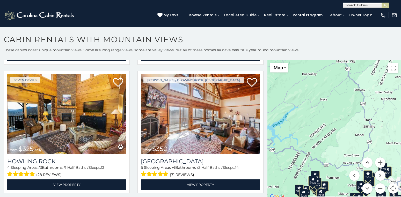
click at [366, 163] on button "Move up" at bounding box center [367, 162] width 10 height 10
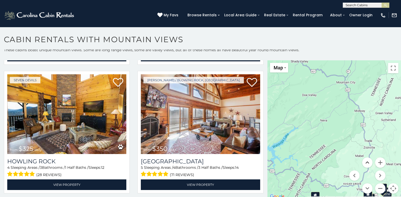
click at [366, 163] on button "Move up" at bounding box center [367, 162] width 10 height 10
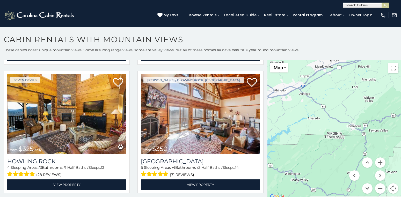
click at [368, 186] on button "Move down" at bounding box center [367, 188] width 10 height 10
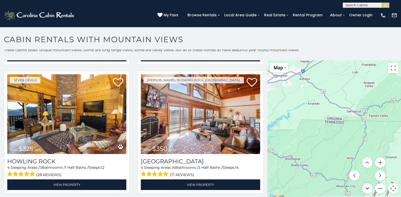
click at [368, 186] on button "Move down" at bounding box center [367, 188] width 10 height 10
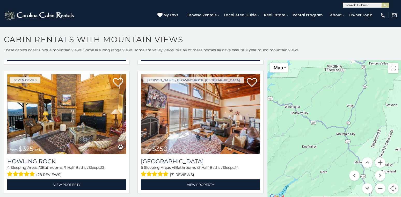
click at [368, 186] on button "Move down" at bounding box center [367, 188] width 10 height 10
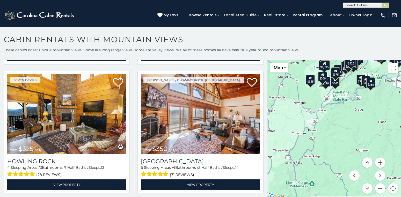
click at [368, 161] on button "Move up" at bounding box center [367, 162] width 10 height 10
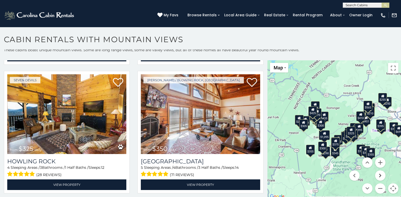
click at [382, 175] on button "Move right" at bounding box center [380, 175] width 10 height 10
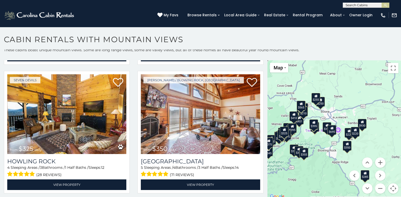
click at [318, 99] on div "$255" at bounding box center [315, 98] width 9 height 10
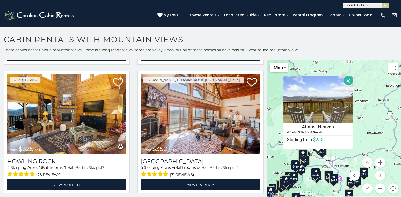
click at [357, 183] on menu at bounding box center [367, 175] width 36 height 36
click at [347, 78] on button "Close" at bounding box center [348, 80] width 9 height 9
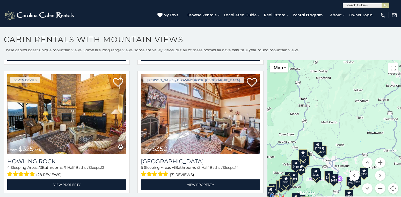
click at [360, 180] on menu at bounding box center [367, 175] width 36 height 36
click at [357, 182] on menu at bounding box center [367, 175] width 36 height 36
click at [365, 162] on button "Move up" at bounding box center [367, 162] width 10 height 10
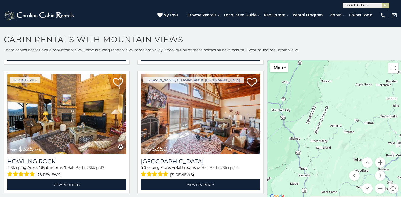
click at [368, 188] on button "Move down" at bounding box center [367, 188] width 10 height 10
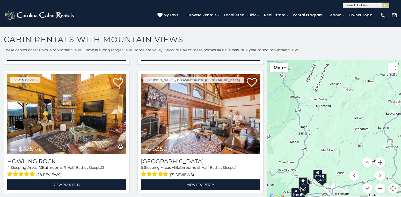
click at [368, 188] on button "Move down" at bounding box center [367, 188] width 10 height 10
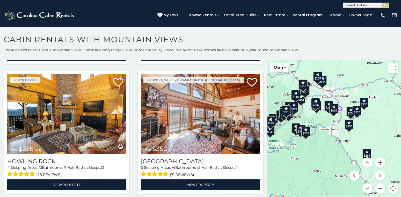
click at [359, 115] on div "$220" at bounding box center [357, 110] width 9 height 10
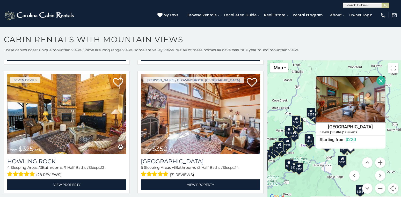
click at [354, 109] on img at bounding box center [351, 99] width 70 height 47
click at [357, 192] on menu at bounding box center [367, 175] width 36 height 36
click at [380, 79] on button "Close" at bounding box center [380, 80] width 9 height 9
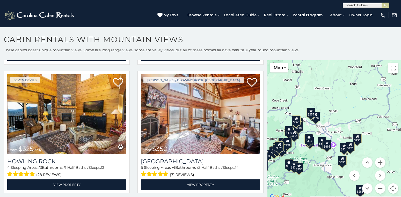
click at [361, 191] on menu at bounding box center [367, 175] width 36 height 36
click at [359, 191] on menu at bounding box center [367, 175] width 36 height 36
click at [355, 175] on button "Move left" at bounding box center [354, 175] width 10 height 10
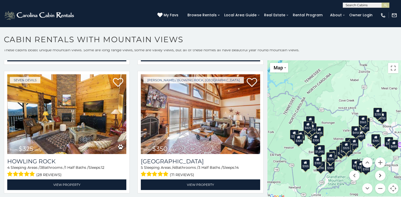
click at [382, 175] on button "Move right" at bounding box center [380, 175] width 10 height 10
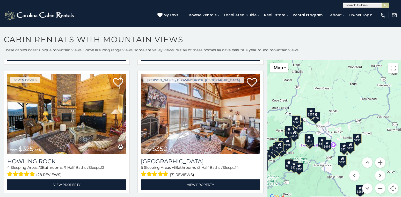
click at [382, 175] on button "Move right" at bounding box center [380, 175] width 10 height 10
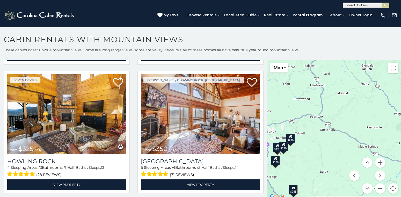
click at [292, 192] on div "$285" at bounding box center [293, 190] width 9 height 10
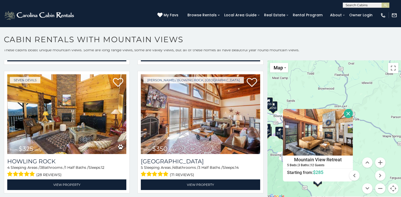
click at [347, 110] on button "Close" at bounding box center [348, 113] width 9 height 9
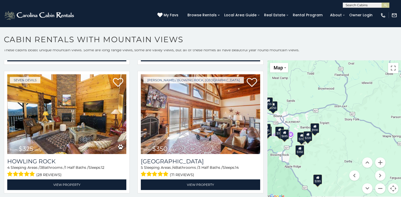
click at [307, 140] on div "$220" at bounding box center [307, 136] width 9 height 10
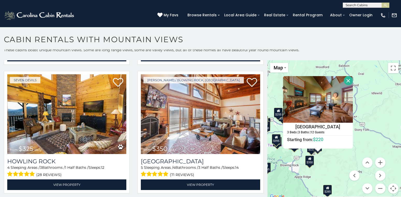
click at [347, 79] on button "Close" at bounding box center [348, 80] width 9 height 9
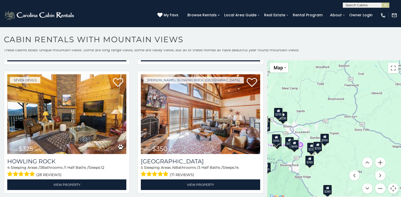
click at [309, 149] on div "$226" at bounding box center [311, 148] width 9 height 10
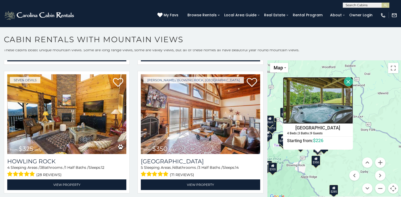
click at [317, 106] on img at bounding box center [318, 100] width 70 height 47
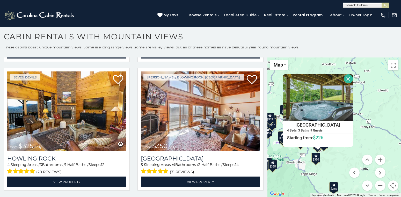
click at [349, 82] on button "Close" at bounding box center [348, 78] width 9 height 9
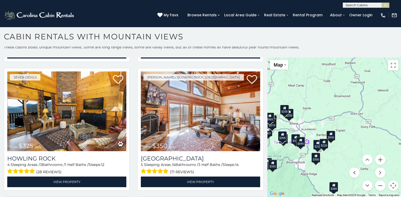
scroll to position [0, 0]
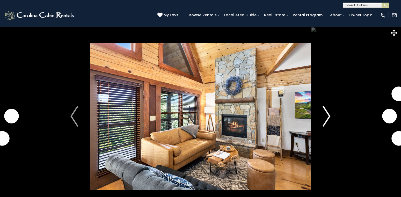
click at [326, 114] on img "Next" at bounding box center [327, 116] width 8 height 21
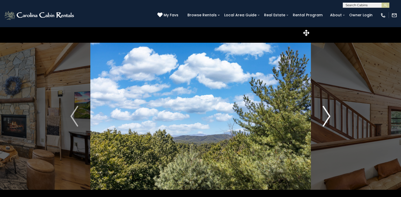
click at [326, 114] on img "Next" at bounding box center [327, 116] width 8 height 21
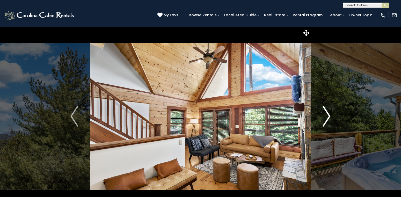
click at [326, 114] on img "Next" at bounding box center [327, 116] width 8 height 21
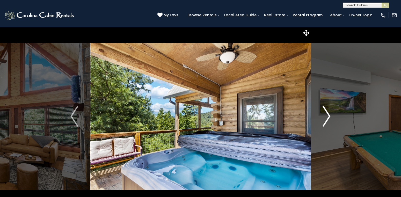
click at [326, 114] on img "Next" at bounding box center [327, 116] width 8 height 21
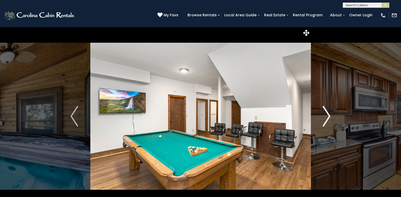
click at [326, 114] on img "Next" at bounding box center [327, 116] width 8 height 21
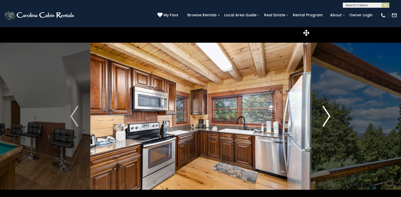
click at [326, 114] on img "Next" at bounding box center [327, 116] width 8 height 21
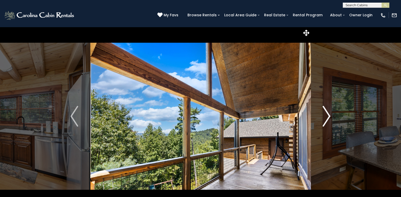
click at [326, 114] on img "Next" at bounding box center [327, 116] width 8 height 21
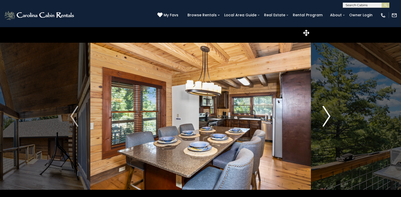
click at [326, 114] on img "Next" at bounding box center [327, 116] width 8 height 21
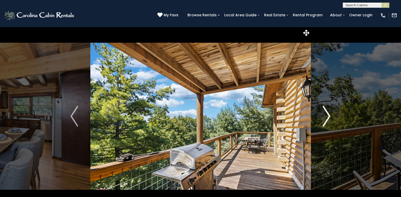
click at [326, 114] on img "Next" at bounding box center [327, 116] width 8 height 21
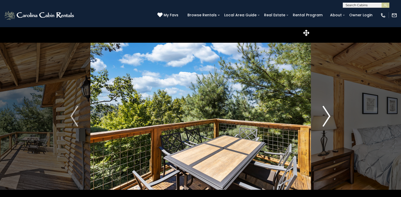
click at [326, 114] on img "Next" at bounding box center [327, 116] width 8 height 21
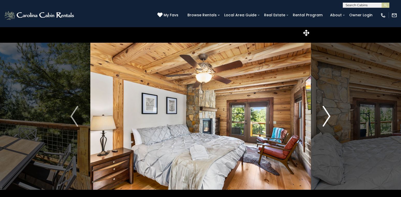
click at [326, 114] on img "Next" at bounding box center [327, 116] width 8 height 21
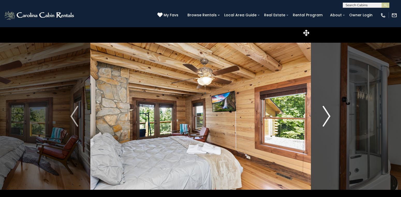
click at [326, 114] on img "Next" at bounding box center [327, 116] width 8 height 21
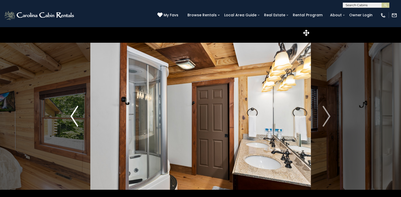
click at [75, 112] on img "Previous" at bounding box center [74, 116] width 8 height 21
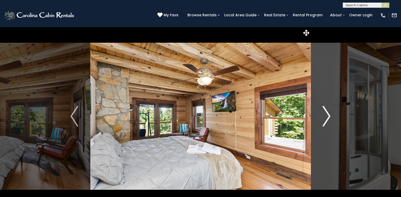
click at [325, 116] on img "Next" at bounding box center [327, 116] width 8 height 21
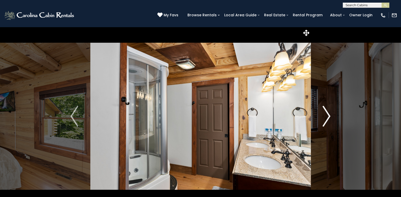
click at [325, 116] on img "Next" at bounding box center [327, 116] width 8 height 21
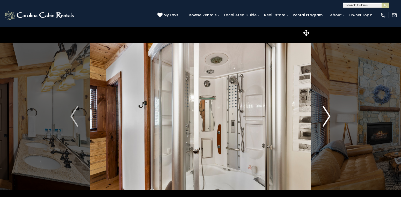
click at [325, 116] on img "Next" at bounding box center [327, 116] width 8 height 21
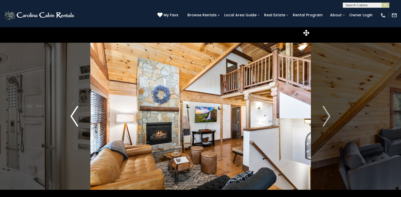
click at [74, 113] on img "Previous" at bounding box center [74, 116] width 8 height 21
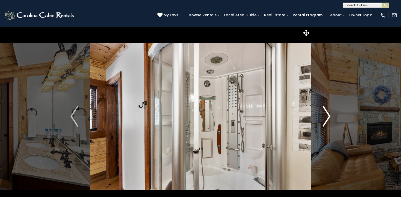
click at [325, 115] on img "Next" at bounding box center [327, 116] width 8 height 21
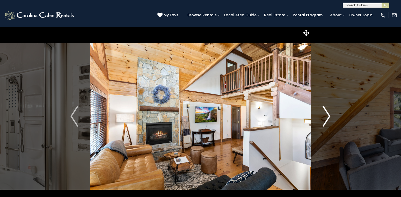
click at [325, 115] on img "Next" at bounding box center [327, 116] width 8 height 21
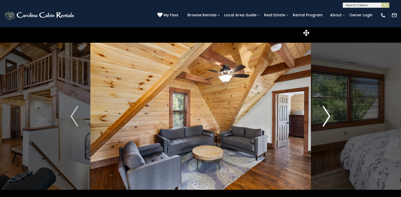
click at [325, 115] on img "Next" at bounding box center [327, 116] width 8 height 21
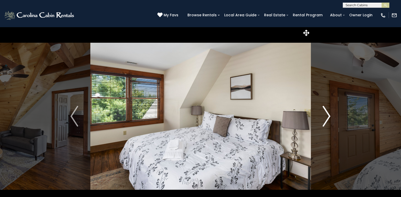
click at [325, 115] on img "Next" at bounding box center [327, 116] width 8 height 21
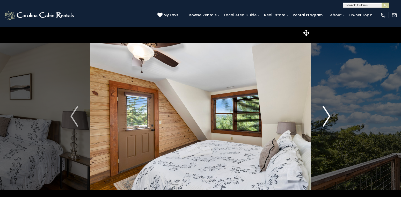
click at [325, 115] on img "Next" at bounding box center [327, 116] width 8 height 21
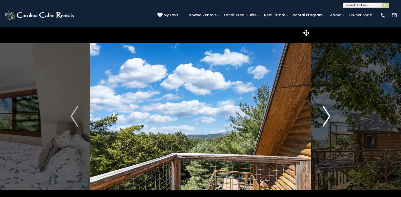
click at [325, 115] on img "Next" at bounding box center [327, 116] width 8 height 21
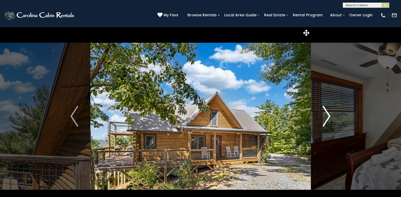
click at [325, 115] on img "Next" at bounding box center [327, 116] width 8 height 21
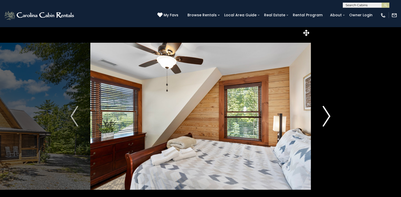
click at [325, 115] on img "Next" at bounding box center [327, 116] width 8 height 21
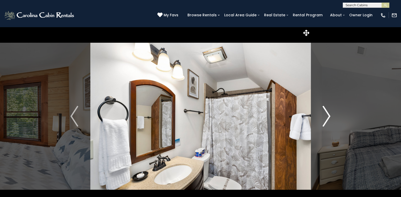
click at [325, 115] on img "Next" at bounding box center [327, 116] width 8 height 21
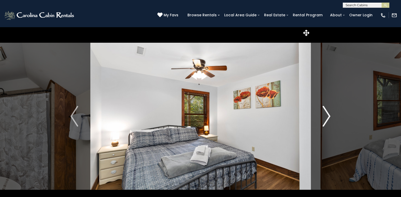
click at [325, 115] on img "Next" at bounding box center [327, 116] width 8 height 21
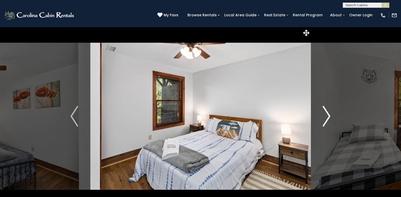
click at [325, 115] on img "Next" at bounding box center [327, 116] width 8 height 21
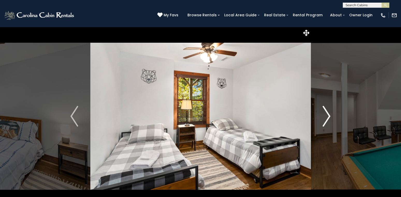
click at [325, 115] on img "Next" at bounding box center [327, 116] width 8 height 21
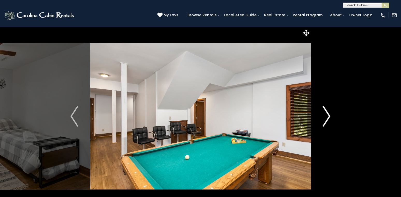
click at [325, 115] on img "Next" at bounding box center [327, 116] width 8 height 21
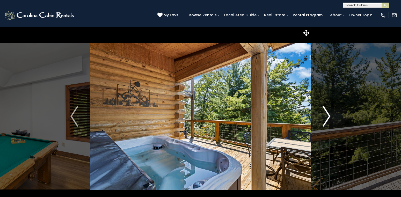
click at [325, 115] on img "Next" at bounding box center [327, 116] width 8 height 21
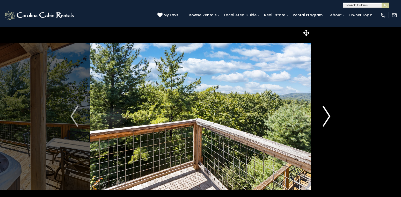
click at [325, 115] on img "Next" at bounding box center [327, 116] width 8 height 21
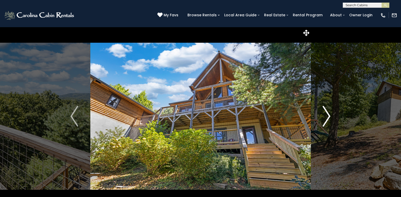
click at [325, 115] on img "Next" at bounding box center [327, 116] width 8 height 21
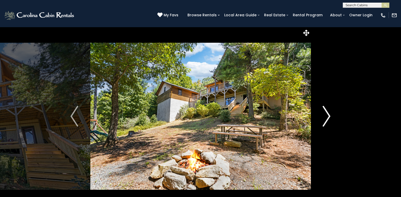
click at [325, 115] on img "Next" at bounding box center [327, 116] width 8 height 21
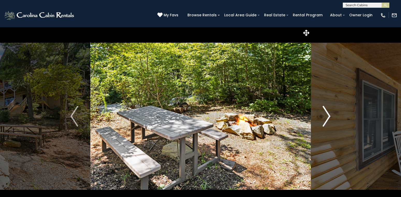
click at [325, 115] on img "Next" at bounding box center [327, 116] width 8 height 21
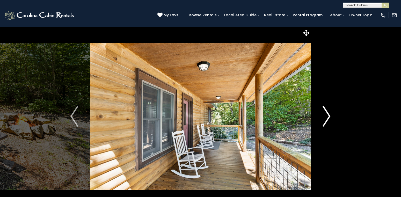
click at [325, 115] on img "Next" at bounding box center [327, 116] width 8 height 21
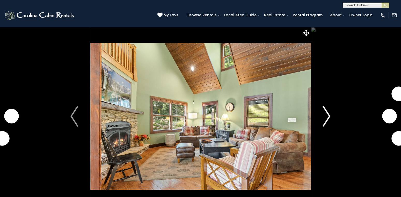
click at [327, 115] on img "Next" at bounding box center [327, 116] width 8 height 21
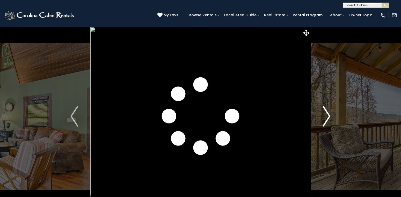
click at [327, 115] on img "Next" at bounding box center [327, 116] width 8 height 21
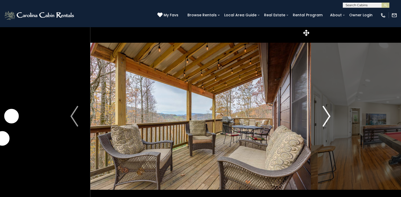
click at [327, 115] on img "Next" at bounding box center [327, 116] width 8 height 21
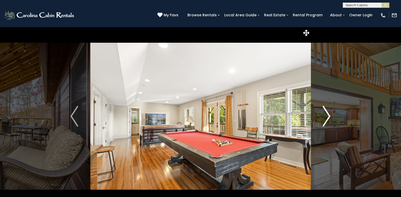
click at [327, 115] on img "Next" at bounding box center [327, 116] width 8 height 21
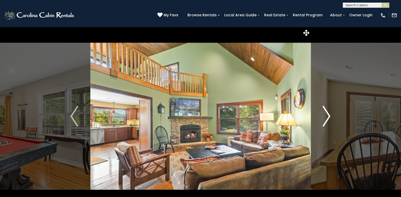
click at [327, 115] on img "Next" at bounding box center [327, 116] width 8 height 21
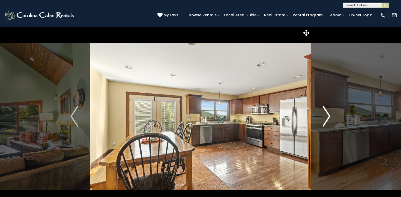
click at [327, 115] on img "Next" at bounding box center [327, 116] width 8 height 21
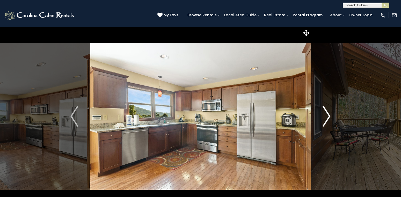
click at [327, 115] on img "Next" at bounding box center [327, 116] width 8 height 21
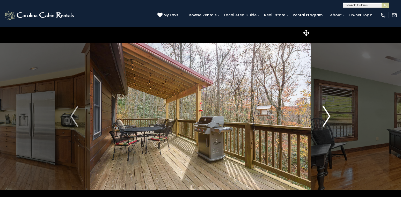
click at [327, 115] on img "Next" at bounding box center [327, 116] width 8 height 21
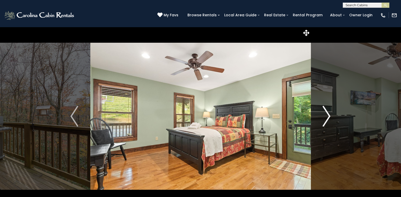
click at [327, 115] on img "Next" at bounding box center [327, 116] width 8 height 21
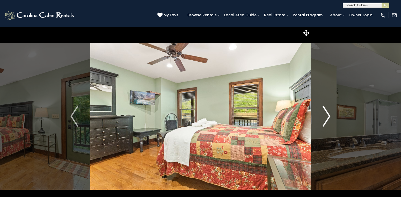
click at [327, 115] on img "Next" at bounding box center [327, 116] width 8 height 21
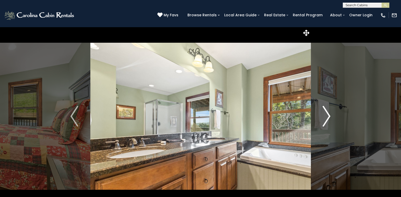
click at [327, 115] on img "Next" at bounding box center [327, 116] width 8 height 21
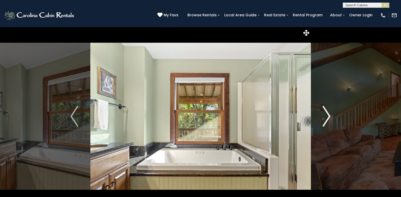
click at [327, 115] on img "Next" at bounding box center [327, 116] width 8 height 21
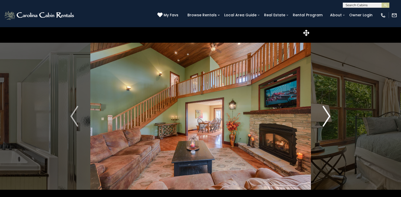
click at [327, 115] on img "Next" at bounding box center [327, 116] width 8 height 21
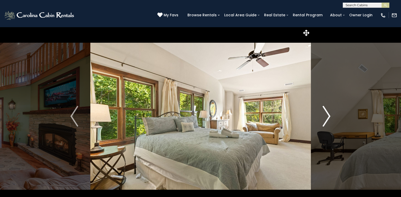
click at [327, 115] on img "Next" at bounding box center [327, 116] width 8 height 21
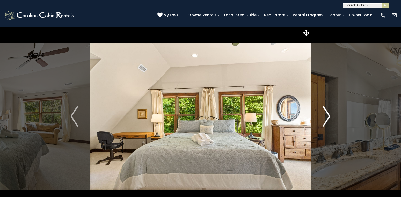
click at [327, 115] on img "Next" at bounding box center [327, 116] width 8 height 21
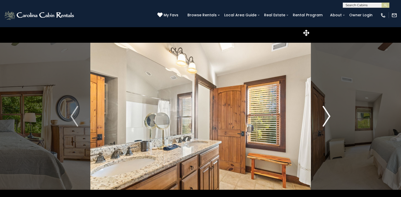
click at [327, 115] on img "Next" at bounding box center [327, 116] width 8 height 21
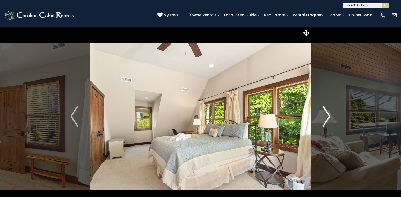
click at [327, 115] on img "Next" at bounding box center [327, 116] width 8 height 21
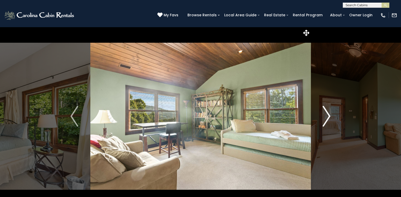
click at [327, 115] on img "Next" at bounding box center [327, 116] width 8 height 21
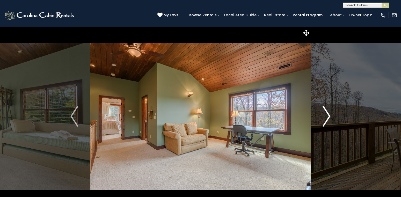
click at [327, 115] on img "Next" at bounding box center [327, 116] width 8 height 21
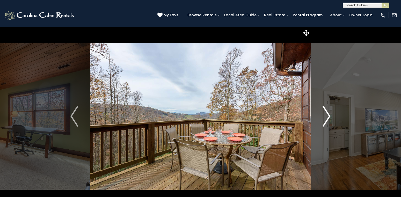
click at [327, 115] on img "Next" at bounding box center [327, 116] width 8 height 21
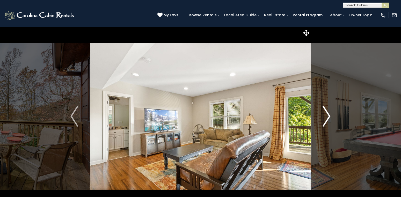
click at [327, 115] on img "Next" at bounding box center [327, 116] width 8 height 21
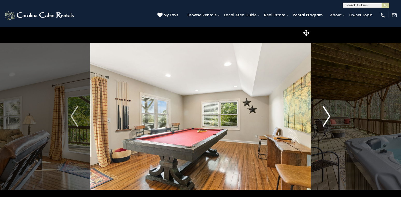
click at [327, 115] on img "Next" at bounding box center [327, 116] width 8 height 21
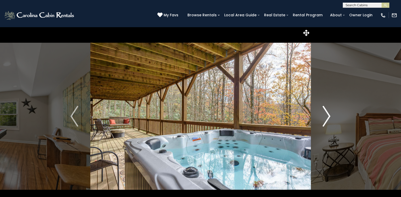
click at [327, 115] on img "Next" at bounding box center [327, 116] width 8 height 21
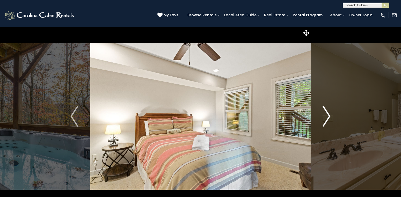
click at [327, 115] on img "Next" at bounding box center [327, 116] width 8 height 21
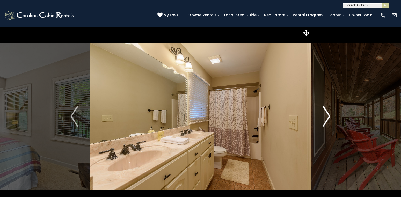
click at [327, 115] on img "Next" at bounding box center [327, 116] width 8 height 21
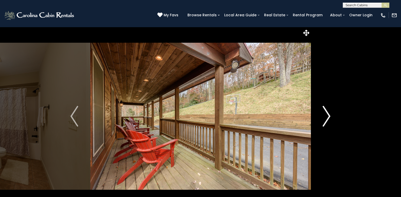
click at [327, 115] on img "Next" at bounding box center [327, 116] width 8 height 21
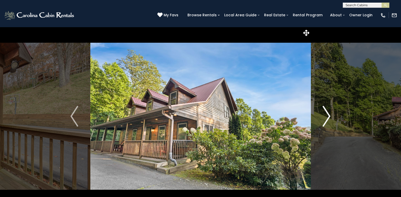
click at [327, 115] on img "Next" at bounding box center [327, 116] width 8 height 21
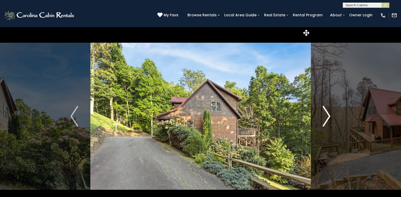
click at [327, 115] on img "Next" at bounding box center [327, 116] width 8 height 21
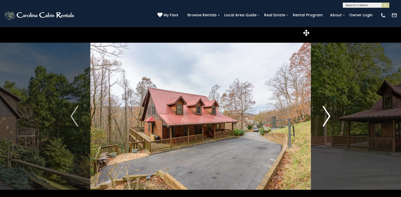
click at [327, 115] on img "Next" at bounding box center [327, 116] width 8 height 21
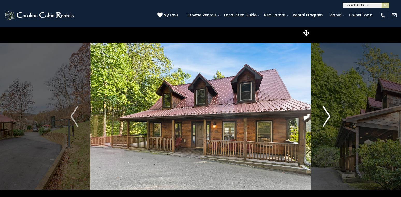
click at [327, 115] on img "Next" at bounding box center [327, 116] width 8 height 21
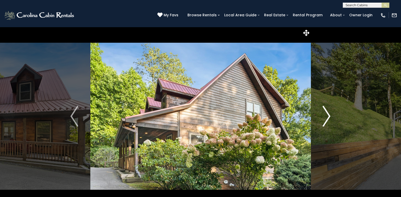
click at [327, 115] on img "Next" at bounding box center [327, 116] width 8 height 21
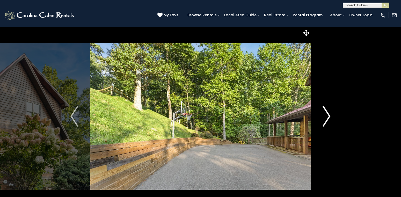
click at [327, 115] on img "Next" at bounding box center [327, 116] width 8 height 21
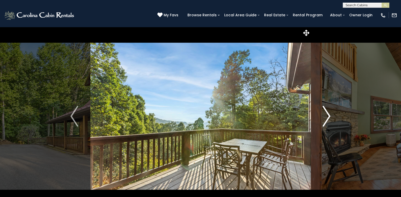
click at [327, 115] on img "Next" at bounding box center [327, 116] width 8 height 21
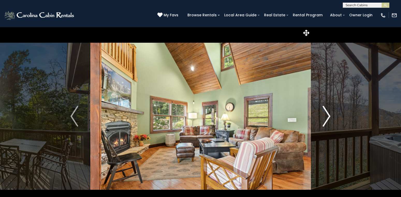
click at [327, 115] on img "Next" at bounding box center [327, 116] width 8 height 21
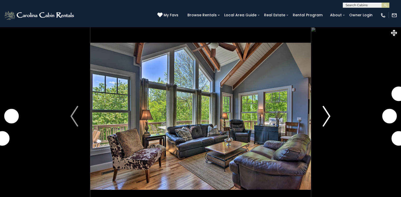
click at [326, 114] on img "Next" at bounding box center [327, 116] width 8 height 21
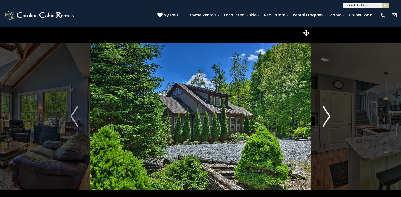
click at [326, 114] on img "Next" at bounding box center [327, 116] width 8 height 21
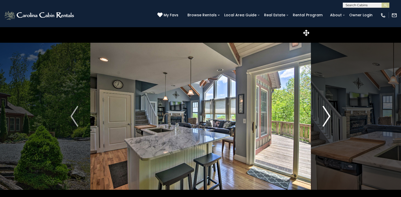
click at [326, 114] on img "Next" at bounding box center [327, 116] width 8 height 21
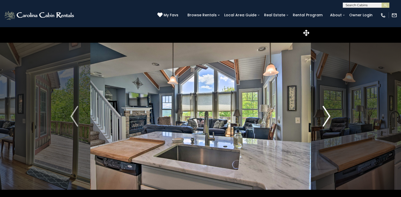
click at [326, 114] on img "Next" at bounding box center [327, 116] width 8 height 21
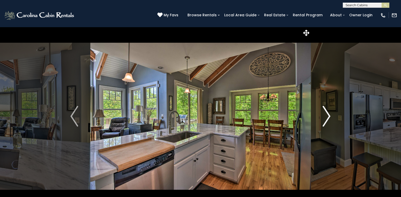
click at [326, 114] on img "Next" at bounding box center [327, 116] width 8 height 21
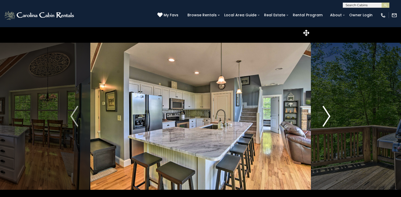
click at [326, 114] on img "Next" at bounding box center [327, 116] width 8 height 21
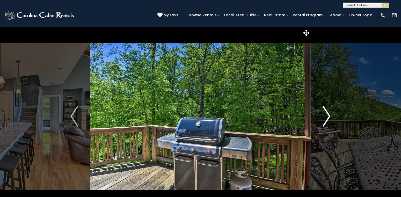
click at [326, 114] on img "Next" at bounding box center [327, 116] width 8 height 21
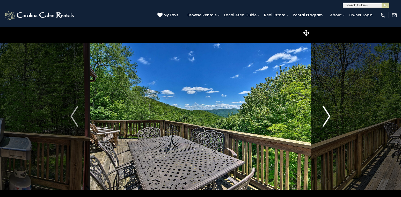
click at [326, 114] on img "Next" at bounding box center [327, 116] width 8 height 21
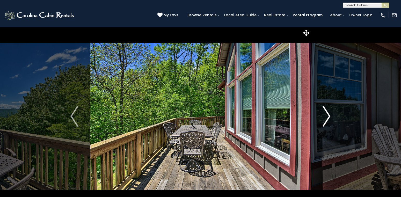
click at [326, 114] on img "Next" at bounding box center [327, 116] width 8 height 21
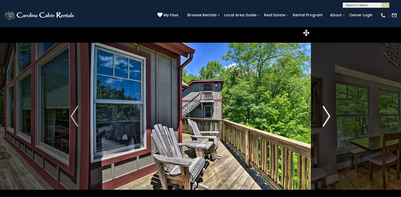
click at [326, 114] on img "Next" at bounding box center [327, 116] width 8 height 21
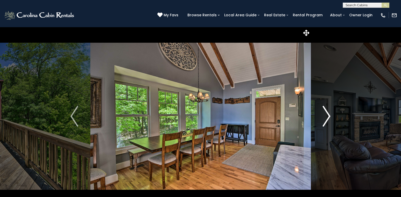
click at [326, 114] on img "Next" at bounding box center [327, 116] width 8 height 21
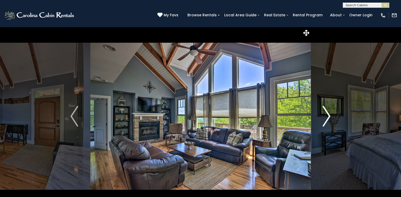
click at [326, 114] on img "Next" at bounding box center [327, 116] width 8 height 21
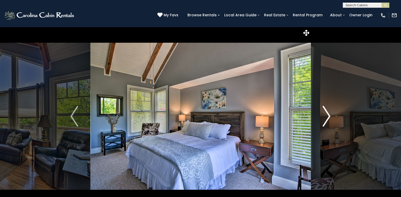
click at [326, 114] on img "Next" at bounding box center [327, 116] width 8 height 21
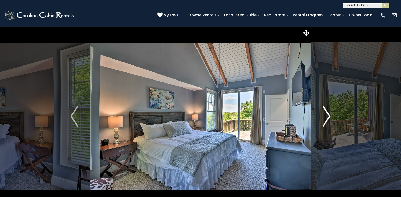
click at [326, 114] on img "Next" at bounding box center [327, 116] width 8 height 21
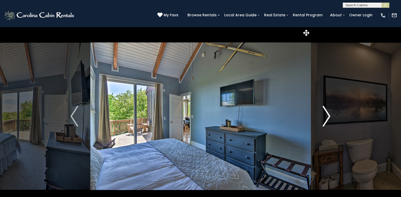
click at [326, 114] on img "Next" at bounding box center [327, 116] width 8 height 21
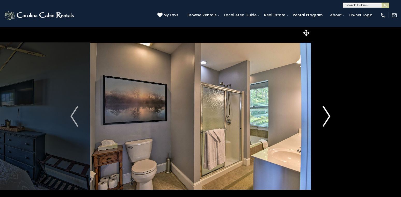
click at [326, 114] on img "Next" at bounding box center [327, 116] width 8 height 21
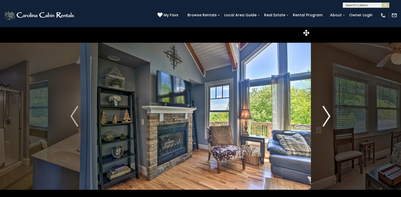
click at [326, 114] on img "Next" at bounding box center [327, 116] width 8 height 21
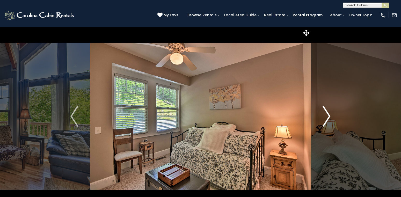
click at [326, 114] on img "Next" at bounding box center [327, 116] width 8 height 21
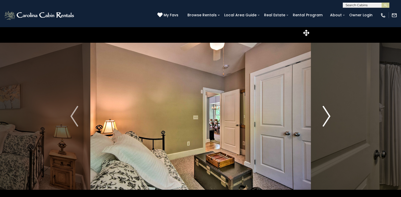
click at [326, 114] on img "Next" at bounding box center [327, 116] width 8 height 21
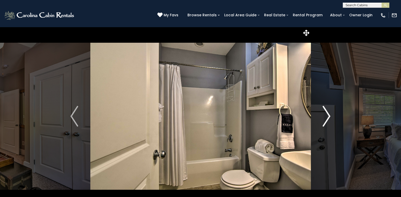
click at [326, 114] on img "Next" at bounding box center [327, 116] width 8 height 21
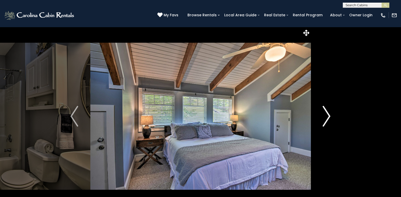
click at [326, 114] on img "Next" at bounding box center [327, 116] width 8 height 21
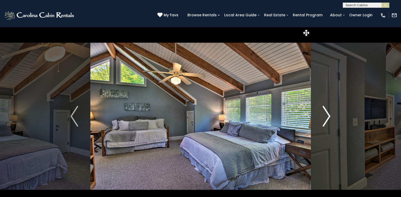
click at [326, 114] on img "Next" at bounding box center [327, 116] width 8 height 21
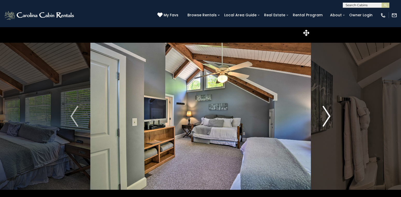
click at [326, 114] on img "Next" at bounding box center [327, 116] width 8 height 21
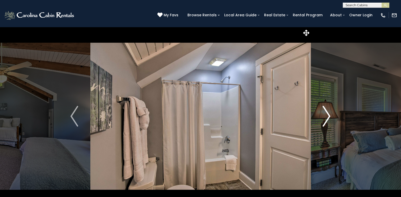
click at [326, 114] on img "Next" at bounding box center [327, 116] width 8 height 21
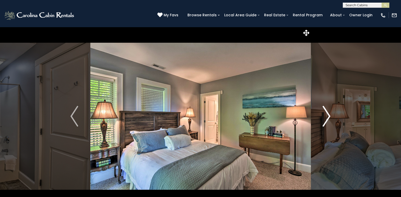
click at [326, 114] on img "Next" at bounding box center [327, 116] width 8 height 21
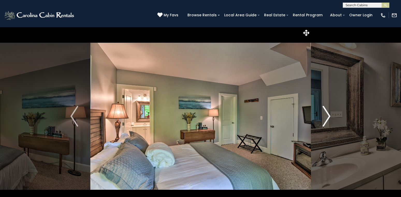
click at [326, 114] on img "Next" at bounding box center [327, 116] width 8 height 21
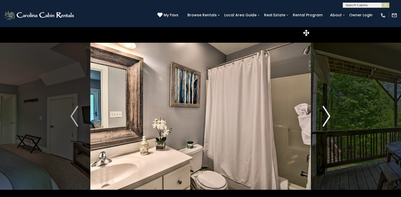
click at [326, 114] on img "Next" at bounding box center [327, 116] width 8 height 21
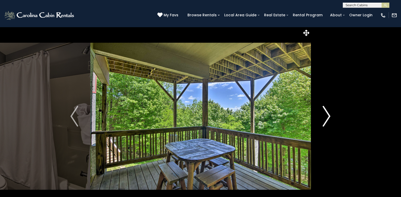
click at [326, 114] on img "Next" at bounding box center [327, 116] width 8 height 21
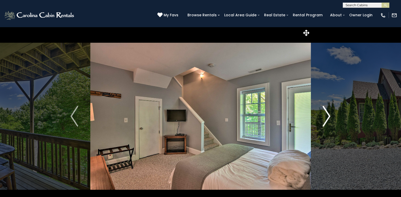
click at [326, 114] on img "Next" at bounding box center [327, 116] width 8 height 21
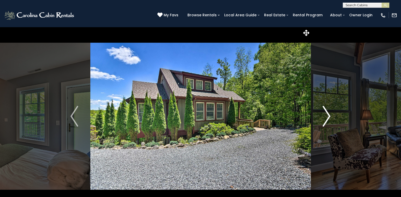
click at [326, 114] on img "Next" at bounding box center [327, 116] width 8 height 21
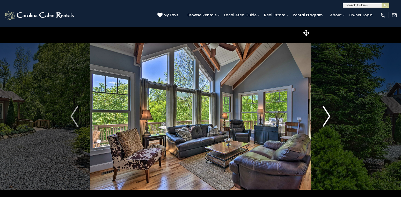
click at [326, 114] on img "Next" at bounding box center [327, 116] width 8 height 21
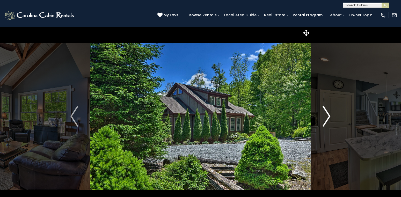
click at [326, 114] on img "Next" at bounding box center [327, 116] width 8 height 21
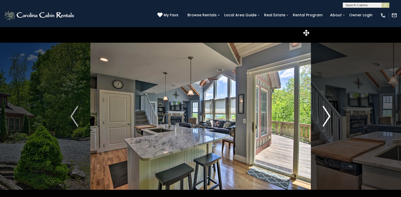
click at [326, 114] on img "Next" at bounding box center [327, 116] width 8 height 21
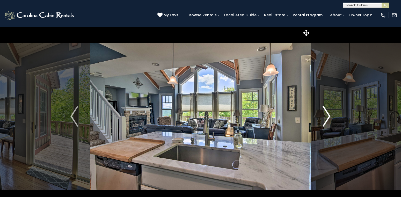
click at [326, 114] on img "Next" at bounding box center [327, 116] width 8 height 21
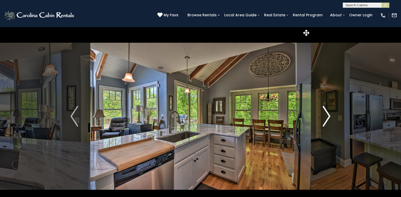
click at [326, 114] on img "Next" at bounding box center [327, 116] width 8 height 21
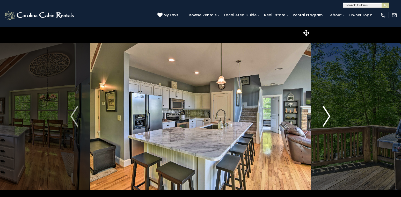
click at [326, 114] on img "Next" at bounding box center [327, 116] width 8 height 21
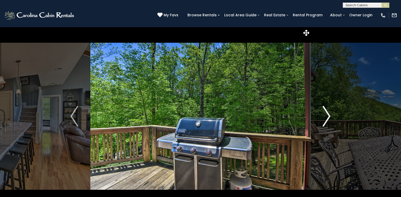
click at [326, 114] on img "Next" at bounding box center [327, 116] width 8 height 21
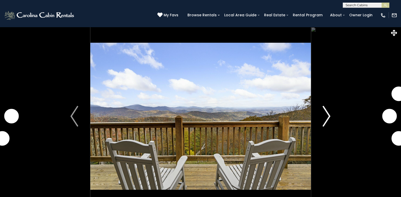
click at [327, 115] on img "Next" at bounding box center [327, 116] width 8 height 21
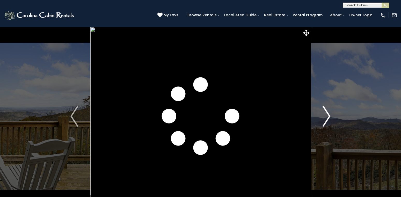
click at [327, 115] on img "Next" at bounding box center [327, 116] width 8 height 21
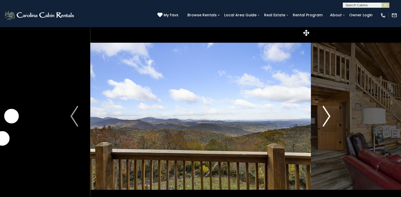
click at [327, 115] on img "Next" at bounding box center [327, 116] width 8 height 21
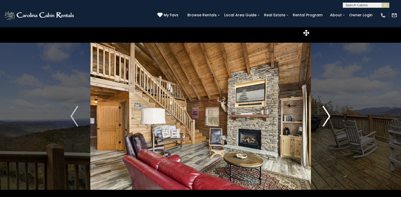
click at [327, 115] on img "Next" at bounding box center [327, 116] width 8 height 21
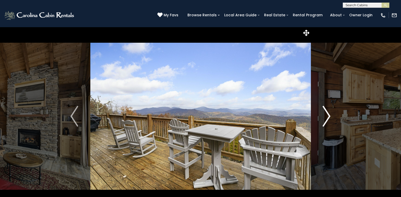
click at [327, 115] on img "Next" at bounding box center [327, 116] width 8 height 21
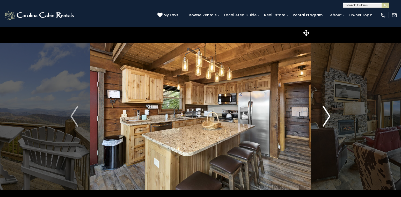
click at [327, 115] on img "Next" at bounding box center [327, 116] width 8 height 21
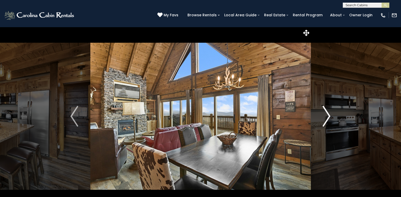
click at [327, 115] on img "Next" at bounding box center [327, 116] width 8 height 21
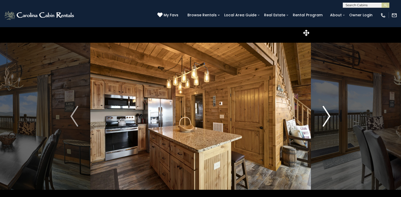
click at [327, 115] on img "Next" at bounding box center [327, 116] width 8 height 21
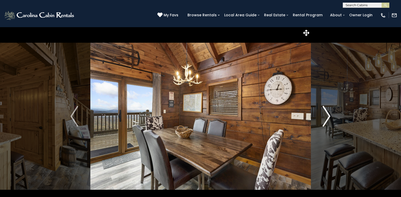
click at [327, 115] on img "Next" at bounding box center [327, 116] width 8 height 21
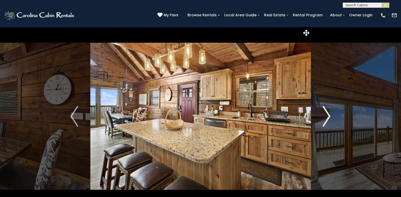
click at [327, 115] on img "Next" at bounding box center [327, 116] width 8 height 21
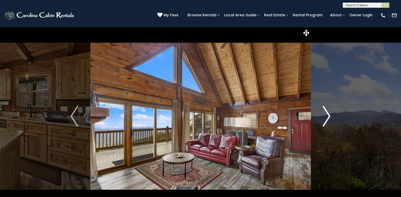
click at [327, 115] on img "Next" at bounding box center [327, 116] width 8 height 21
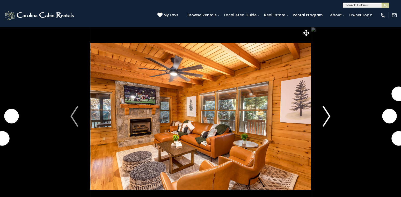
click at [326, 117] on img "Next" at bounding box center [327, 116] width 8 height 21
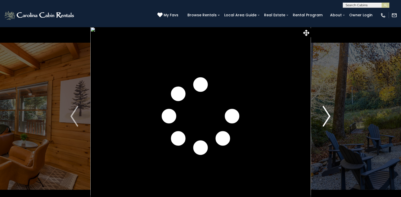
click at [326, 117] on img "Next" at bounding box center [327, 116] width 8 height 21
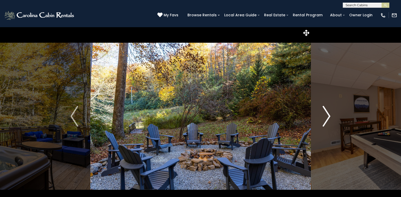
click at [326, 117] on img "Next" at bounding box center [327, 116] width 8 height 21
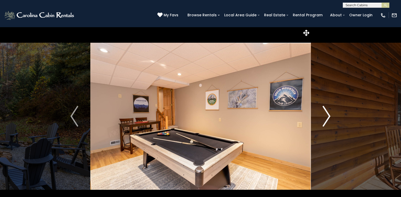
click at [326, 117] on img "Next" at bounding box center [327, 116] width 8 height 21
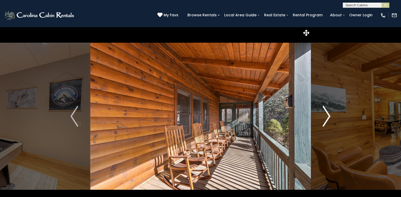
click at [326, 117] on img "Next" at bounding box center [327, 116] width 8 height 21
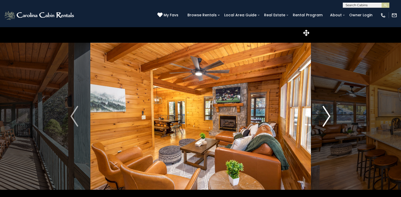
click at [326, 117] on img "Next" at bounding box center [327, 116] width 8 height 21
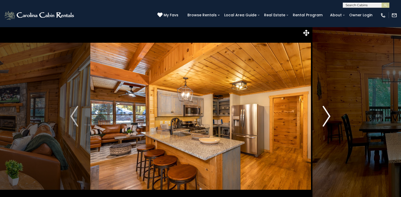
click at [326, 117] on img "Next" at bounding box center [327, 116] width 8 height 21
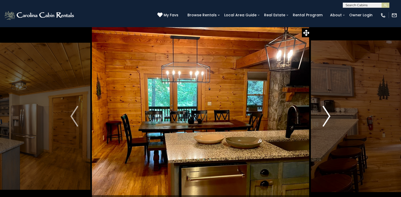
click at [326, 117] on img "Next" at bounding box center [327, 116] width 8 height 21
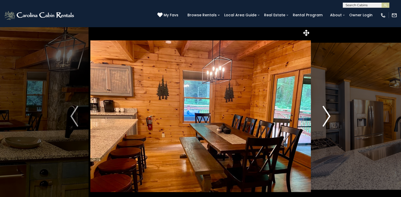
click at [326, 117] on img "Next" at bounding box center [327, 116] width 8 height 21
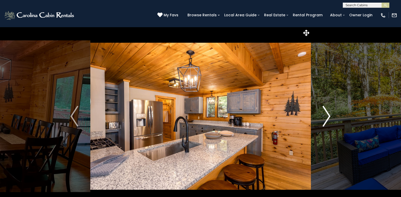
click at [326, 117] on img "Next" at bounding box center [327, 116] width 8 height 21
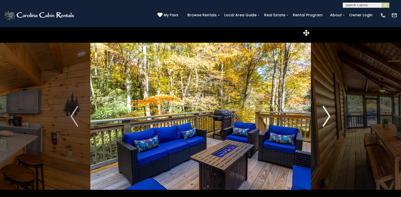
click at [326, 117] on img "Next" at bounding box center [327, 116] width 8 height 21
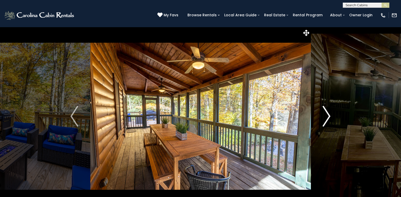
click at [326, 117] on img "Next" at bounding box center [327, 116] width 8 height 21
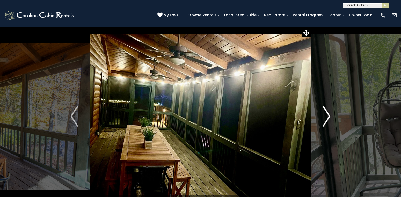
click at [326, 117] on img "Next" at bounding box center [327, 116] width 8 height 21
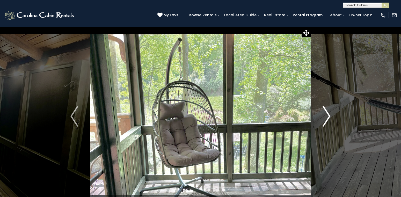
click at [326, 117] on img "Next" at bounding box center [327, 116] width 8 height 21
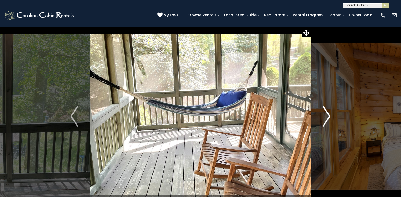
click at [326, 117] on img "Next" at bounding box center [327, 116] width 8 height 21
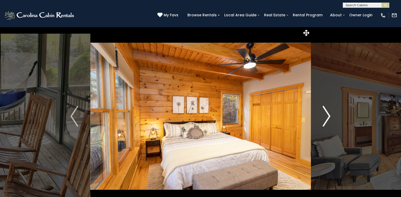
click at [326, 117] on img "Next" at bounding box center [327, 116] width 8 height 21
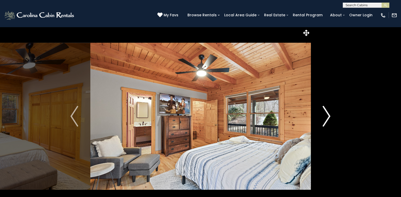
click at [326, 117] on img "Next" at bounding box center [327, 116] width 8 height 21
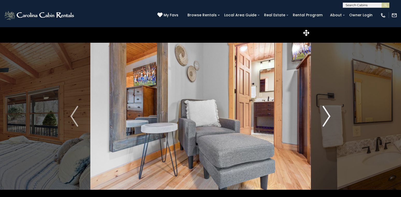
click at [326, 117] on img "Next" at bounding box center [327, 116] width 8 height 21
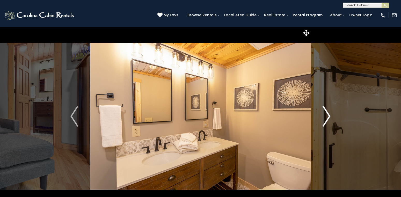
click at [326, 117] on img "Next" at bounding box center [327, 116] width 8 height 21
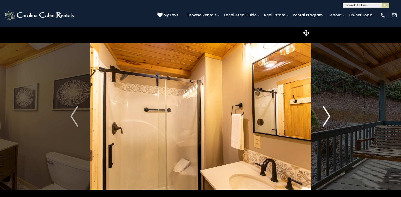
click at [326, 117] on img "Next" at bounding box center [327, 116] width 8 height 21
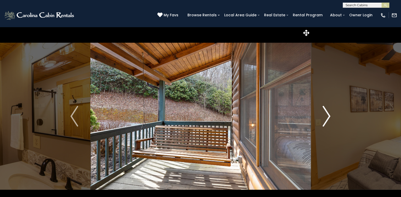
click at [326, 117] on img "Next" at bounding box center [327, 116] width 8 height 21
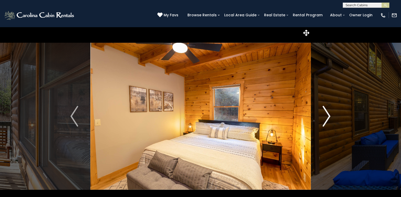
click at [326, 117] on img "Next" at bounding box center [327, 116] width 8 height 21
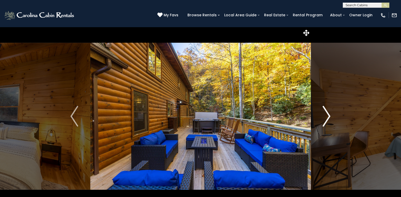
click at [326, 117] on img "Next" at bounding box center [327, 116] width 8 height 21
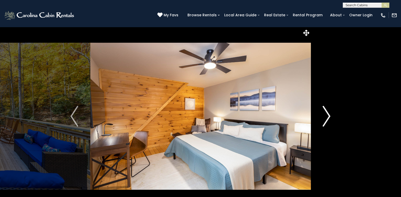
click at [326, 117] on img "Next" at bounding box center [327, 116] width 8 height 21
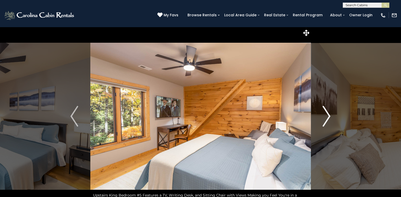
click at [326, 117] on img "Next" at bounding box center [327, 116] width 8 height 21
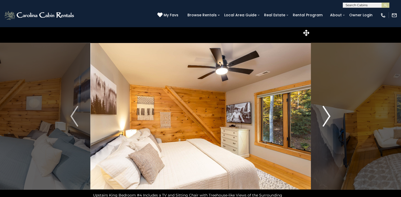
click at [326, 117] on img "Next" at bounding box center [327, 116] width 8 height 21
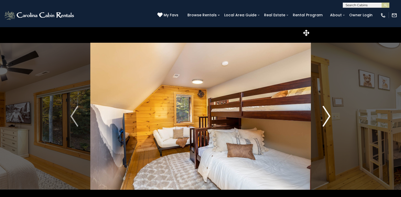
click at [326, 117] on img "Next" at bounding box center [327, 116] width 8 height 21
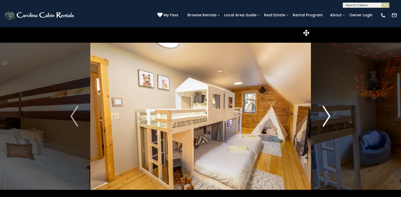
click at [326, 117] on img "Next" at bounding box center [327, 116] width 8 height 21
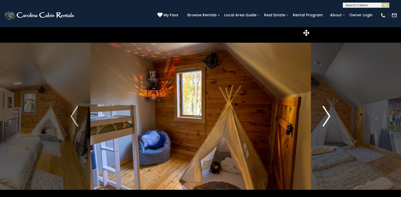
click at [326, 117] on img "Next" at bounding box center [327, 116] width 8 height 21
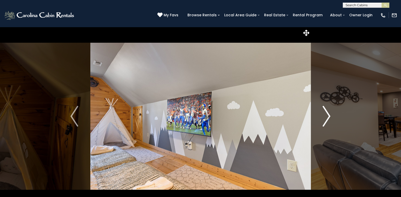
click at [326, 117] on img "Next" at bounding box center [327, 116] width 8 height 21
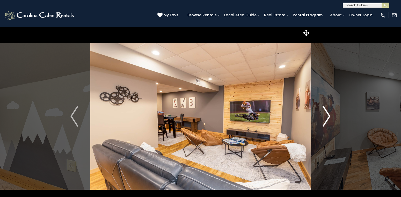
click at [326, 117] on img "Next" at bounding box center [327, 116] width 8 height 21
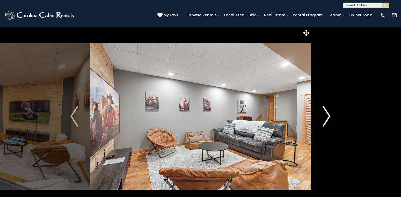
click at [326, 117] on img "Next" at bounding box center [327, 116] width 8 height 21
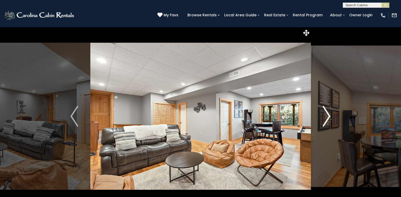
click at [326, 117] on img "Next" at bounding box center [327, 116] width 8 height 21
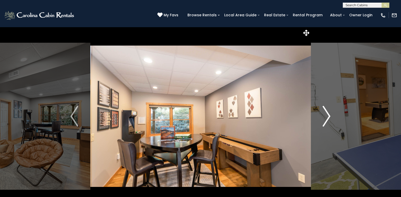
click at [326, 117] on img "Next" at bounding box center [327, 116] width 8 height 21
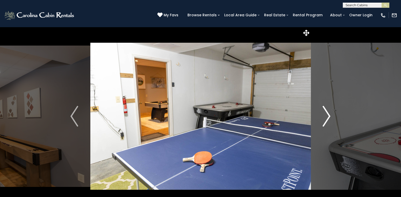
click at [326, 117] on img "Next" at bounding box center [327, 116] width 8 height 21
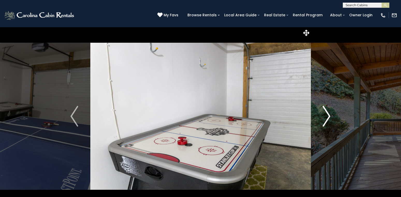
click at [326, 117] on img "Next" at bounding box center [327, 116] width 8 height 21
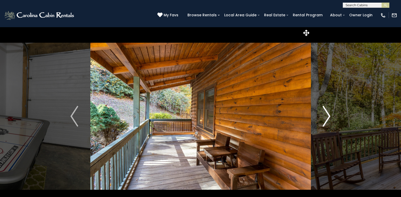
click at [326, 117] on img "Next" at bounding box center [327, 116] width 8 height 21
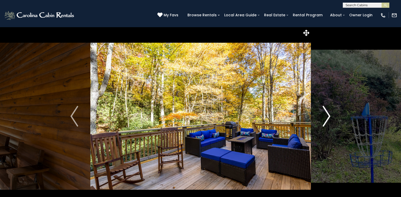
click at [326, 117] on img "Next" at bounding box center [327, 116] width 8 height 21
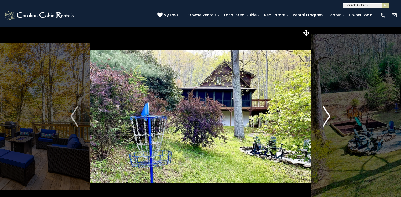
click at [326, 117] on img "Next" at bounding box center [327, 116] width 8 height 21
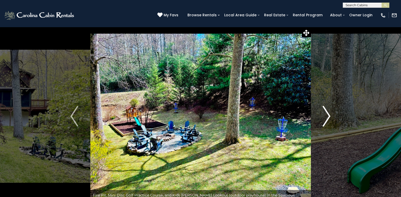
click at [326, 117] on img "Next" at bounding box center [327, 116] width 8 height 21
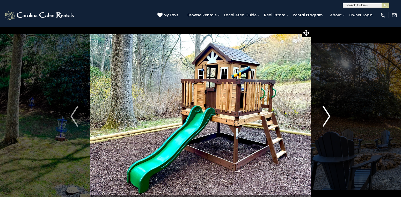
click at [326, 117] on img "Next" at bounding box center [327, 116] width 8 height 21
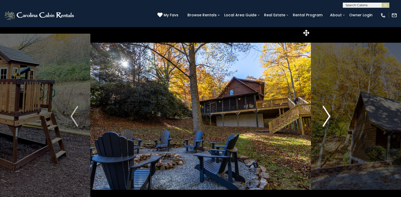
click at [326, 117] on img "Next" at bounding box center [327, 116] width 8 height 21
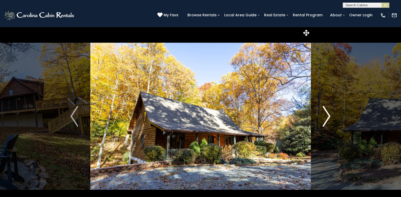
click at [326, 117] on img "Next" at bounding box center [327, 116] width 8 height 21
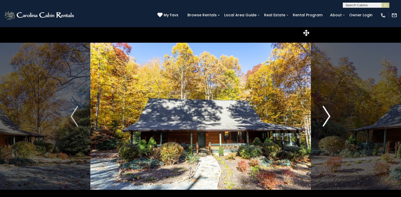
click at [326, 117] on img "Next" at bounding box center [327, 116] width 8 height 21
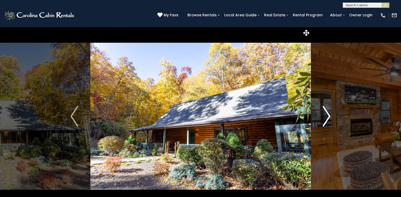
click at [326, 117] on img "Next" at bounding box center [327, 116] width 8 height 21
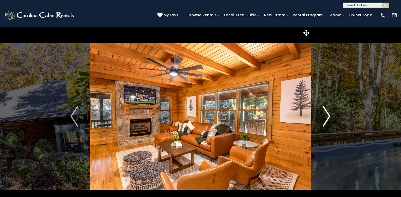
click at [326, 117] on img "Next" at bounding box center [327, 116] width 8 height 21
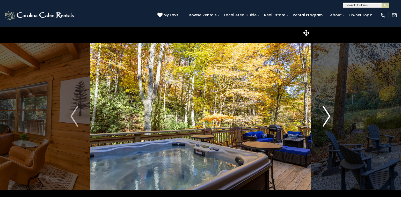
click at [328, 114] on img "Next" at bounding box center [327, 116] width 8 height 21
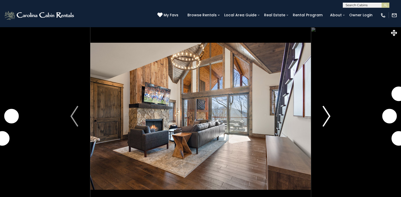
click at [327, 115] on img "Next" at bounding box center [327, 116] width 8 height 21
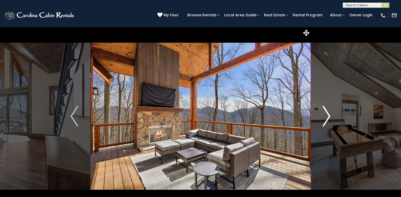
click at [327, 115] on img "Next" at bounding box center [327, 116] width 8 height 21
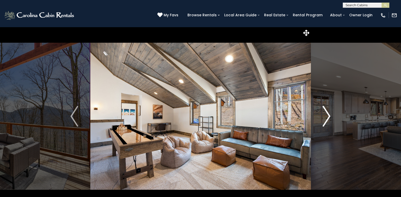
click at [327, 115] on img "Next" at bounding box center [327, 116] width 8 height 21
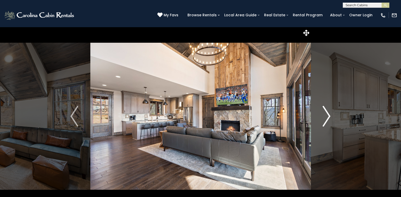
click at [327, 115] on img "Next" at bounding box center [327, 116] width 8 height 21
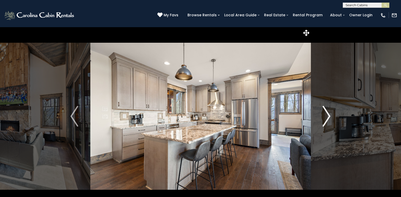
click at [327, 115] on img "Next" at bounding box center [327, 116] width 8 height 21
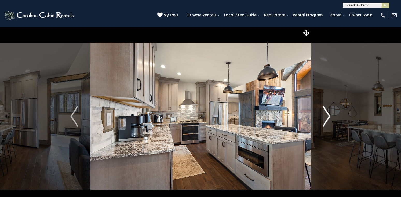
click at [327, 115] on img "Next" at bounding box center [327, 116] width 8 height 21
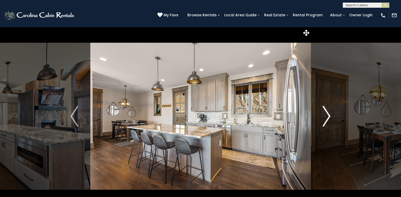
click at [327, 115] on img "Next" at bounding box center [327, 116] width 8 height 21
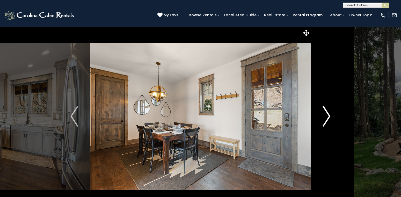
click at [327, 115] on img "Next" at bounding box center [327, 116] width 8 height 21
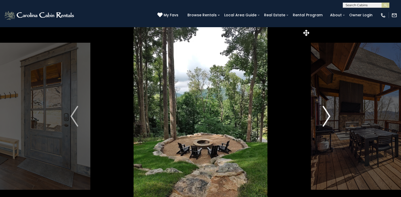
click at [327, 115] on img "Next" at bounding box center [327, 116] width 8 height 21
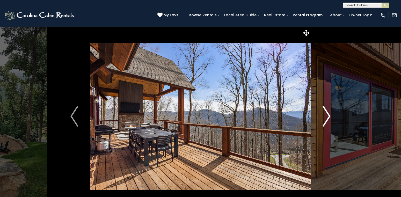
click at [327, 115] on img "Next" at bounding box center [327, 116] width 8 height 21
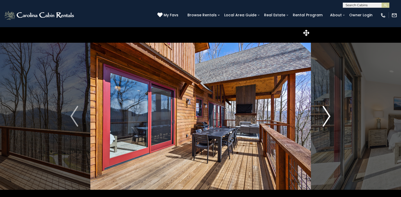
click at [327, 115] on img "Next" at bounding box center [327, 116] width 8 height 21
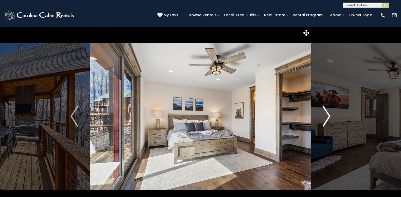
click at [327, 115] on img "Next" at bounding box center [327, 116] width 8 height 21
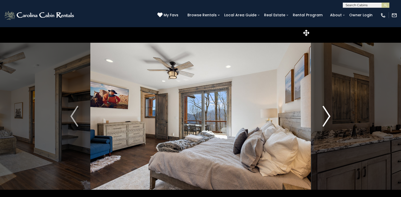
click at [327, 115] on img "Next" at bounding box center [327, 116] width 8 height 21
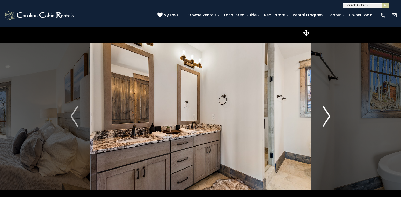
click at [327, 115] on img "Next" at bounding box center [327, 116] width 8 height 21
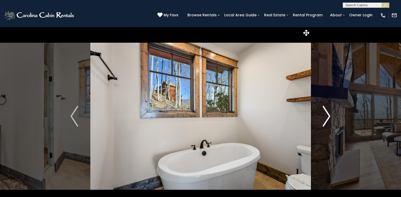
click at [327, 115] on img "Next" at bounding box center [327, 116] width 8 height 21
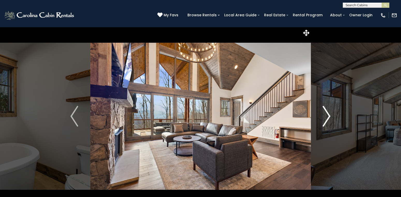
click at [327, 115] on img "Next" at bounding box center [327, 116] width 8 height 21
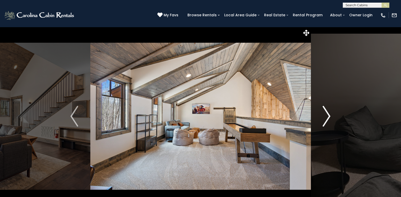
click at [327, 115] on img "Next" at bounding box center [327, 116] width 8 height 21
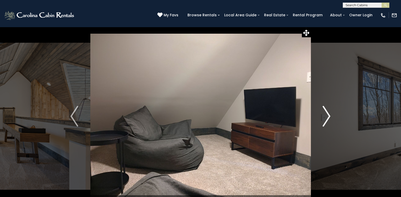
click at [327, 115] on img "Next" at bounding box center [327, 116] width 8 height 21
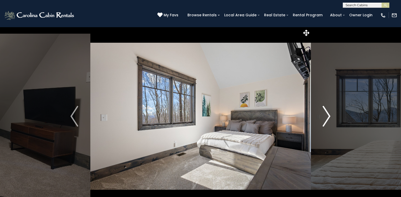
click at [327, 115] on img "Next" at bounding box center [327, 116] width 8 height 21
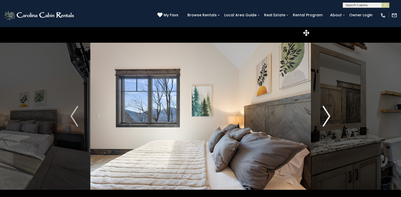
click at [327, 115] on img "Next" at bounding box center [327, 116] width 8 height 21
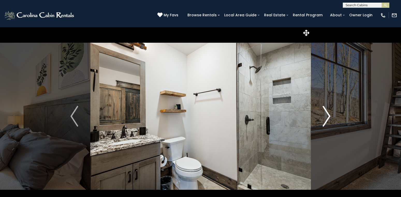
click at [327, 115] on img "Next" at bounding box center [327, 116] width 8 height 21
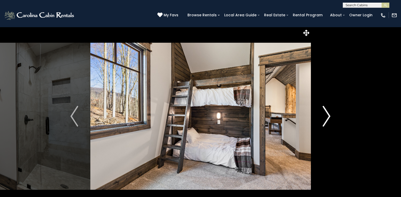
click at [327, 115] on img "Next" at bounding box center [327, 116] width 8 height 21
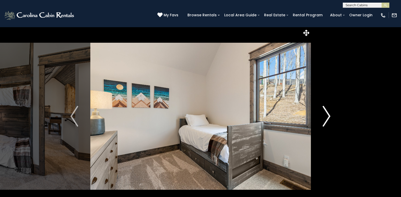
click at [327, 115] on img "Next" at bounding box center [327, 116] width 8 height 21
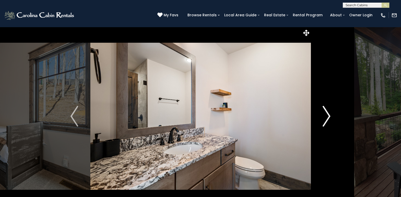
click at [327, 115] on img "Next" at bounding box center [327, 116] width 8 height 21
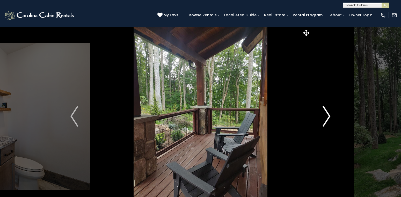
click at [327, 115] on img "Next" at bounding box center [327, 116] width 8 height 21
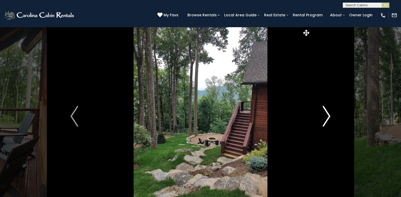
click at [327, 115] on img "Next" at bounding box center [327, 116] width 8 height 21
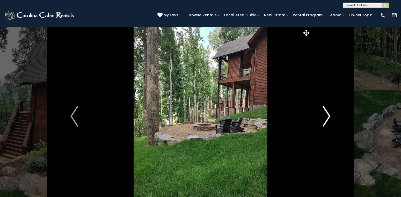
click at [327, 115] on img "Next" at bounding box center [327, 116] width 8 height 21
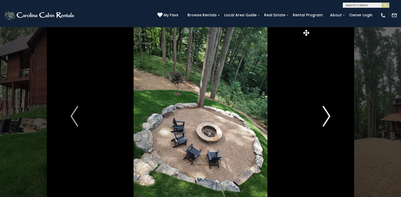
click at [327, 115] on img "Next" at bounding box center [327, 116] width 8 height 21
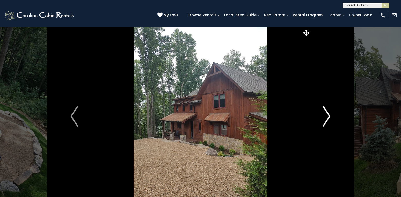
click at [327, 115] on img "Next" at bounding box center [327, 116] width 8 height 21
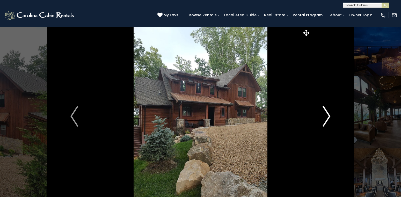
click at [327, 115] on img "Next" at bounding box center [327, 116] width 8 height 21
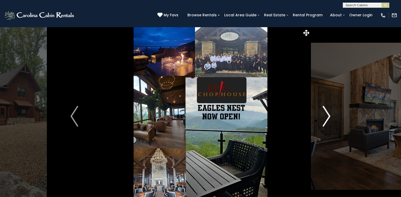
click at [327, 115] on img "Next" at bounding box center [327, 116] width 8 height 21
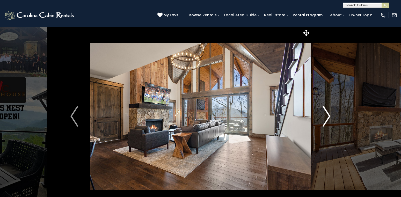
click at [327, 115] on img "Next" at bounding box center [327, 116] width 8 height 21
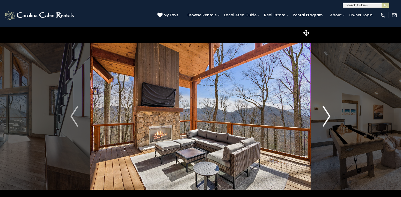
click at [327, 115] on img "Next" at bounding box center [327, 116] width 8 height 21
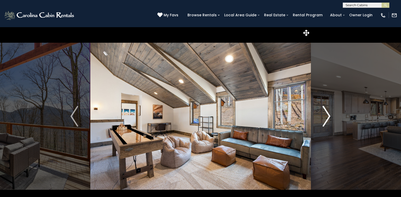
click at [327, 115] on img "Next" at bounding box center [327, 116] width 8 height 21
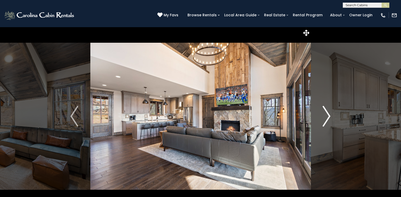
click at [327, 115] on img "Next" at bounding box center [327, 116] width 8 height 21
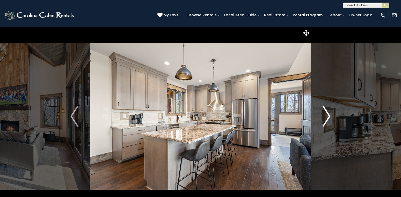
click at [327, 115] on img "Next" at bounding box center [327, 116] width 8 height 21
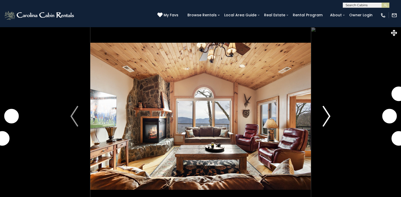
click at [325, 119] on img "Next" at bounding box center [327, 116] width 8 height 21
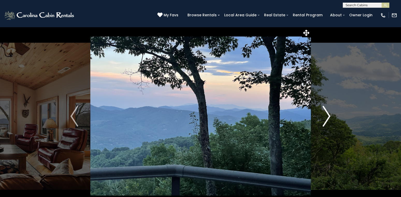
click at [325, 119] on img "Next" at bounding box center [327, 116] width 8 height 21
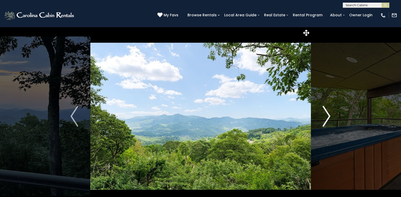
click at [325, 119] on img "Next" at bounding box center [327, 116] width 8 height 21
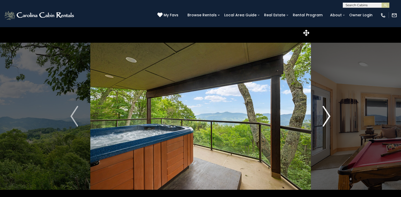
click at [325, 119] on img "Next" at bounding box center [327, 116] width 8 height 21
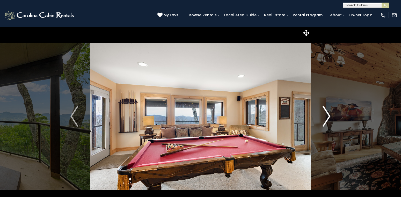
click at [325, 119] on img "Next" at bounding box center [327, 116] width 8 height 21
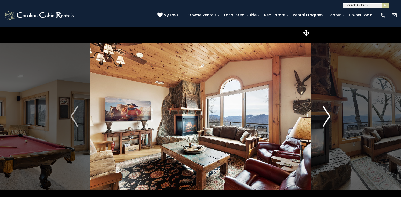
click at [325, 119] on img "Next" at bounding box center [327, 116] width 8 height 21
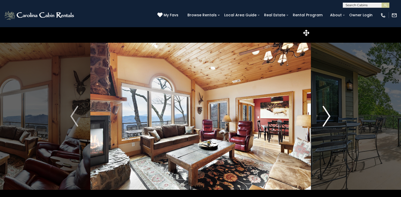
click at [325, 119] on img "Next" at bounding box center [327, 116] width 8 height 21
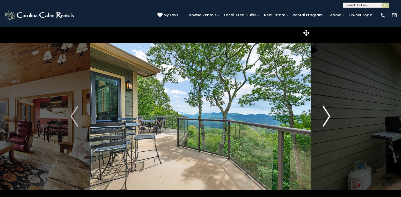
click at [325, 119] on img "Next" at bounding box center [327, 116] width 8 height 21
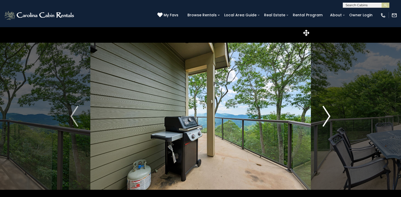
click at [325, 119] on img "Next" at bounding box center [327, 116] width 8 height 21
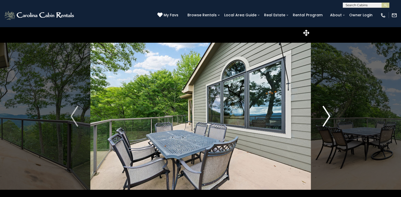
click at [325, 119] on img "Next" at bounding box center [327, 116] width 8 height 21
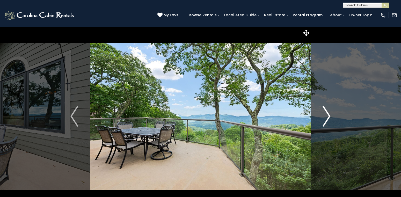
click at [325, 119] on img "Next" at bounding box center [327, 116] width 8 height 21
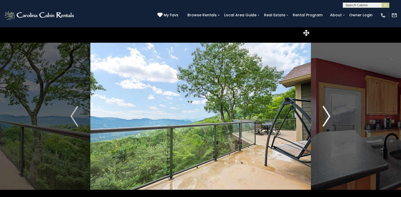
click at [325, 119] on img "Next" at bounding box center [327, 116] width 8 height 21
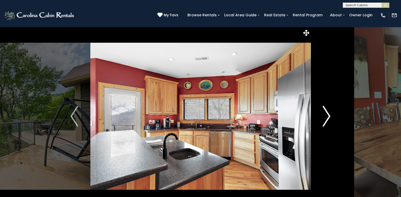
click at [325, 119] on img "Next" at bounding box center [327, 116] width 8 height 21
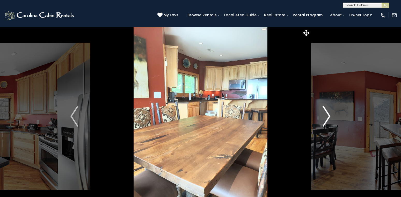
click at [325, 119] on img "Next" at bounding box center [327, 116] width 8 height 21
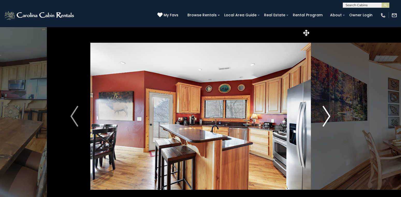
click at [325, 119] on img "Next" at bounding box center [327, 116] width 8 height 21
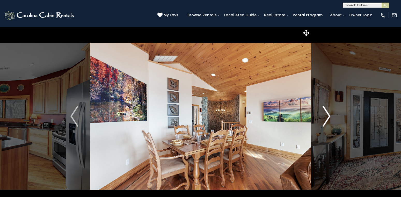
click at [325, 119] on img "Next" at bounding box center [327, 116] width 8 height 21
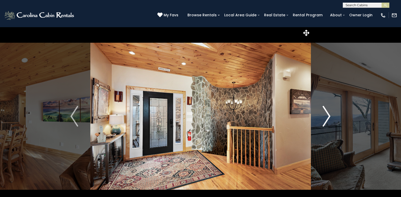
click at [325, 119] on img "Next" at bounding box center [327, 116] width 8 height 21
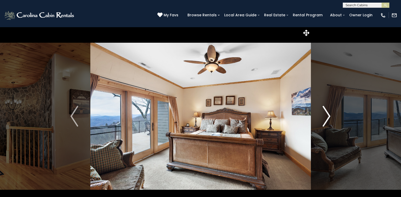
click at [325, 119] on img "Next" at bounding box center [327, 116] width 8 height 21
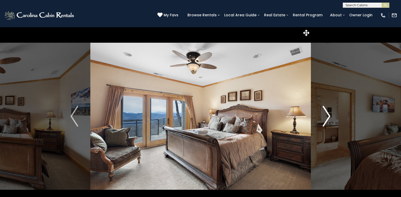
click at [325, 119] on img "Next" at bounding box center [327, 116] width 8 height 21
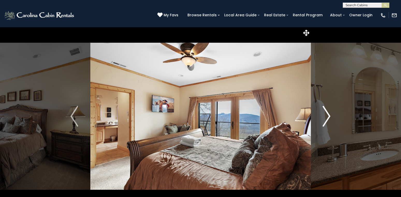
click at [325, 119] on img "Next" at bounding box center [327, 116] width 8 height 21
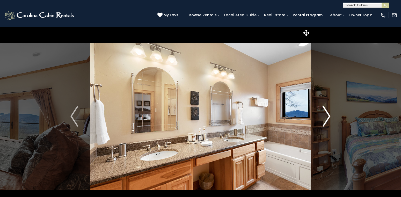
click at [325, 119] on img "Next" at bounding box center [327, 116] width 8 height 21
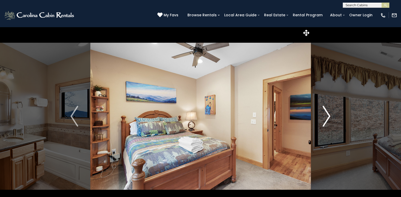
click at [325, 119] on img "Next" at bounding box center [327, 116] width 8 height 21
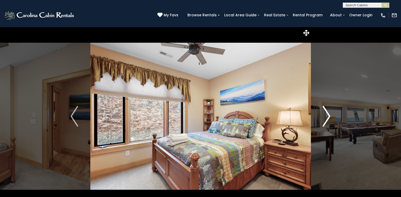
click at [325, 119] on img "Next" at bounding box center [327, 116] width 8 height 21
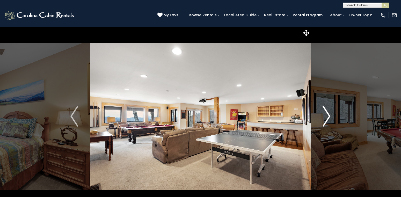
click at [325, 119] on img "Next" at bounding box center [327, 116] width 8 height 21
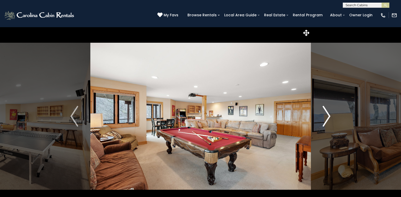
click at [325, 119] on img "Next" at bounding box center [327, 116] width 8 height 21
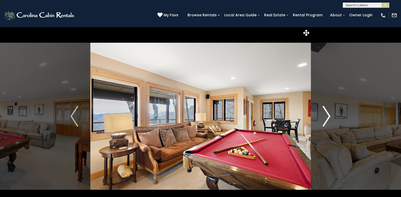
click at [325, 119] on img "Next" at bounding box center [327, 116] width 8 height 21
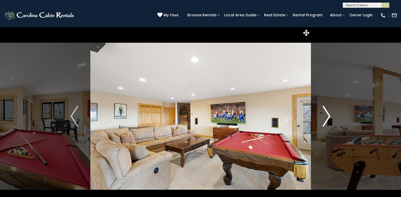
click at [325, 119] on img "Next" at bounding box center [327, 116] width 8 height 21
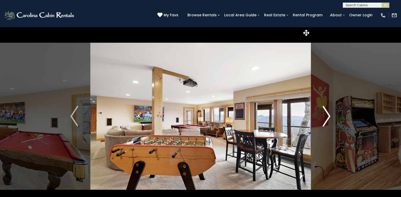
click at [325, 119] on img "Next" at bounding box center [327, 116] width 8 height 21
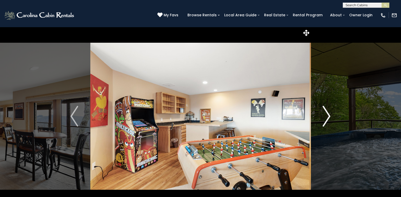
click at [325, 119] on img "Next" at bounding box center [327, 116] width 8 height 21
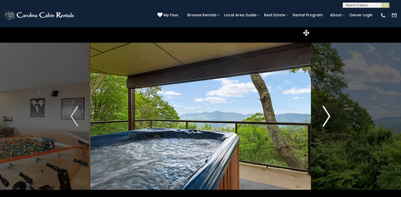
click at [325, 119] on img "Next" at bounding box center [327, 116] width 8 height 21
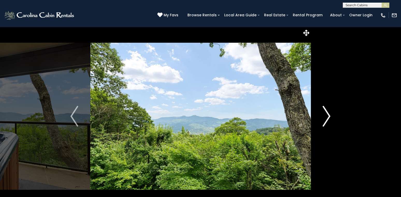
click at [325, 119] on img "Next" at bounding box center [327, 116] width 8 height 21
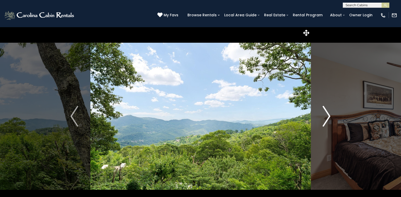
click at [325, 119] on img "Next" at bounding box center [327, 116] width 8 height 21
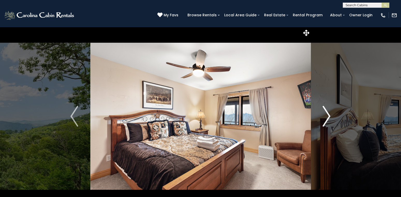
click at [325, 119] on img "Next" at bounding box center [327, 116] width 8 height 21
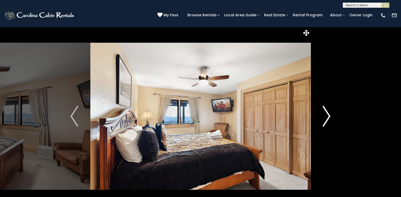
click at [325, 119] on img "Next" at bounding box center [327, 116] width 8 height 21
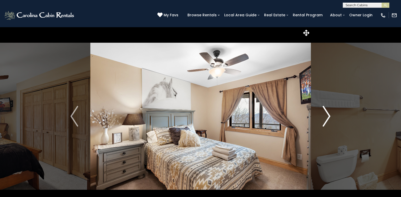
click at [325, 119] on img "Next" at bounding box center [327, 116] width 8 height 21
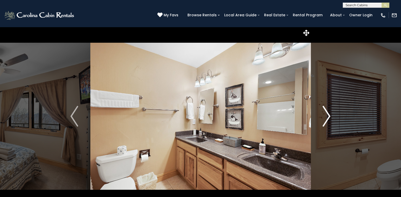
click at [325, 119] on img "Next" at bounding box center [327, 116] width 8 height 21
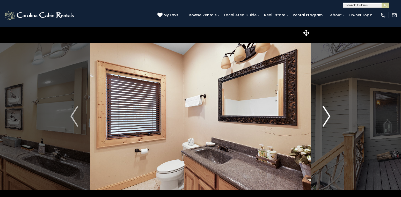
click at [325, 119] on img "Next" at bounding box center [327, 116] width 8 height 21
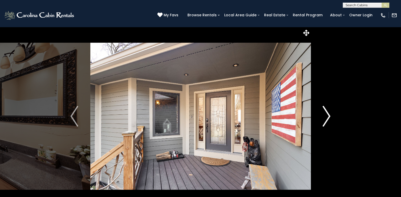
click at [325, 119] on img "Next" at bounding box center [327, 116] width 8 height 21
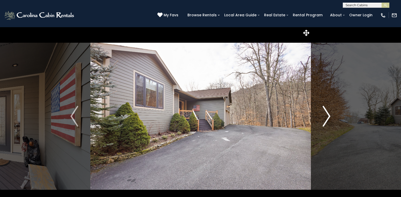
click at [325, 119] on img "Next" at bounding box center [327, 116] width 8 height 21
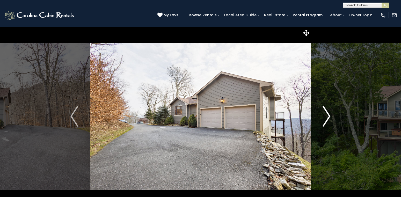
click at [325, 119] on img "Next" at bounding box center [327, 116] width 8 height 21
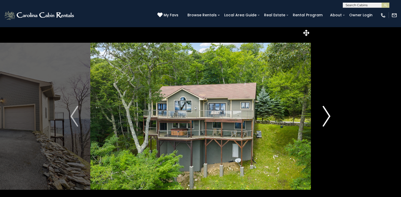
click at [327, 117] on img "Next" at bounding box center [327, 116] width 8 height 21
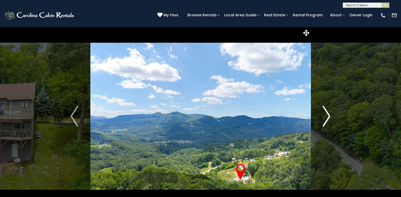
click at [327, 117] on img "Next" at bounding box center [327, 116] width 8 height 21
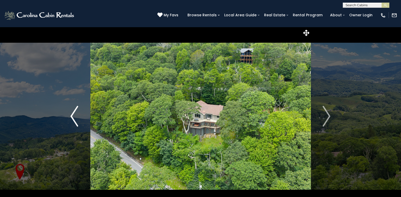
click at [72, 116] on img "Previous" at bounding box center [74, 116] width 8 height 21
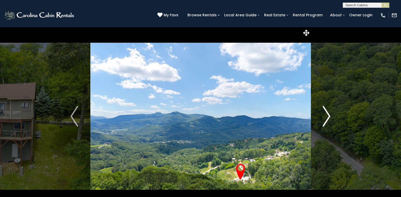
click at [329, 116] on img "Next" at bounding box center [327, 116] width 8 height 21
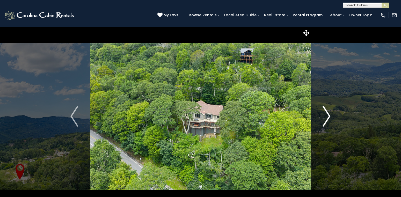
click at [328, 118] on img "Next" at bounding box center [327, 116] width 8 height 21
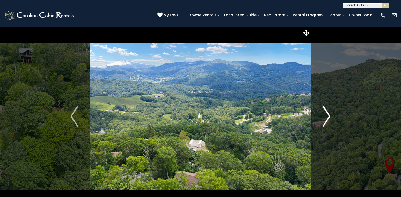
click at [328, 118] on img "Next" at bounding box center [327, 116] width 8 height 21
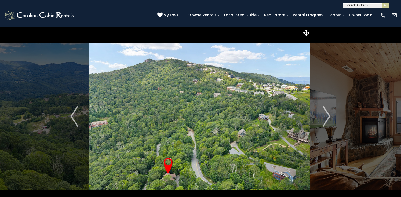
drag, startPoint x: 294, startPoint y: 125, endPoint x: 282, endPoint y: 140, distance: 19.2
click at [282, 140] on img at bounding box center [199, 116] width 221 height 179
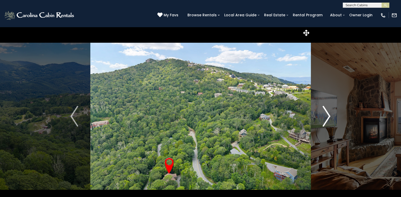
click at [328, 115] on img "Next" at bounding box center [327, 116] width 8 height 21
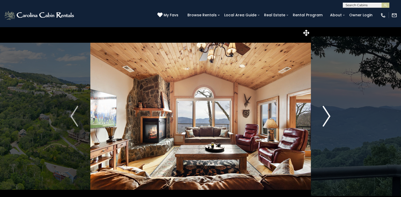
click at [328, 115] on img "Next" at bounding box center [327, 116] width 8 height 21
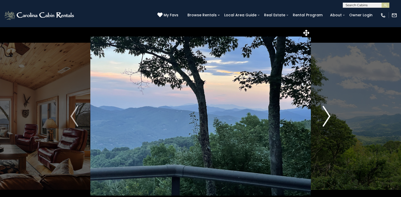
click at [328, 115] on img "Next" at bounding box center [327, 116] width 8 height 21
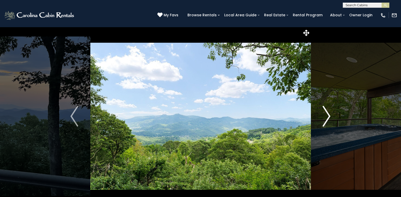
click at [328, 115] on img "Next" at bounding box center [327, 116] width 8 height 21
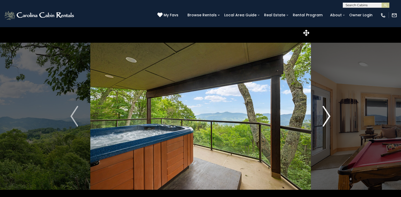
click at [328, 115] on img "Next" at bounding box center [327, 116] width 8 height 21
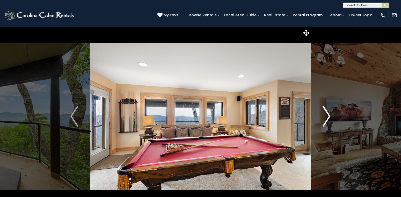
click at [328, 115] on img "Next" at bounding box center [327, 116] width 8 height 21
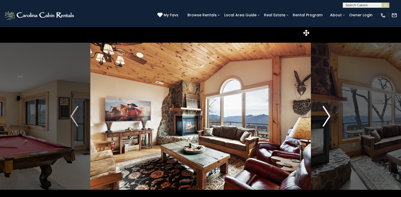
click at [328, 115] on img "Next" at bounding box center [327, 116] width 8 height 21
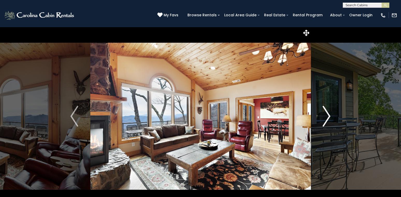
click at [328, 115] on img "Next" at bounding box center [327, 116] width 8 height 21
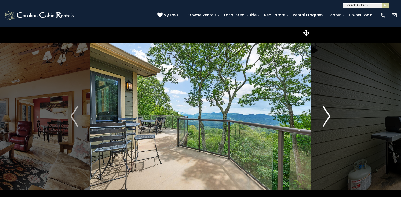
click at [328, 115] on img "Next" at bounding box center [327, 116] width 8 height 21
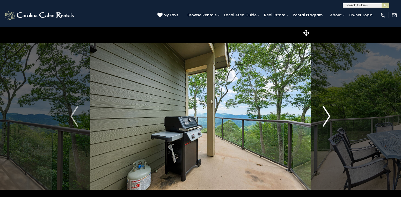
click at [328, 115] on img "Next" at bounding box center [327, 116] width 8 height 21
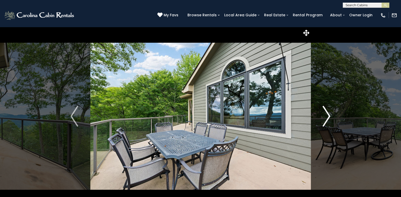
click at [328, 115] on img "Next" at bounding box center [327, 116] width 8 height 21
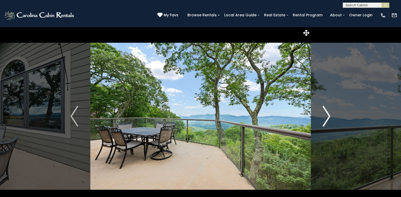
click at [328, 115] on img "Next" at bounding box center [327, 116] width 8 height 21
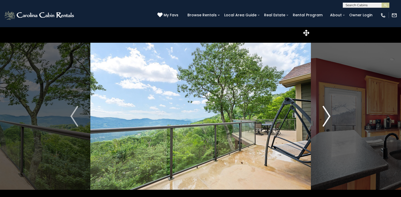
click at [328, 115] on img "Next" at bounding box center [327, 116] width 8 height 21
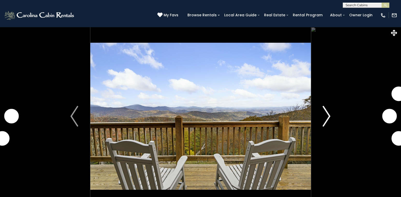
click at [327, 115] on img "Next" at bounding box center [327, 116] width 8 height 21
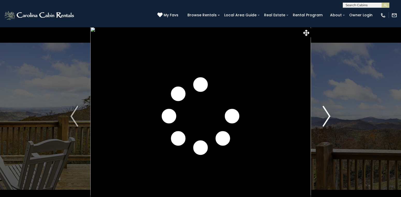
click at [327, 115] on img "Next" at bounding box center [327, 116] width 8 height 21
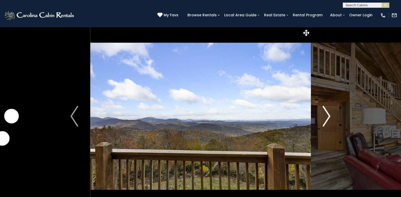
click at [327, 115] on img "Next" at bounding box center [327, 116] width 8 height 21
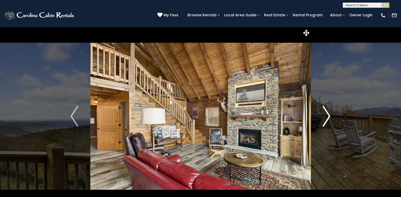
click at [327, 115] on img "Next" at bounding box center [327, 116] width 8 height 21
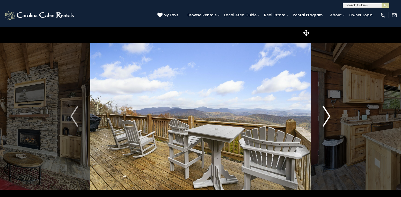
click at [327, 115] on img "Next" at bounding box center [327, 116] width 8 height 21
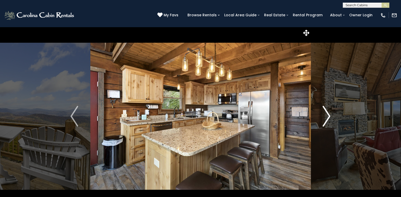
click at [327, 115] on img "Next" at bounding box center [327, 116] width 8 height 21
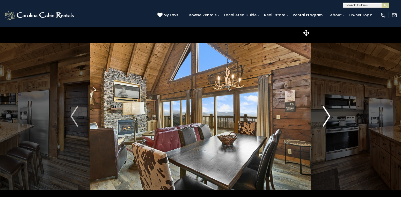
click at [327, 115] on img "Next" at bounding box center [327, 116] width 8 height 21
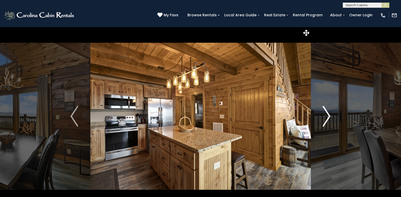
click at [327, 115] on img "Next" at bounding box center [327, 116] width 8 height 21
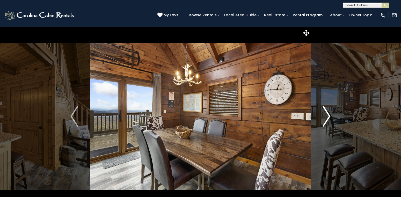
click at [327, 115] on img "Next" at bounding box center [327, 116] width 8 height 21
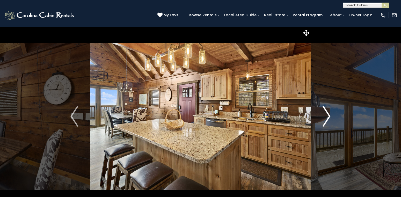
click at [327, 115] on img "Next" at bounding box center [327, 116] width 8 height 21
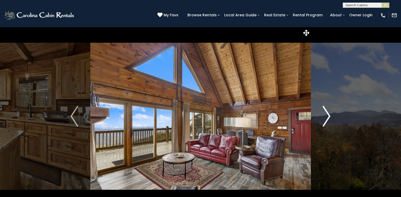
click at [327, 115] on img "Next" at bounding box center [327, 116] width 8 height 21
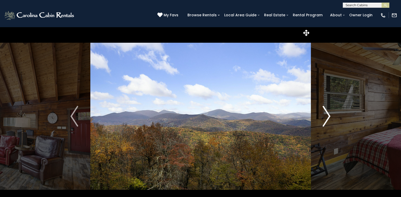
click at [327, 115] on img "Next" at bounding box center [327, 116] width 8 height 21
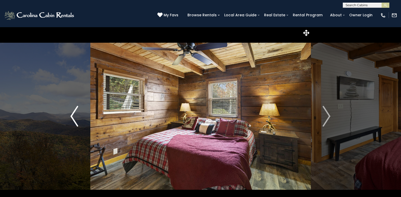
click at [75, 121] on img "Previous" at bounding box center [74, 116] width 8 height 21
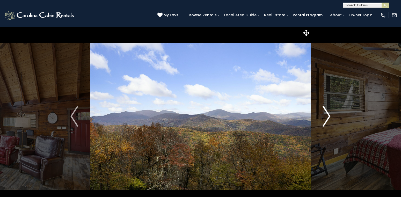
click at [325, 117] on img "Next" at bounding box center [327, 116] width 8 height 21
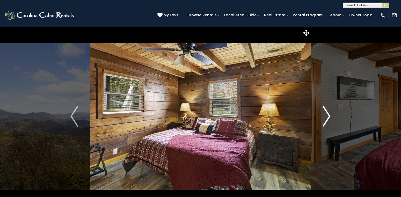
click at [325, 117] on img "Next" at bounding box center [327, 116] width 8 height 21
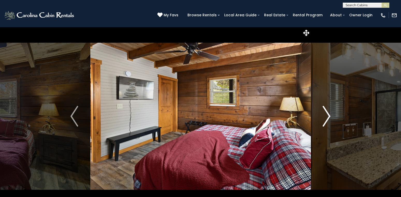
click at [325, 117] on img "Next" at bounding box center [327, 116] width 8 height 21
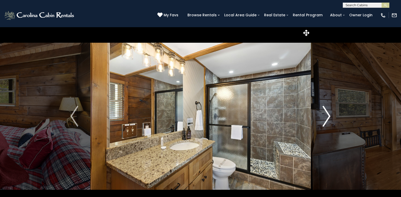
click at [325, 117] on img "Next" at bounding box center [327, 116] width 8 height 21
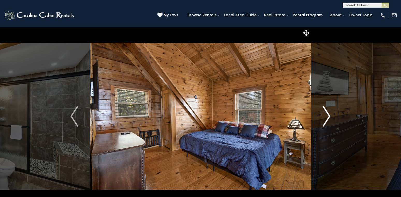
click at [325, 117] on img "Next" at bounding box center [327, 116] width 8 height 21
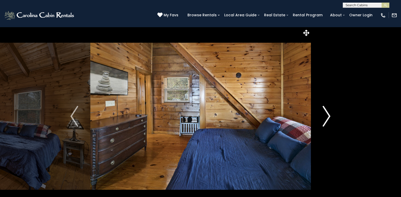
click at [325, 117] on img "Next" at bounding box center [327, 116] width 8 height 21
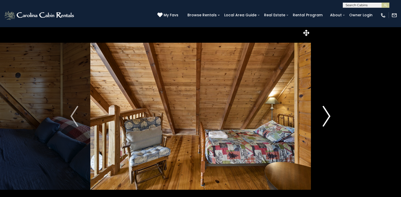
click at [325, 117] on img "Next" at bounding box center [327, 116] width 8 height 21
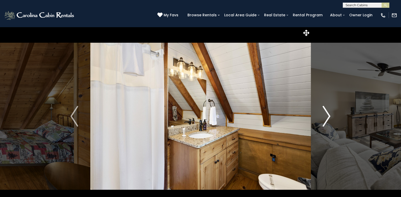
click at [325, 117] on img "Next" at bounding box center [327, 116] width 8 height 21
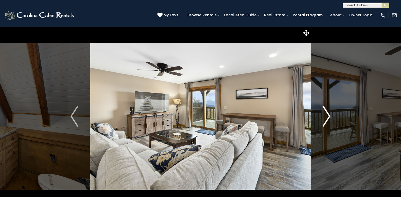
click at [325, 117] on img "Next" at bounding box center [327, 116] width 8 height 21
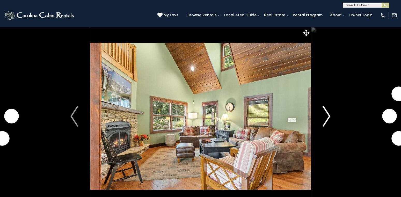
click at [330, 117] on img "Next" at bounding box center [327, 116] width 8 height 21
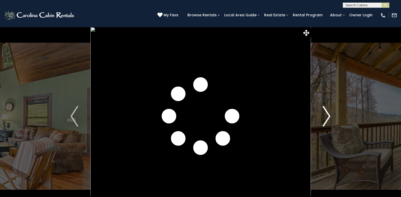
click at [326, 114] on img "Next" at bounding box center [327, 116] width 8 height 21
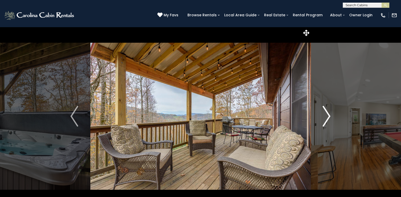
click at [326, 114] on img "Next" at bounding box center [327, 116] width 8 height 21
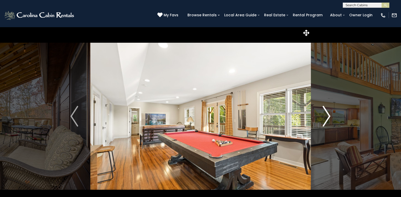
click at [326, 114] on img "Next" at bounding box center [327, 116] width 8 height 21
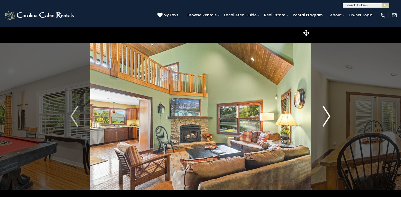
click at [326, 114] on img "Next" at bounding box center [327, 116] width 8 height 21
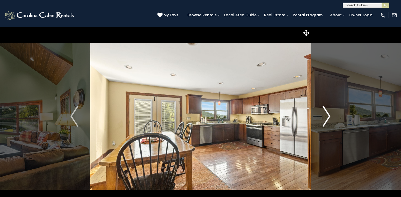
click at [326, 114] on img "Next" at bounding box center [327, 116] width 8 height 21
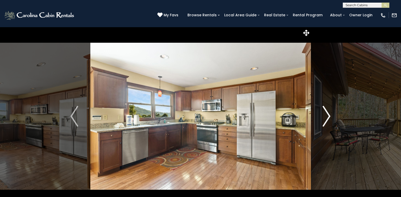
click at [326, 114] on img "Next" at bounding box center [327, 116] width 8 height 21
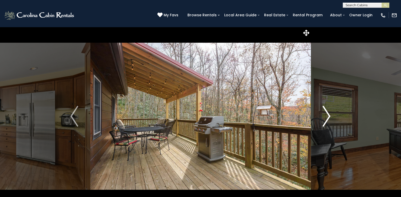
click at [326, 114] on img "Next" at bounding box center [327, 116] width 8 height 21
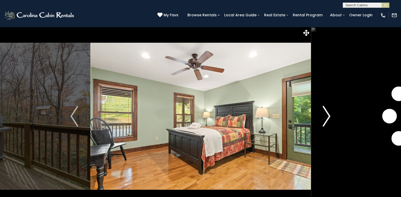
click at [326, 114] on img "Next" at bounding box center [327, 116] width 8 height 21
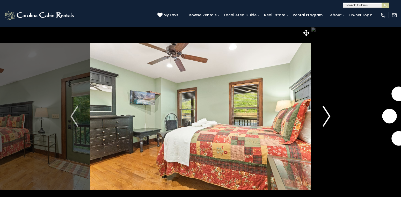
click at [326, 114] on img "Next" at bounding box center [327, 116] width 8 height 21
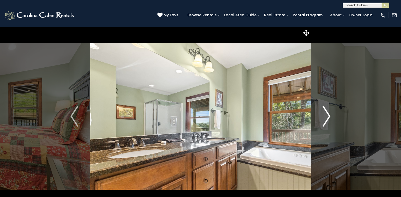
click at [326, 114] on img "Next" at bounding box center [327, 116] width 8 height 21
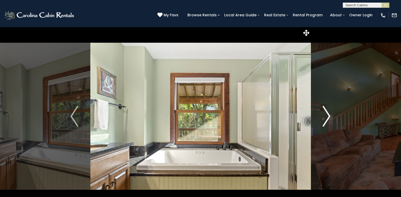
click at [326, 114] on img "Next" at bounding box center [327, 116] width 8 height 21
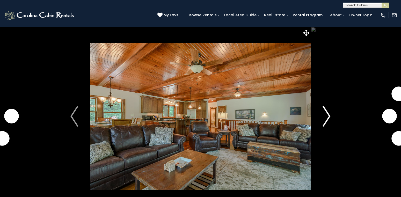
click at [329, 115] on img "Next" at bounding box center [327, 116] width 8 height 21
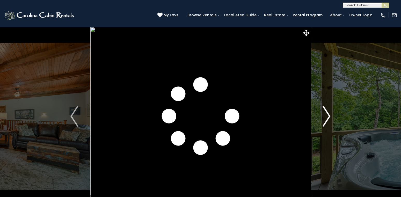
click at [329, 115] on img "Next" at bounding box center [327, 116] width 8 height 21
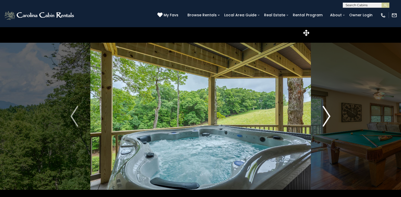
click at [329, 115] on img "Next" at bounding box center [327, 116] width 8 height 21
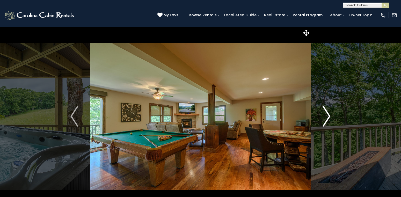
click at [329, 115] on img "Next" at bounding box center [327, 116] width 8 height 21
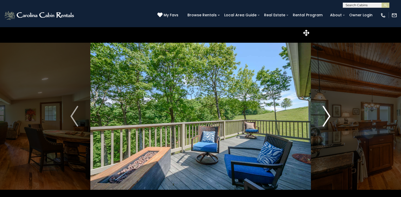
click at [329, 115] on img "Next" at bounding box center [327, 116] width 8 height 21
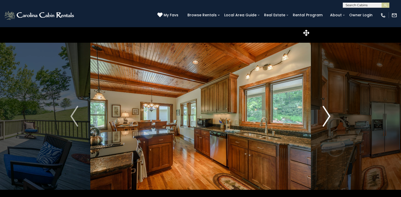
click at [329, 115] on img "Next" at bounding box center [327, 116] width 8 height 21
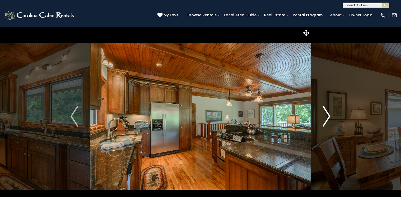
click at [329, 115] on img "Next" at bounding box center [327, 116] width 8 height 21
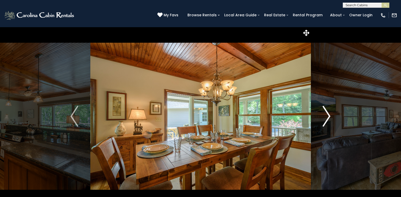
click at [329, 115] on img "Next" at bounding box center [327, 116] width 8 height 21
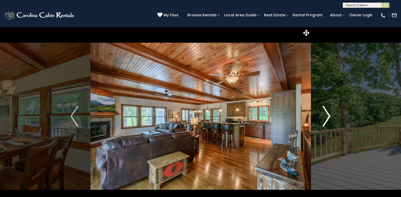
click at [329, 115] on img "Next" at bounding box center [327, 116] width 8 height 21
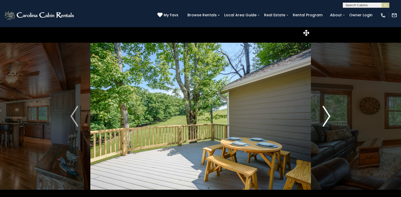
click at [329, 115] on img "Next" at bounding box center [327, 116] width 8 height 21
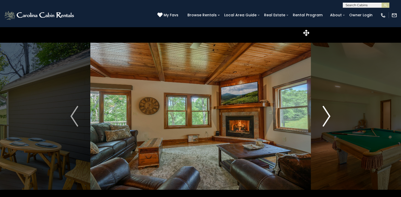
click at [329, 115] on img "Next" at bounding box center [327, 116] width 8 height 21
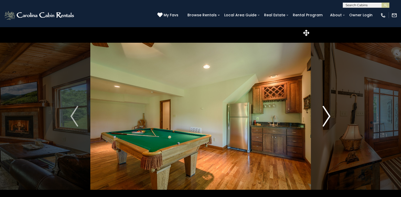
click at [329, 115] on img "Next" at bounding box center [327, 116] width 8 height 21
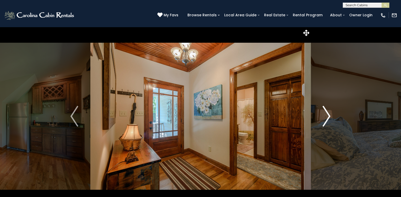
click at [329, 115] on img "Next" at bounding box center [327, 116] width 8 height 21
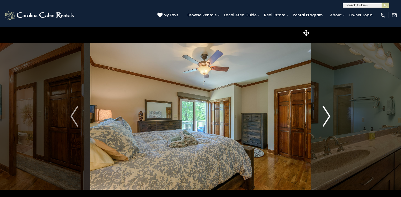
click at [329, 115] on img "Next" at bounding box center [327, 116] width 8 height 21
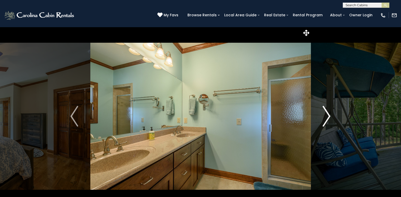
click at [329, 115] on img "Next" at bounding box center [327, 116] width 8 height 21
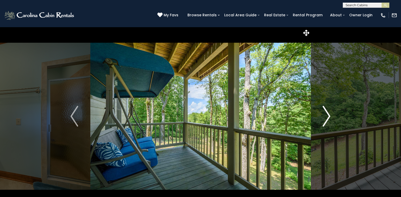
click at [329, 115] on img "Next" at bounding box center [327, 116] width 8 height 21
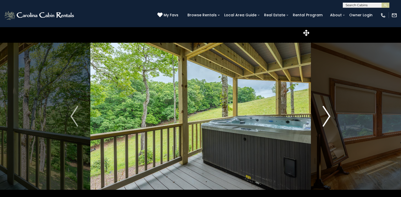
click at [329, 115] on img "Next" at bounding box center [327, 116] width 8 height 21
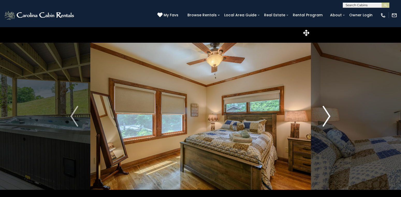
click at [329, 115] on img "Next" at bounding box center [327, 116] width 8 height 21
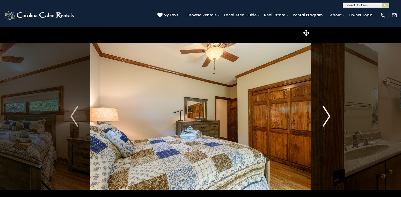
click at [329, 115] on img "Next" at bounding box center [327, 116] width 8 height 21
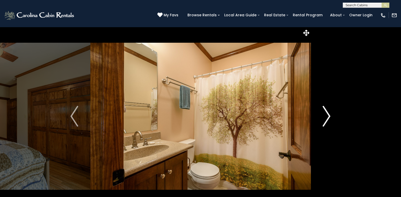
click at [329, 115] on img "Next" at bounding box center [327, 116] width 8 height 21
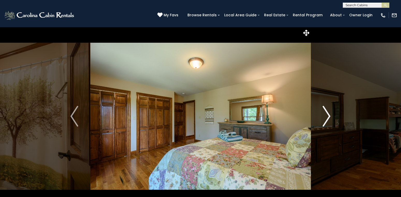
click at [329, 115] on img "Next" at bounding box center [327, 116] width 8 height 21
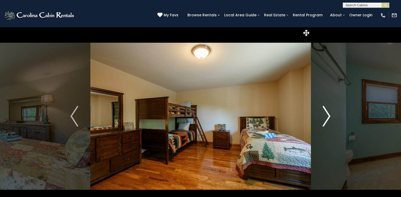
click at [329, 115] on img "Next" at bounding box center [327, 116] width 8 height 21
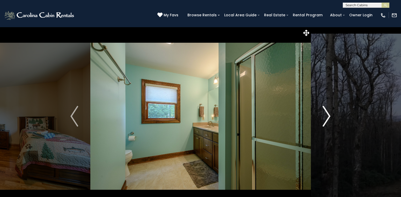
click at [329, 115] on img "Next" at bounding box center [327, 116] width 8 height 21
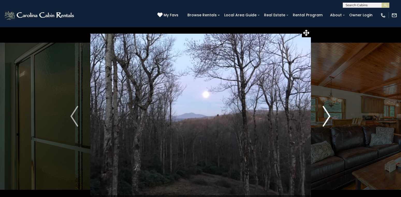
click at [329, 115] on img "Next" at bounding box center [327, 116] width 8 height 21
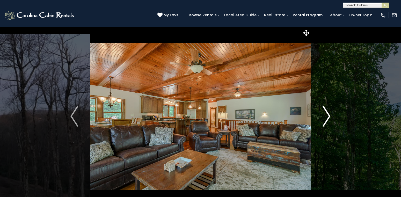
click at [329, 115] on img "Next" at bounding box center [327, 116] width 8 height 21
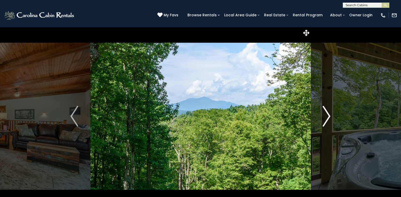
click at [329, 115] on img "Next" at bounding box center [327, 116] width 8 height 21
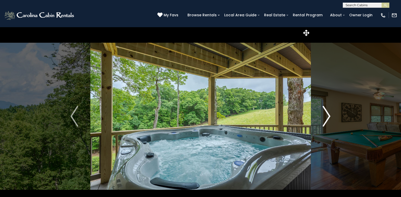
click at [329, 115] on img "Next" at bounding box center [327, 116] width 8 height 21
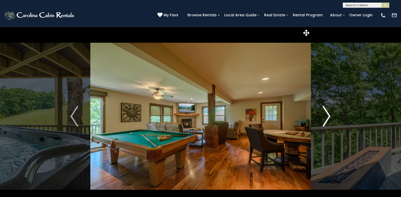
click at [329, 115] on img "Next" at bounding box center [327, 116] width 8 height 21
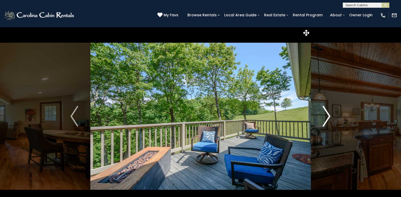
click at [329, 115] on img "Next" at bounding box center [327, 116] width 8 height 21
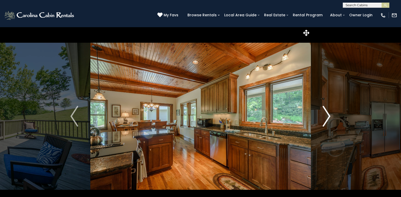
click at [329, 115] on img "Next" at bounding box center [327, 116] width 8 height 21
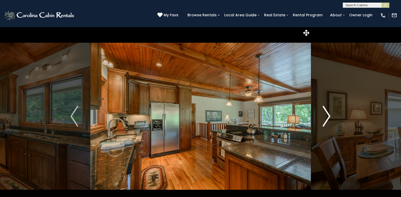
click at [329, 115] on img "Next" at bounding box center [327, 116] width 8 height 21
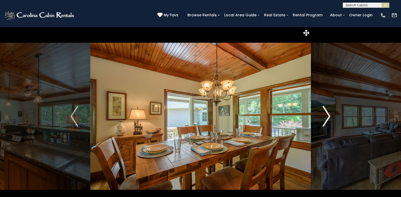
click at [329, 115] on img "Next" at bounding box center [327, 116] width 8 height 21
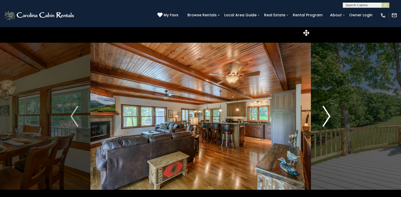
click at [329, 115] on img "Next" at bounding box center [327, 116] width 8 height 21
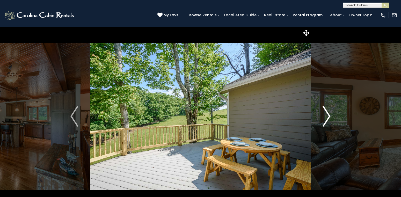
click at [329, 115] on img "Next" at bounding box center [327, 116] width 8 height 21
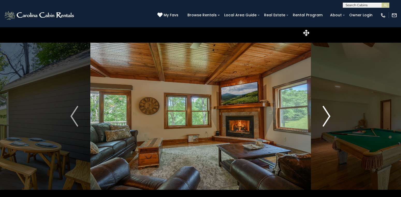
click at [329, 115] on img "Next" at bounding box center [327, 116] width 8 height 21
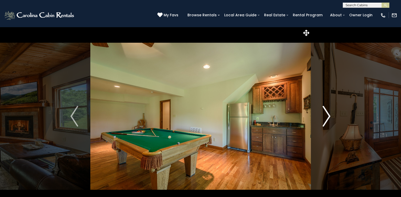
click at [329, 115] on img "Next" at bounding box center [327, 116] width 8 height 21
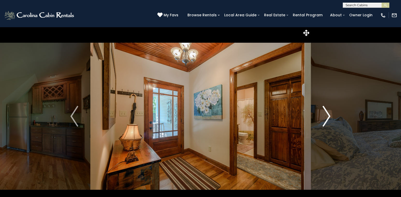
click at [329, 115] on img "Next" at bounding box center [327, 116] width 8 height 21
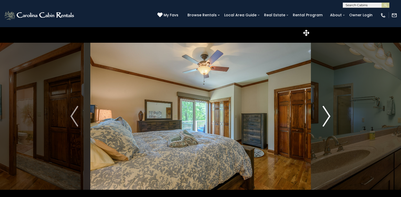
click at [329, 115] on img "Next" at bounding box center [327, 116] width 8 height 21
